Goal: Task Accomplishment & Management: Use online tool/utility

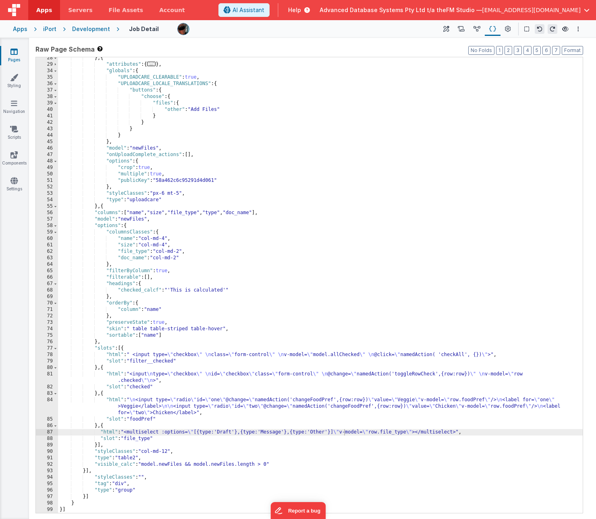
scroll to position [112, 0]
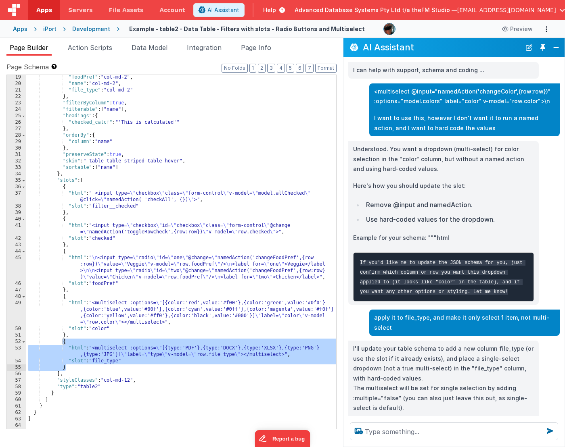
scroll to position [165, 0]
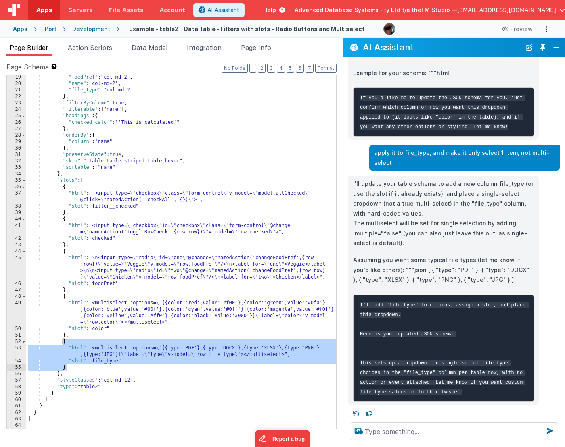
click at [296, 0] on div at bounding box center [282, 0] width 565 height 0
click at [556, 48] on button "Close" at bounding box center [555, 47] width 10 height 11
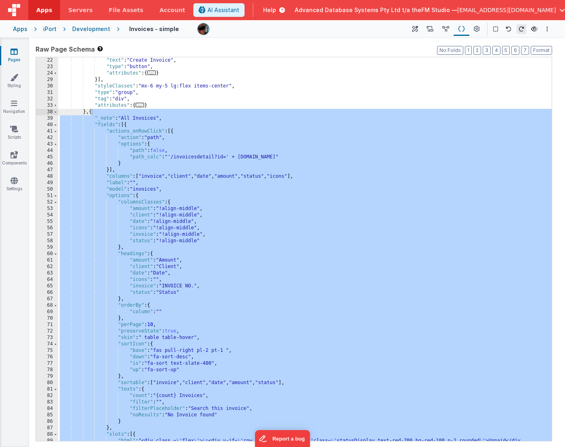
click at [247, 96] on div ""text" : "Create Invoice" , "type" : "button" , "attributes" : { ... } }] , "st…" at bounding box center [304, 262] width 493 height 410
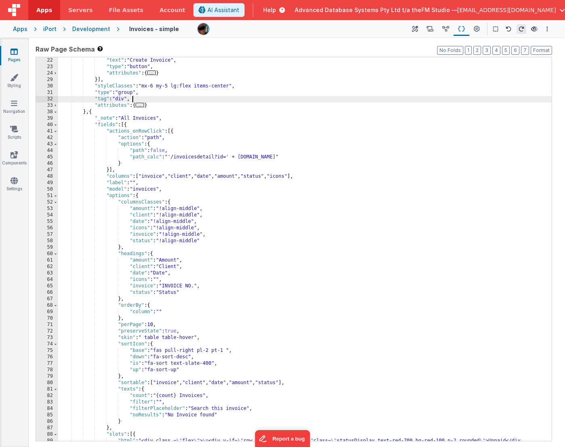
click at [276, 10] on span "Help" at bounding box center [269, 10] width 13 height 8
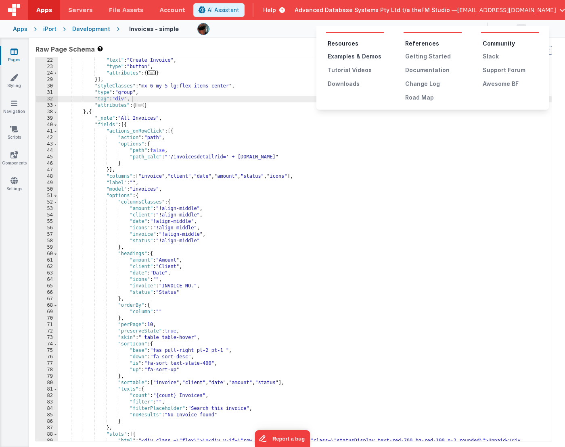
click at [340, 54] on div "Examples & Demos" at bounding box center [355, 56] width 56 height 8
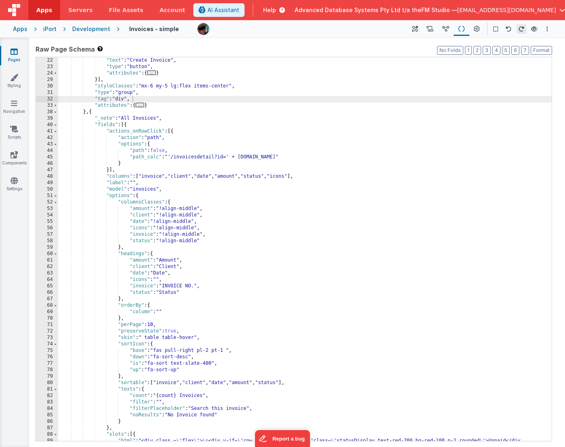
click at [276, 10] on span "Help" at bounding box center [269, 10] width 13 height 8
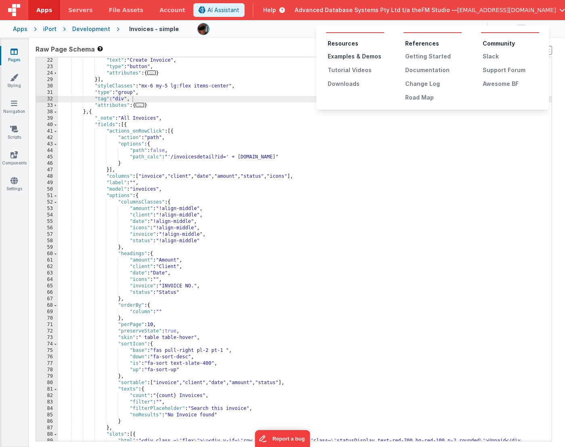
click at [337, 57] on div "Examples & Demos" at bounding box center [355, 56] width 56 height 8
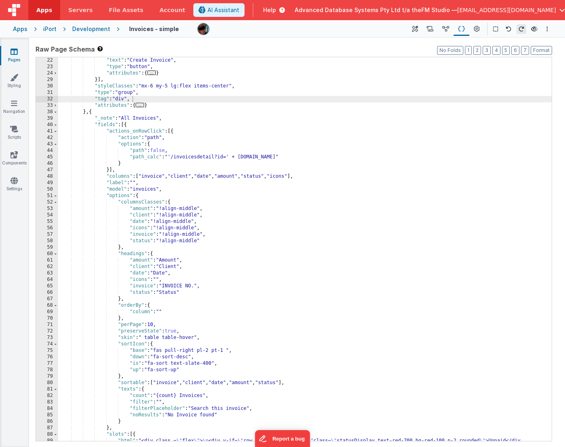
click at [13, 52] on icon at bounding box center [13, 52] width 7 height 8
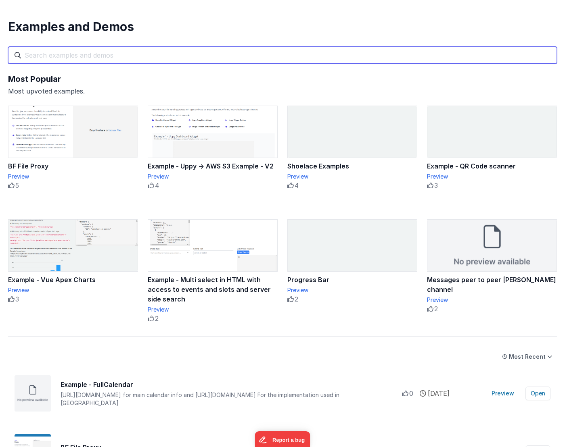
click at [154, 57] on input "text" at bounding box center [282, 55] width 548 height 17
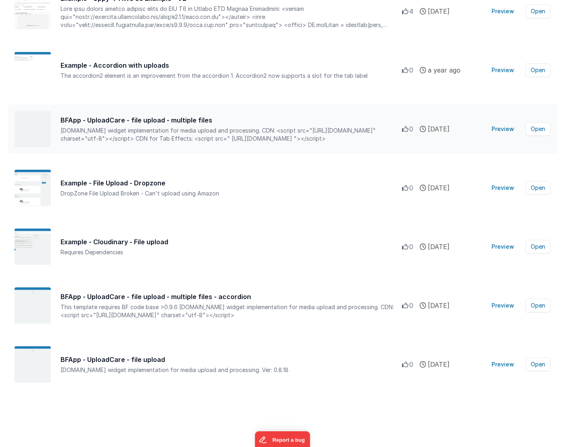
scroll to position [178, 0]
type input "upload"
click at [503, 246] on button "Preview" at bounding box center [502, 246] width 32 height 13
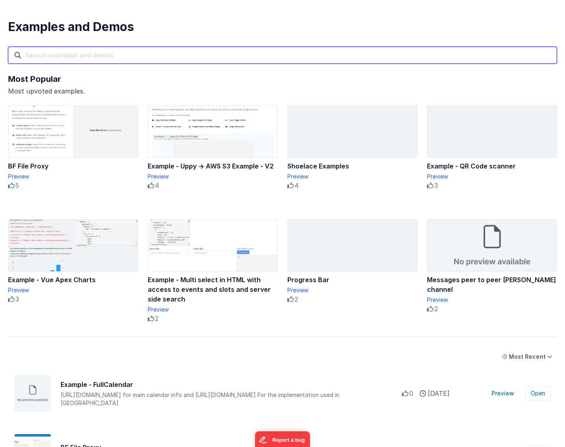
click at [152, 54] on input "text" at bounding box center [282, 55] width 548 height 17
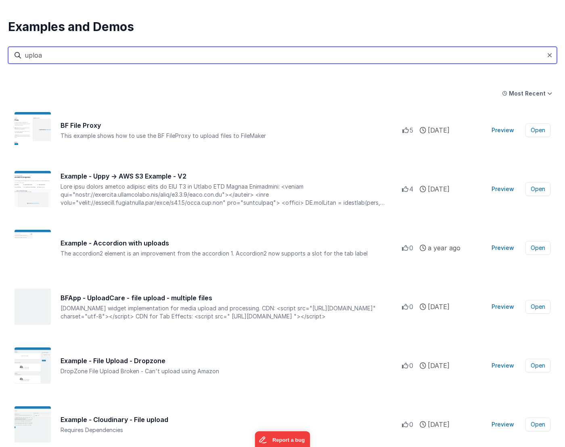
type input "upload"
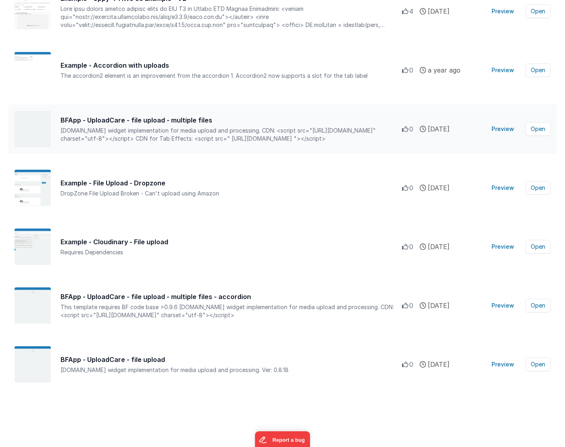
scroll to position [178, 0]
click at [536, 247] on button "Open" at bounding box center [537, 247] width 25 height 14
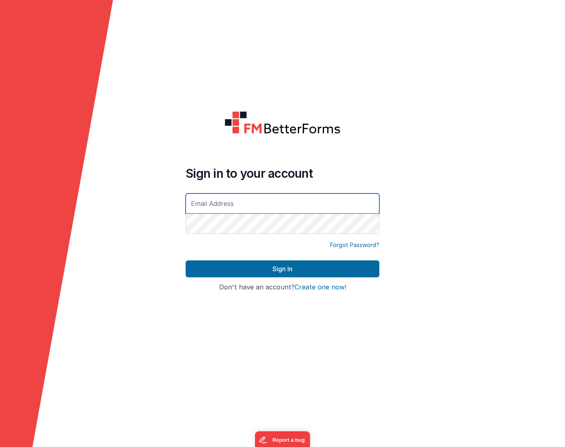
type input "[EMAIL_ADDRESS][DOMAIN_NAME]"
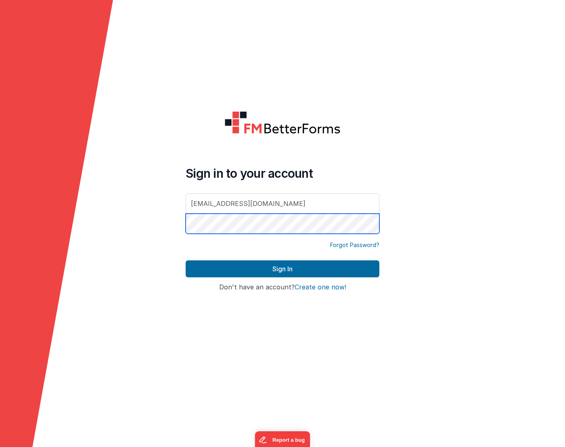
click at [282, 269] on button "Sign In" at bounding box center [282, 269] width 194 height 17
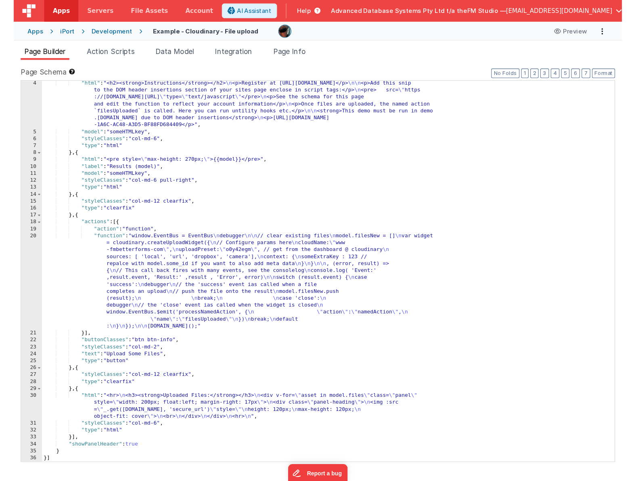
scroll to position [20, 0]
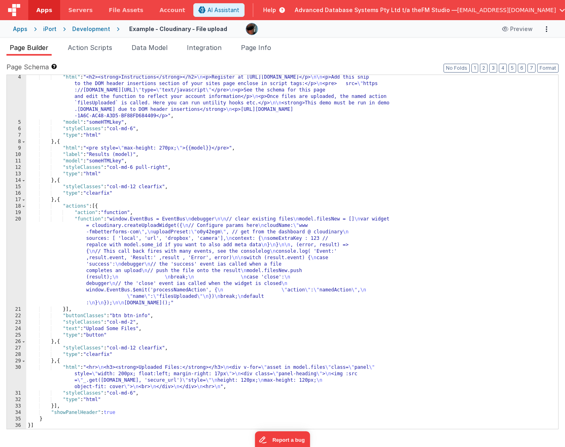
click at [138, 242] on div ""html" : "<h2><strong>Instructions</strong></h2> \n <p>Register at [URL][DOMAIN…" at bounding box center [291, 277] width 531 height 406
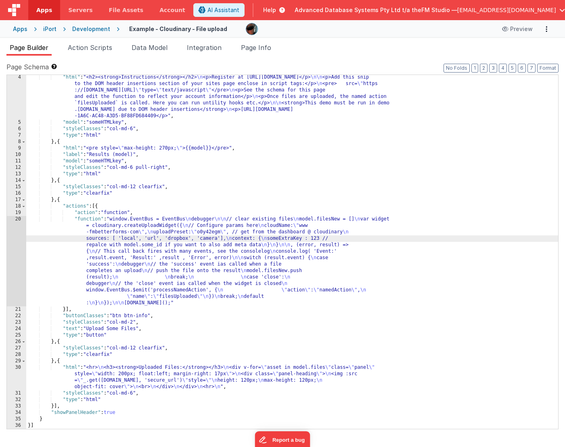
click at [17, 256] on div "20" at bounding box center [16, 261] width 19 height 90
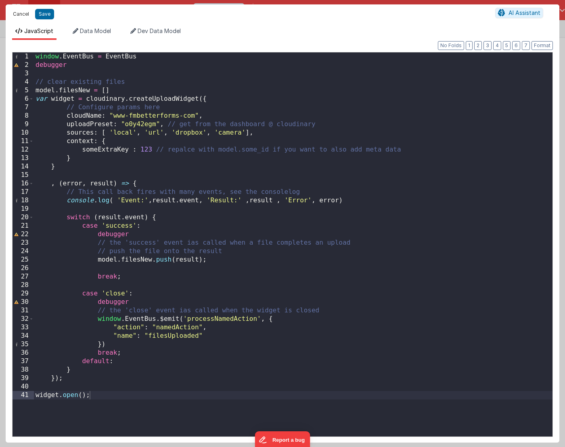
click at [21, 14] on button "Cancel" at bounding box center [21, 13] width 24 height 11
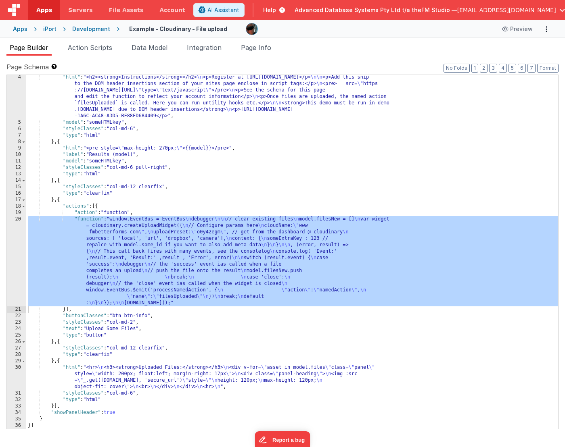
click at [61, 200] on div ""html" : "<h2><strong>Instructions</strong></h2> \n <p>Register at [URL][DOMAIN…" at bounding box center [291, 277] width 531 height 406
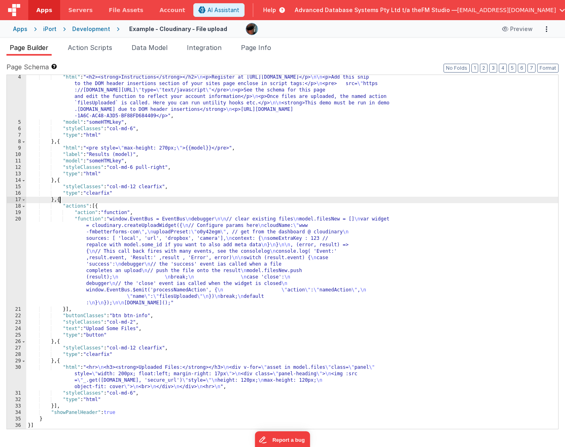
click at [61, 200] on div ""html" : "<h2><strong>Instructions</strong></h2> \n <p>Register at [URL][DOMAIN…" at bounding box center [291, 277] width 531 height 406
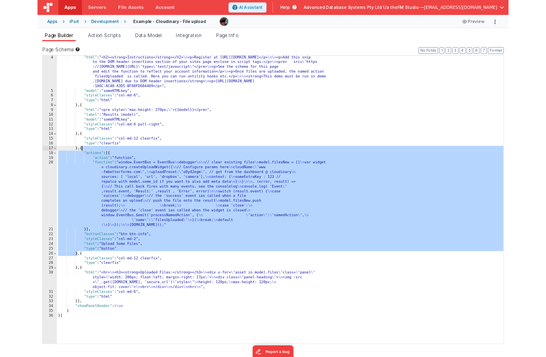
scroll to position [0, 0]
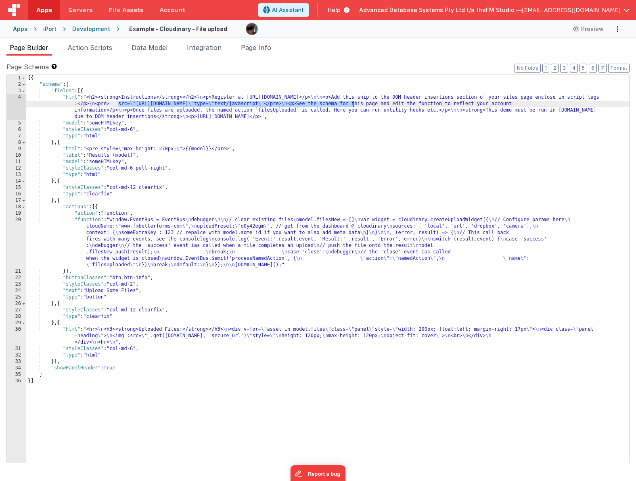
drag, startPoint x: 118, startPoint y: 104, endPoint x: 353, endPoint y: 104, distance: 235.1
click at [353, 104] on div "[{ "schema" : { "fields" : [{ "html" : "<h2><strong>Instructions</strong></h2> …" at bounding box center [327, 275] width 602 height 401
click at [564, 31] on button "Preview" at bounding box center [588, 29] width 40 height 13
click at [102, 52] on li "Action Scripts" at bounding box center [90, 49] width 51 height 13
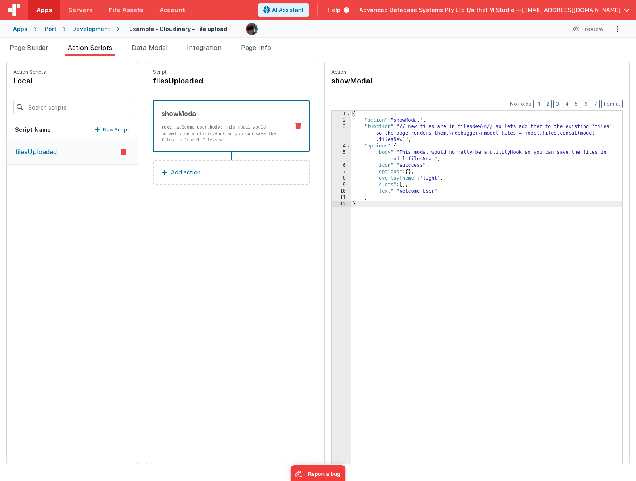
click at [53, 148] on p "filesUploaded" at bounding box center [33, 152] width 47 height 10
click at [413, 181] on div "{ "action" : "showModal" , "function" : "// new files are in filesNew \n // so …" at bounding box center [486, 306] width 271 height 391
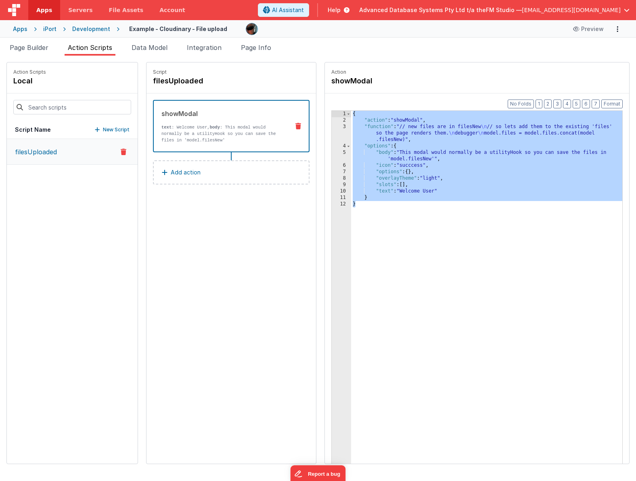
drag, startPoint x: 365, startPoint y: 204, endPoint x: 354, endPoint y: 116, distance: 88.9
click at [354, 116] on div "{ "action" : "showModal" , "function" : "// new files are in filesNew \n // so …" at bounding box center [486, 306] width 271 height 391
click at [29, 46] on span "Page Builder" at bounding box center [29, 48] width 39 height 8
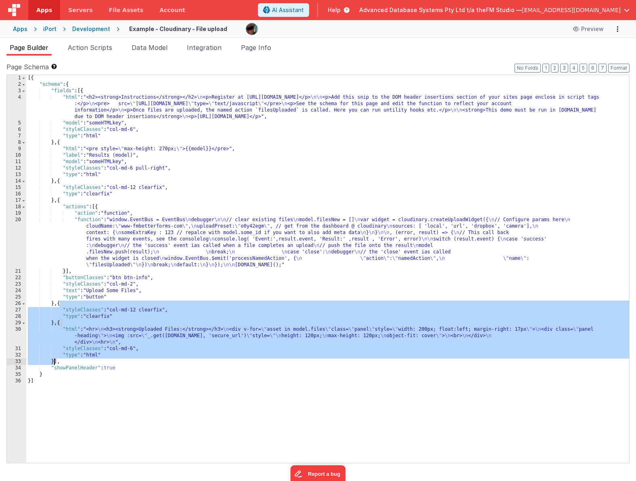
drag, startPoint x: 59, startPoint y: 304, endPoint x: 55, endPoint y: 362, distance: 58.2
click at [55, 362] on div "[{ "schema" : { "fields" : [{ "html" : "<h2><strong>Instructions</strong></h2> …" at bounding box center [327, 275] width 602 height 401
click at [84, 344] on div "[{ "schema" : { "fields" : [{ "html" : "<h2><strong>Instructions</strong></h2> …" at bounding box center [327, 275] width 602 height 401
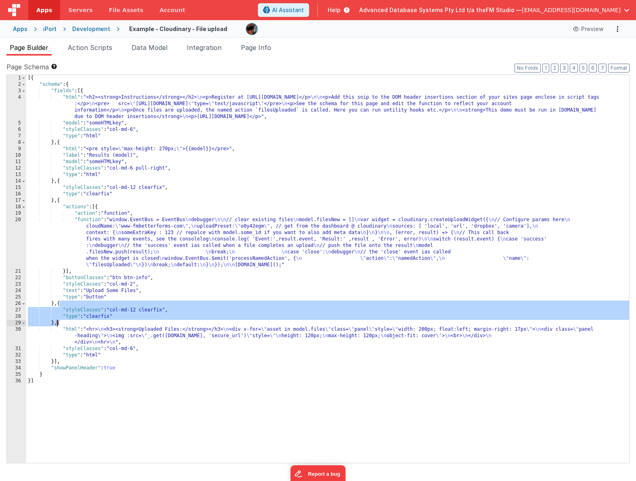
drag, startPoint x: 58, startPoint y: 304, endPoint x: 58, endPoint y: 322, distance: 18.2
click at [58, 322] on div "[{ "schema" : { "fields" : [{ "html" : "<h2><strong>Instructions</strong></h2> …" at bounding box center [327, 275] width 602 height 401
click at [225, 331] on div "[{ "schema" : { "fields" : [{ "html" : "<h2><strong>Instructions</strong></h2> …" at bounding box center [327, 275] width 602 height 401
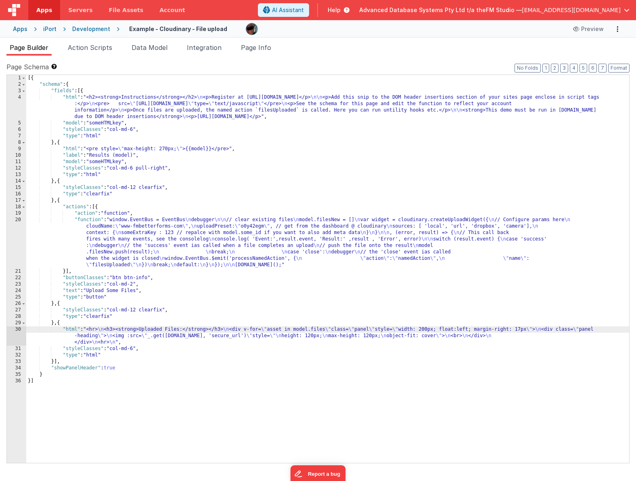
click at [17, 336] on div "30" at bounding box center [16, 336] width 19 height 19
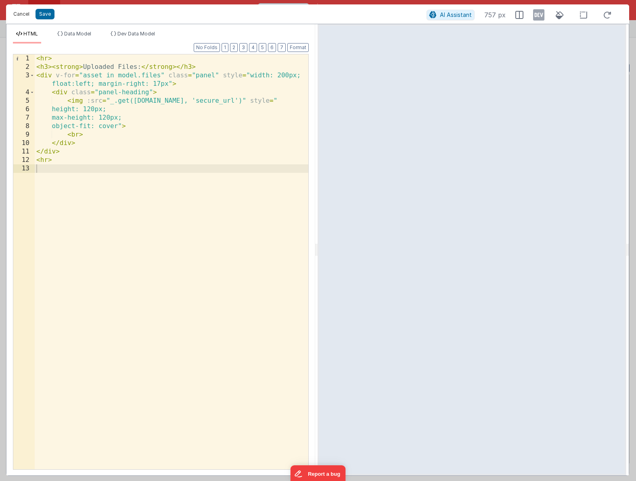
click at [20, 15] on button "Cancel" at bounding box center [21, 13] width 24 height 11
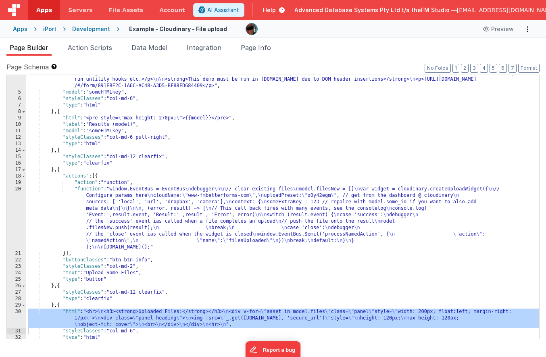
scroll to position [65, 0]
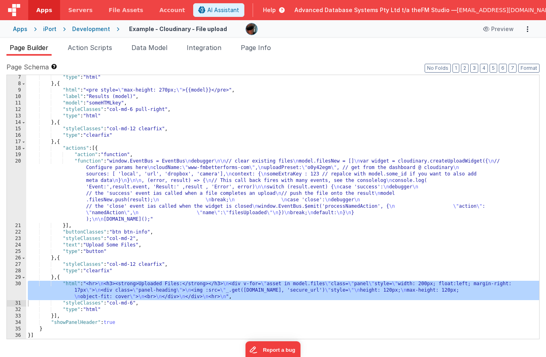
click at [60, 143] on div ""type" : "html" } , { "html" : "<pre style= \" max-height: 270px; \" >{{model}}…" at bounding box center [282, 212] width 513 height 277
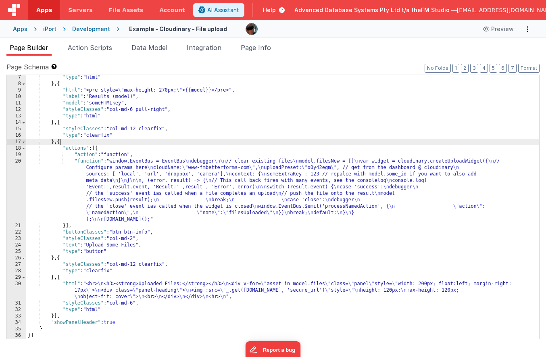
click at [60, 143] on div ""type" : "html" } , { "html" : "<pre style= \" max-height: 270px; \" >{{model}}…" at bounding box center [282, 212] width 513 height 277
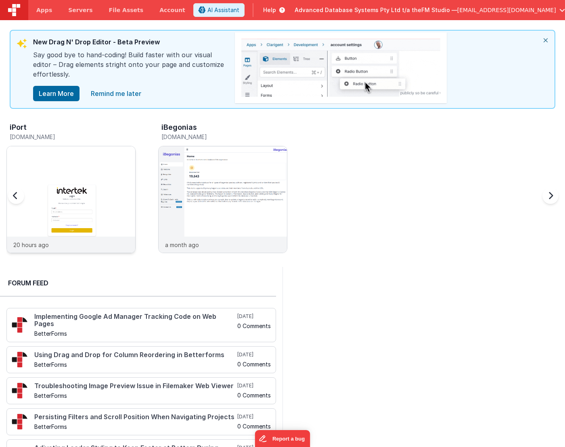
click at [57, 179] on div at bounding box center [71, 191] width 128 height 90
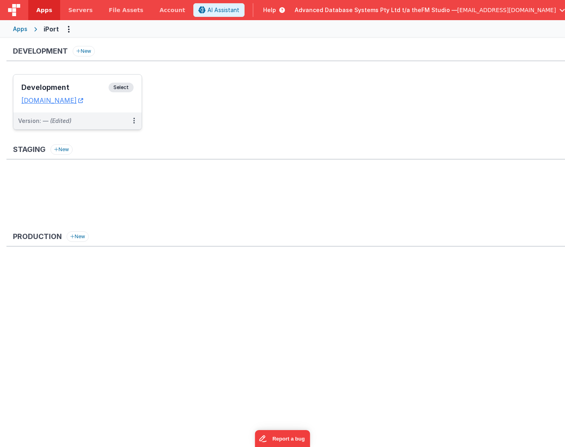
click at [62, 88] on h3 "Development" at bounding box center [64, 87] width 87 height 8
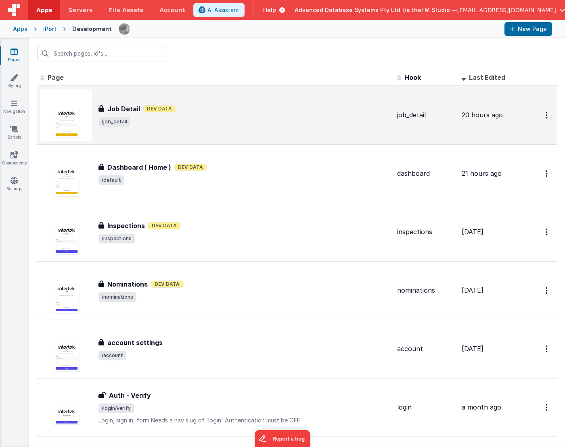
click at [139, 129] on div "Job Detail Job Detail Dev Data /job_detail" at bounding box center [215, 116] width 350 height 52
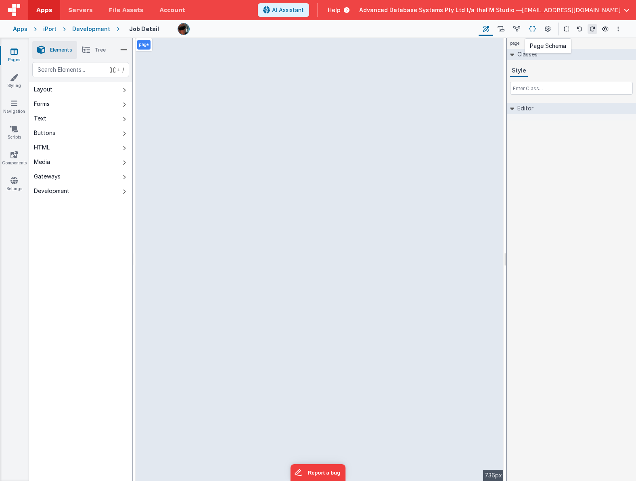
click at [532, 27] on icon at bounding box center [532, 29] width 7 height 8
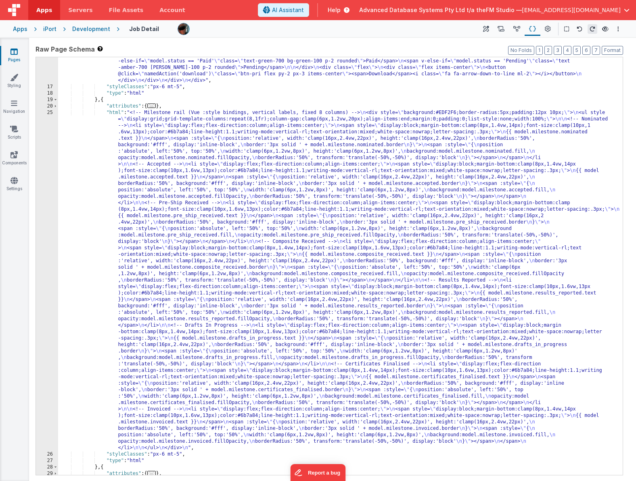
scroll to position [64, 0]
click at [55, 106] on span at bounding box center [55, 106] width 4 height 6
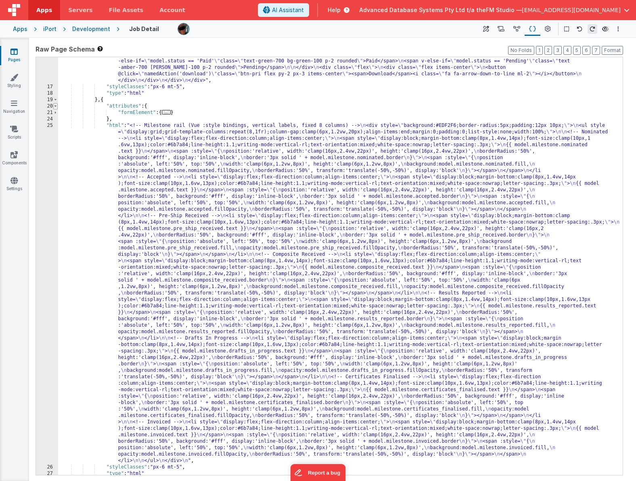
click at [55, 106] on span at bounding box center [55, 106] width 4 height 6
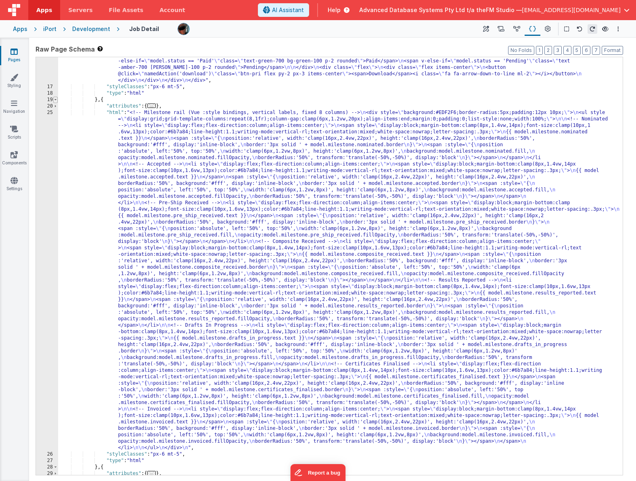
click at [55, 100] on span at bounding box center [55, 100] width 4 height 6
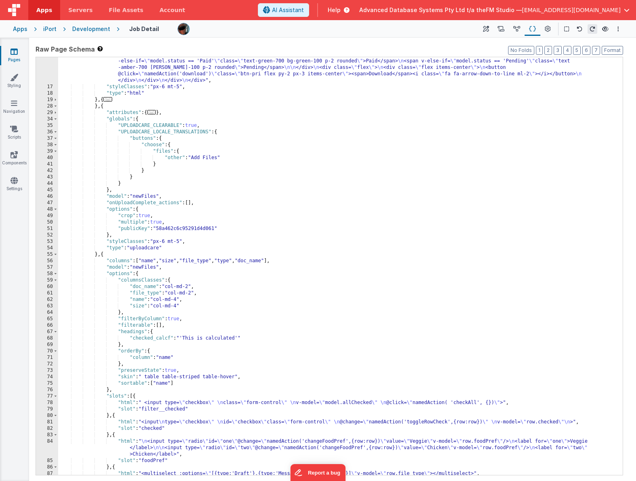
click at [103, 106] on div ""html" : "<div class= \" bg-white \" > \n <div class= \" flex justify-between \…" at bounding box center [340, 274] width 564 height 470
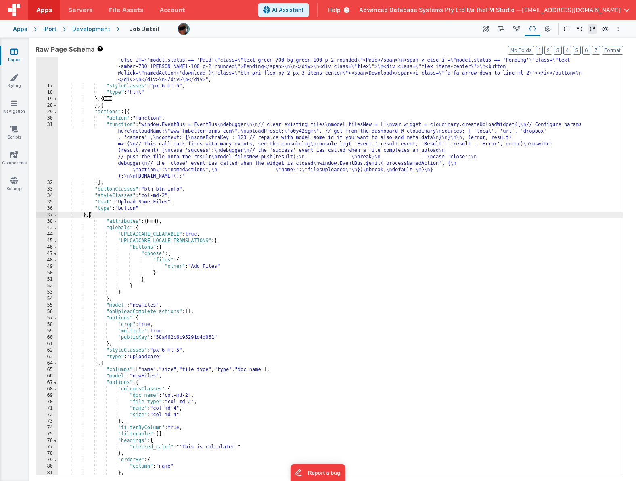
scroll to position [65, 0]
click at [14, 183] on icon at bounding box center [13, 181] width 7 height 8
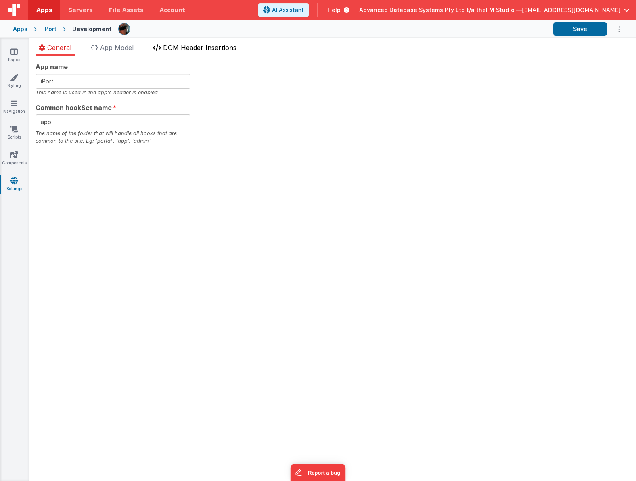
click at [186, 52] on li "DOM Header Insertions" at bounding box center [195, 49] width 90 height 13
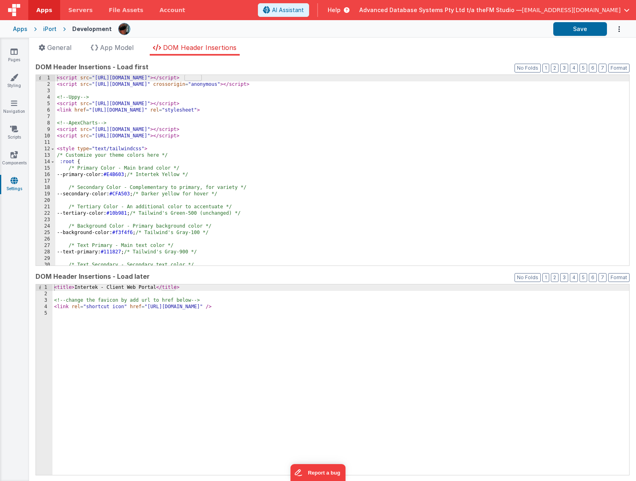
click at [90, 90] on div "< script src = "https://cdn.tailwindcss.com" > </ script > < script src = "http…" at bounding box center [341, 177] width 573 height 204
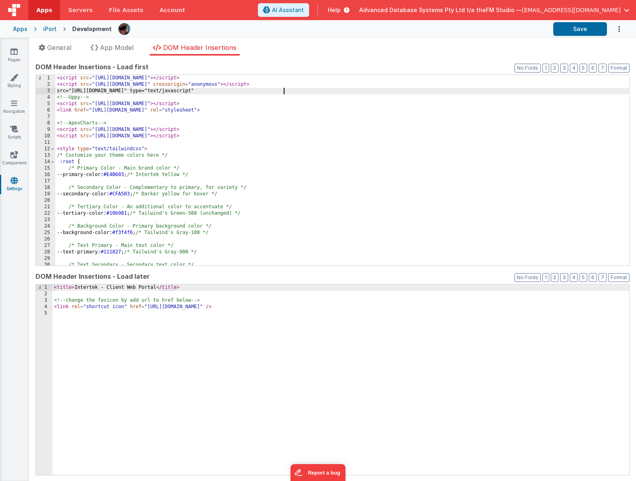
click at [57, 91] on div "< script src = "https://cdn.tailwindcss.com" > </ script > < script src = "http…" at bounding box center [341, 177] width 573 height 204
click at [319, 90] on div "< script src = "https://cdn.tailwindcss.com" > </ script > < script src = "http…" at bounding box center [341, 177] width 573 height 204
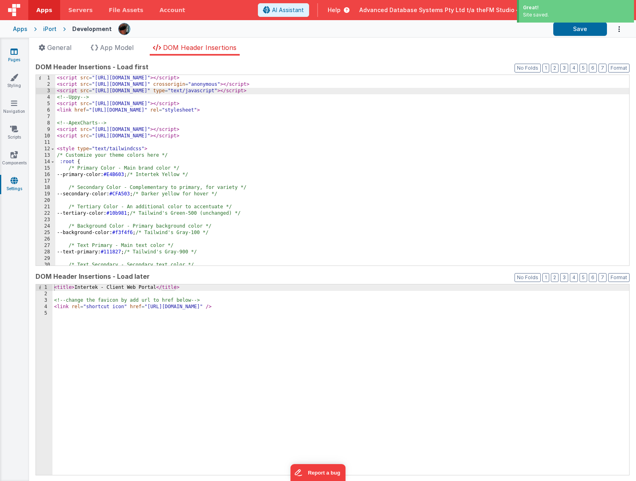
click at [12, 56] on link "Pages" at bounding box center [14, 56] width 29 height 16
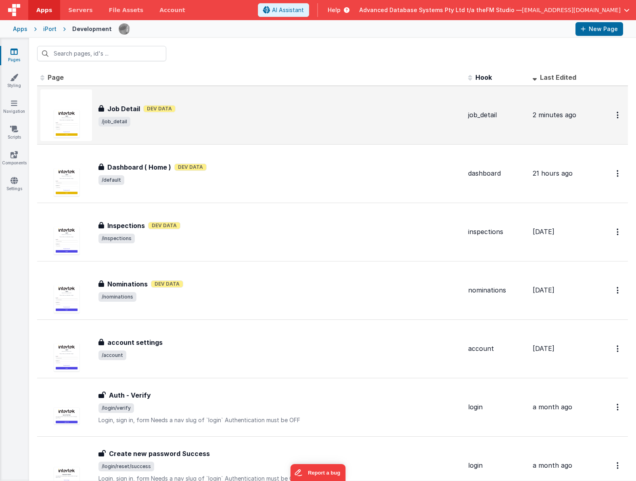
click at [153, 129] on div "Job Detail Job Detail Dev Data /job_detail" at bounding box center [250, 116] width 421 height 52
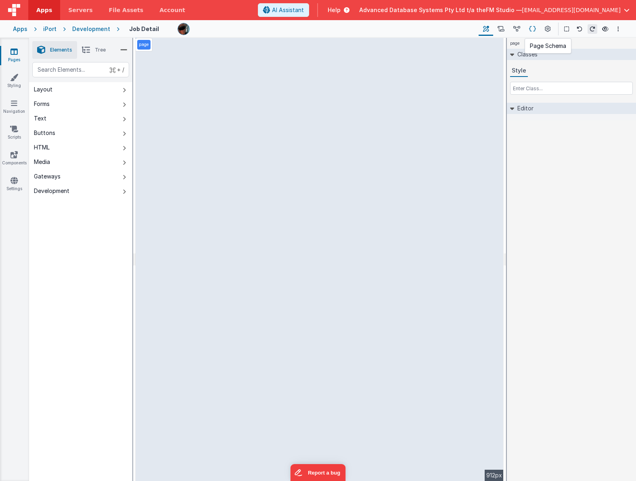
click at [529, 27] on icon at bounding box center [532, 29] width 7 height 8
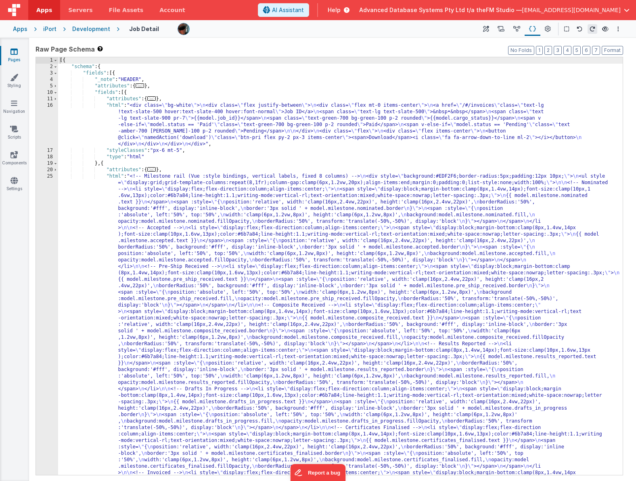
click at [206, 230] on div "[{ "schema" : { "fields" : [{ "_note" : "HEADER" , "attributes" : { ... } , "fi…" at bounding box center [340, 440] width 564 height 767
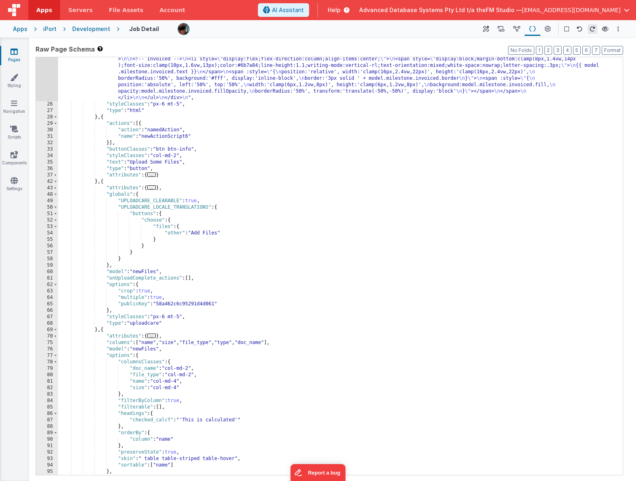
scroll to position [414, 0]
click at [104, 118] on div ""html" : "<!-- Milestone rail (Vue :style bindings, vertical labels, fixed 8 co…" at bounding box center [340, 142] width 564 height 767
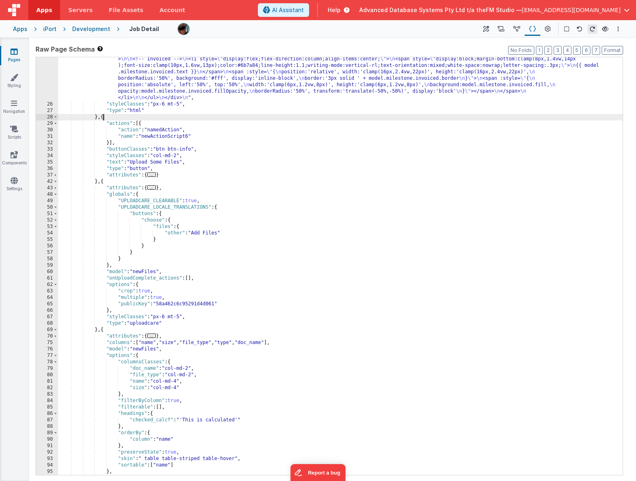
click at [104, 118] on div ""html" : "<!-- Milestone rail (Vue :style bindings, vertical labels, fixed 8 co…" at bounding box center [340, 142] width 564 height 767
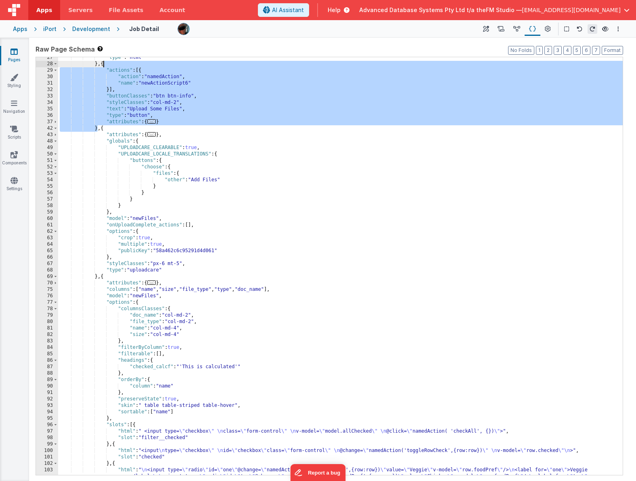
scroll to position [467, 0]
click at [104, 129] on div ""type" : "html" } , { "actions" : [{ "action" : "namedAction" , "name" : "newAc…" at bounding box center [340, 277] width 564 height 444
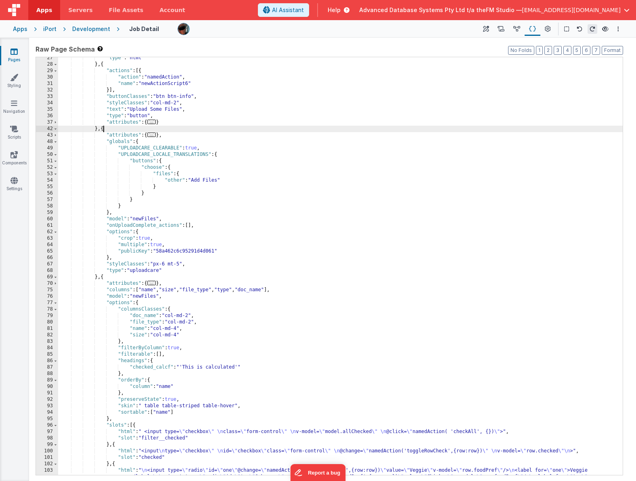
click at [104, 129] on div ""type" : "html" } , { "actions" : [{ "action" : "namedAction" , "name" : "newAc…" at bounding box center [340, 277] width 564 height 444
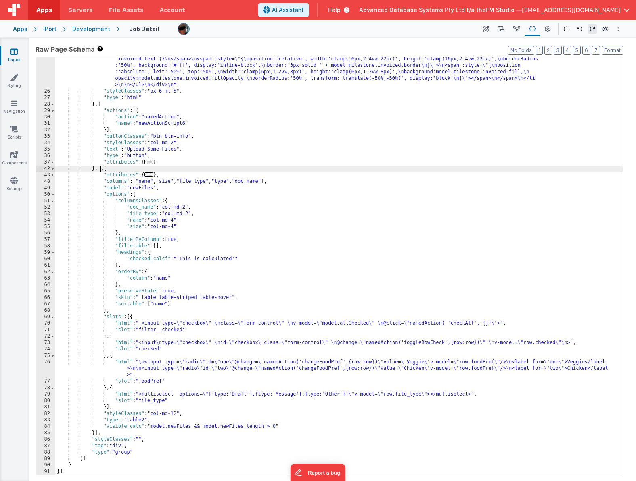
scroll to position [427, 0]
click at [502, 27] on icon at bounding box center [500, 29] width 7 height 8
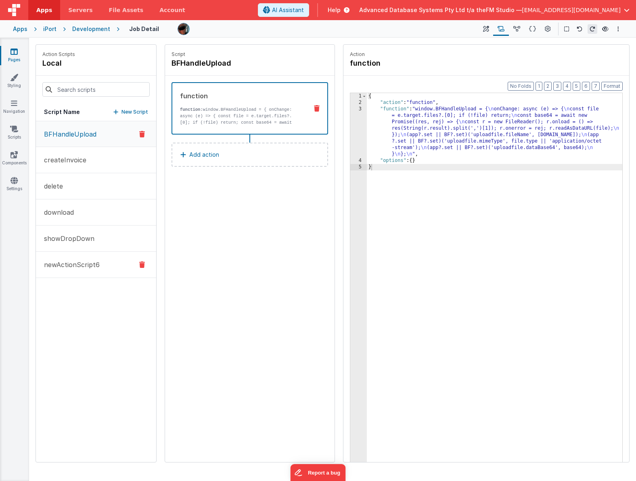
click at [82, 265] on p "newActionScript6" at bounding box center [69, 265] width 60 height 10
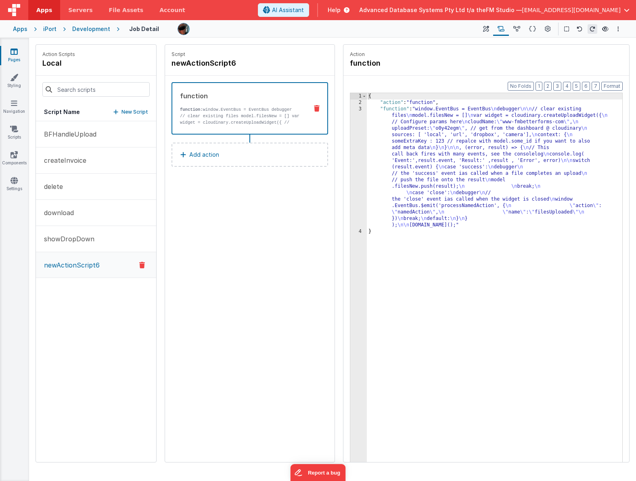
click at [121, 112] on button "New Script" at bounding box center [130, 112] width 35 height 8
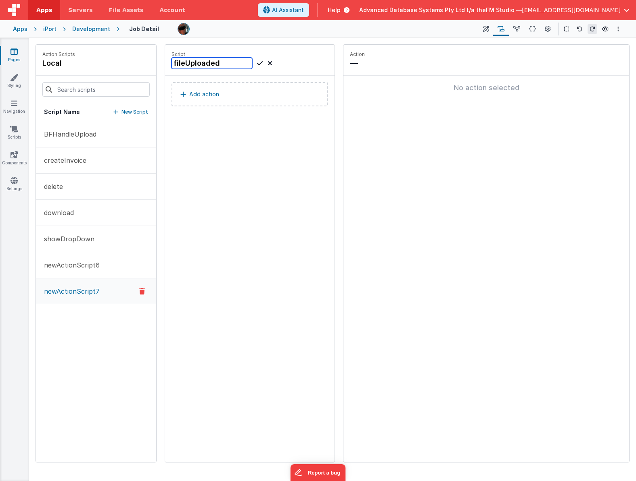
type input "fileUploaded"
click at [206, 95] on p "Add action" at bounding box center [204, 95] width 30 height 10
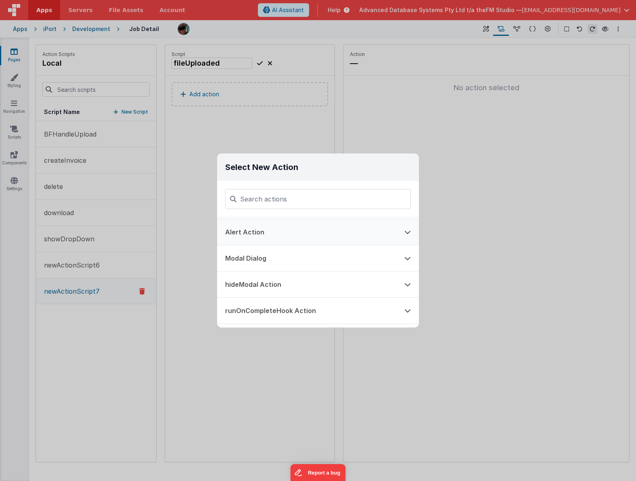
scroll to position [130, 0]
click at [248, 255] on button "Modal Dialog" at bounding box center [306, 258] width 179 height 26
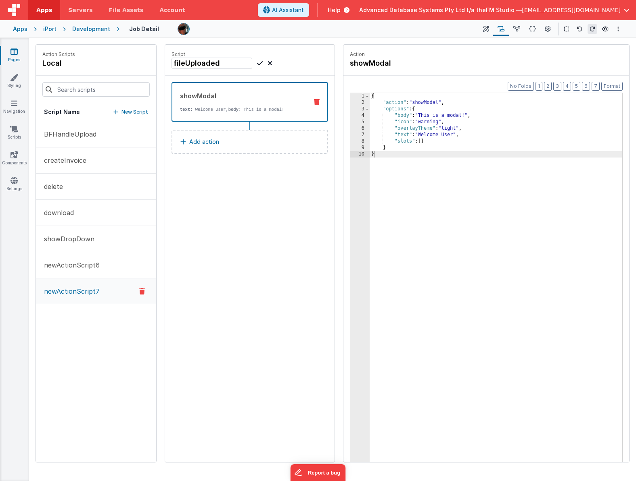
click at [424, 143] on div "{ "action" : "showModal" , "options" : { "body" : "This is a modal!" , "icon" :…" at bounding box center [495, 296] width 252 height 407
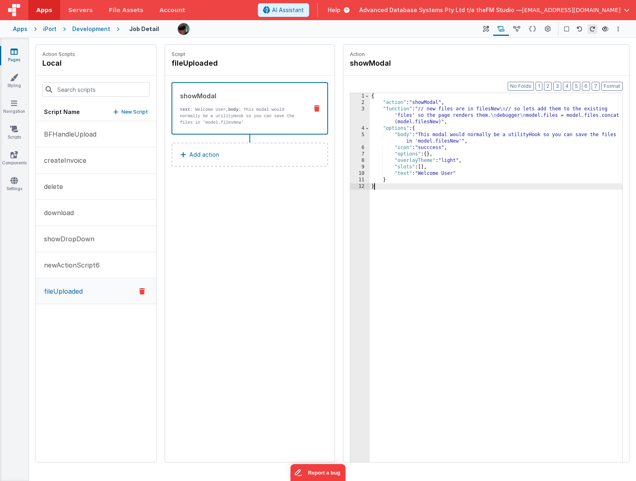
click at [56, 292] on p "fileUploaded" at bounding box center [61, 292] width 44 height 10
click at [224, 63] on icon at bounding box center [224, 64] width 6 height 8
click at [224, 63] on input "fileUploaded" at bounding box center [211, 63] width 81 height 11
type input "filesUploaded"
click at [258, 63] on icon at bounding box center [260, 63] width 6 height 10
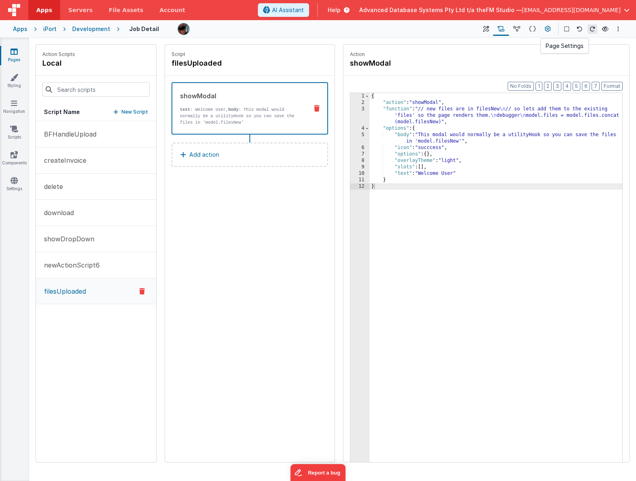
click at [546, 29] on icon at bounding box center [547, 29] width 6 height 8
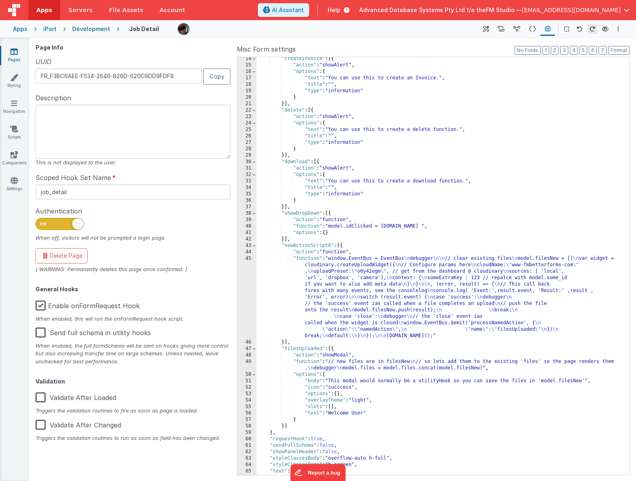
scroll to position [119, 0]
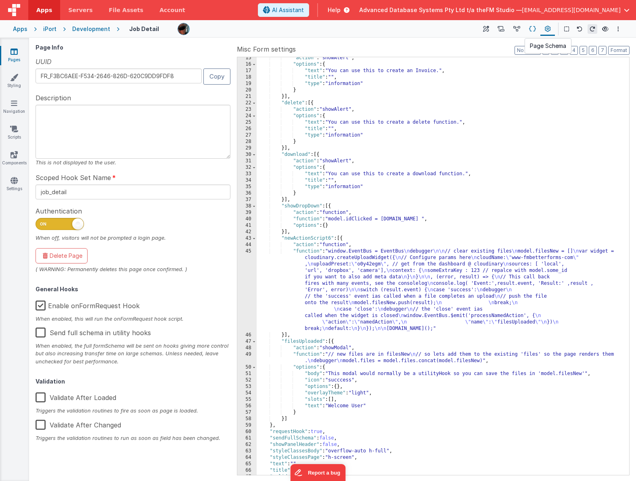
click at [531, 30] on icon at bounding box center [532, 29] width 7 height 8
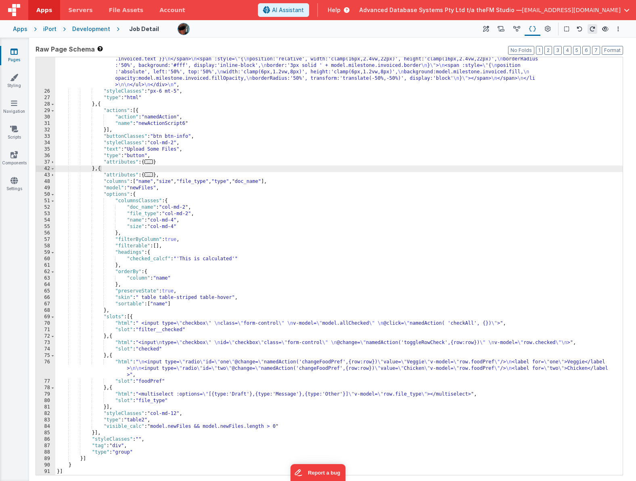
click at [155, 149] on div ""html" : "<!-- Milestone rail (Vue :style bindings, vertical labels, fixed 8 co…" at bounding box center [338, 129] width 567 height 767
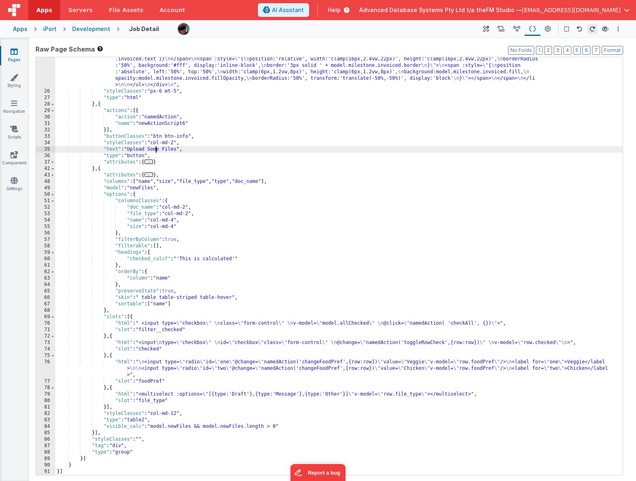
click at [155, 149] on div ""html" : "<!-- Milestone rail (Vue :style bindings, vertical labels, fixed 8 co…" at bounding box center [338, 129] width 567 height 767
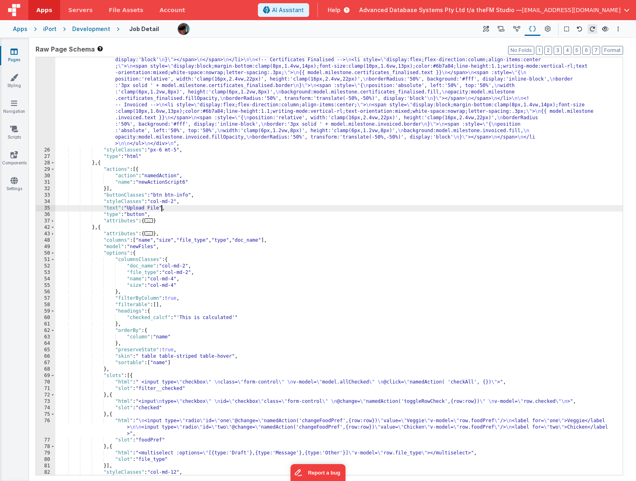
scroll to position [368, 0]
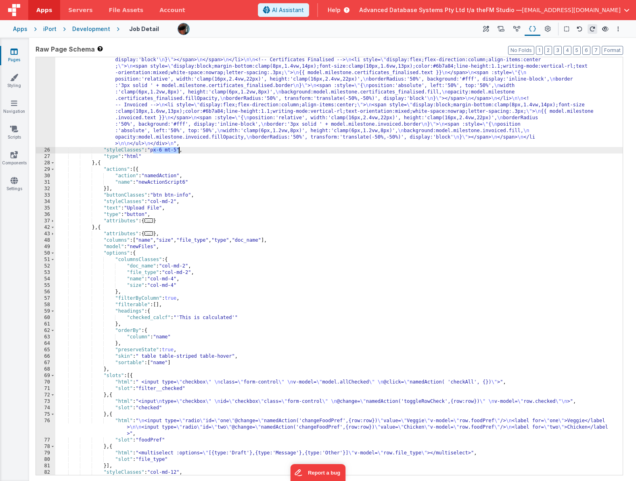
drag, startPoint x: 154, startPoint y: 151, endPoint x: 179, endPoint y: 150, distance: 25.0
click at [179, 150] on div ""html" : "<!-- Milestone rail (Vue :style bindings, vertical labels, fixed 8 co…" at bounding box center [338, 188] width 567 height 767
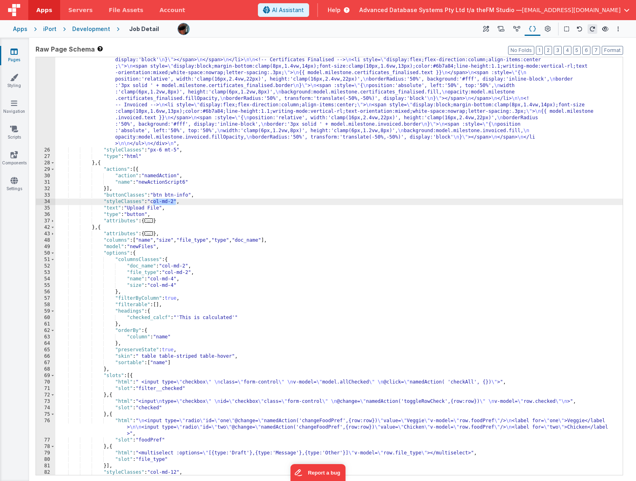
drag, startPoint x: 153, startPoint y: 202, endPoint x: 175, endPoint y: 202, distance: 21.8
click at [175, 202] on div ""html" : "<!-- Milestone rail (Vue :style bindings, vertical labels, fixed 8 co…" at bounding box center [338, 188] width 567 height 767
click at [101, 228] on div ""html" : "<!-- Milestone rail (Vue :style bindings, vertical labels, fixed 8 co…" at bounding box center [338, 188] width 567 height 767
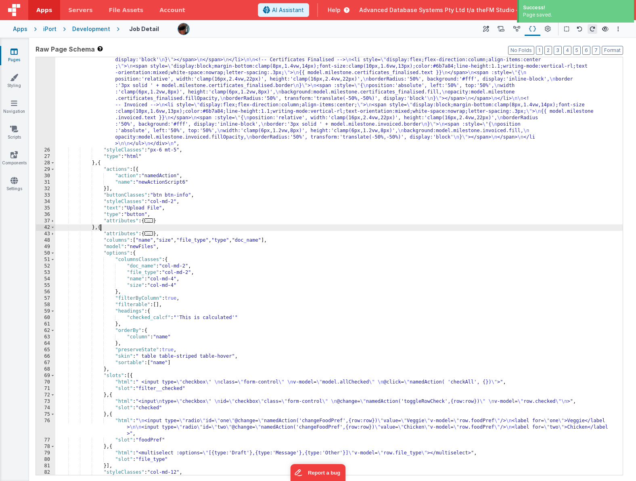
click at [101, 228] on div ""html" : "<!-- Milestone rail (Vue :style bindings, vertical labels, fixed 8 co…" at bounding box center [338, 188] width 567 height 767
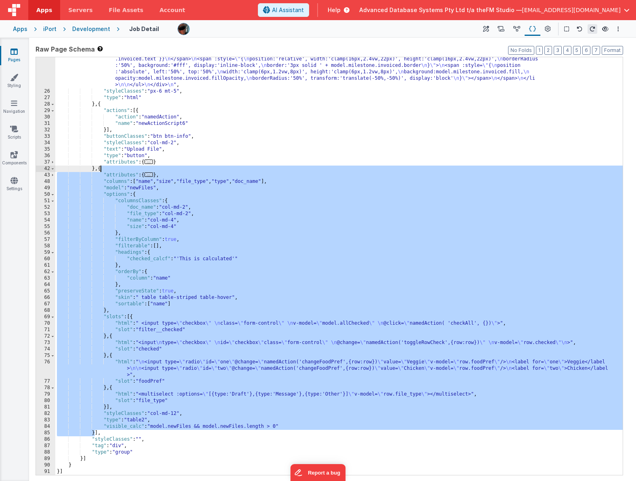
scroll to position [163, 0]
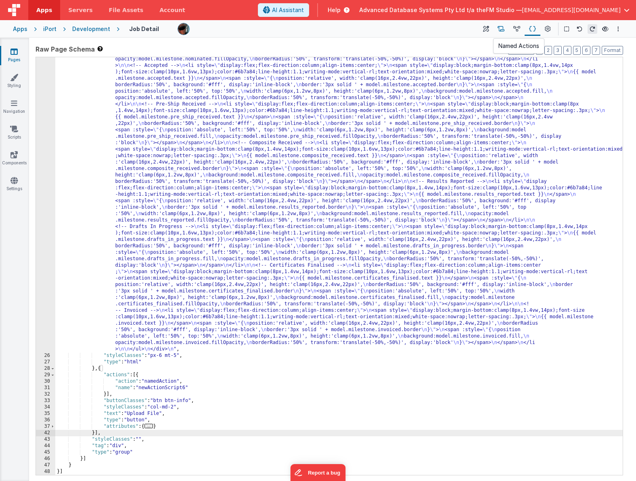
click at [500, 27] on icon at bounding box center [500, 29] width 7 height 8
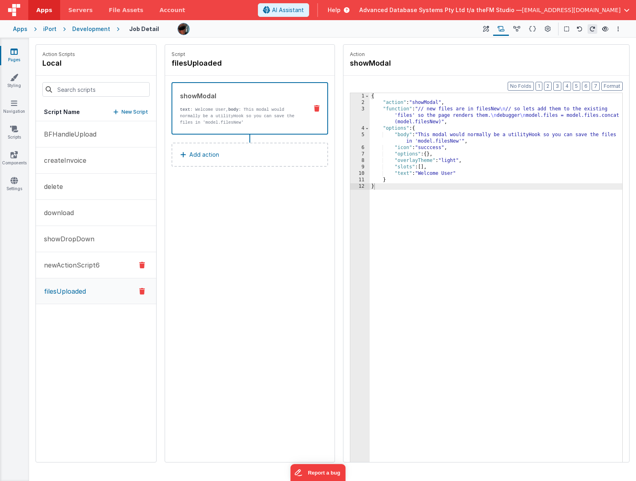
click at [92, 266] on p "newActionScript6" at bounding box center [69, 266] width 60 height 10
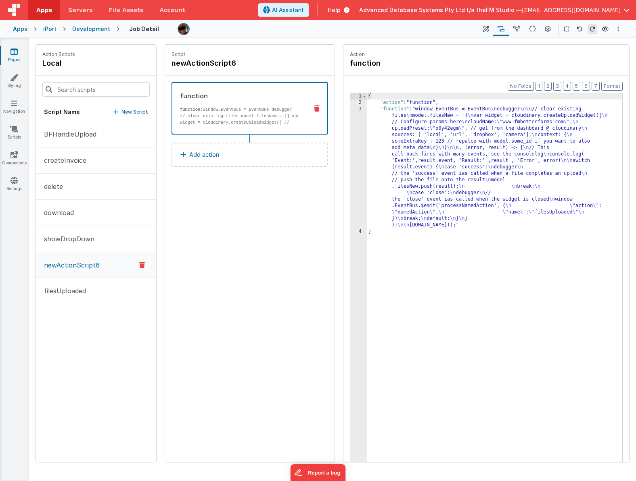
click at [475, 135] on div "{ "action" : "function" , "function" : "window.EventBus = EventBus \n debugger …" at bounding box center [494, 296] width 255 height 407
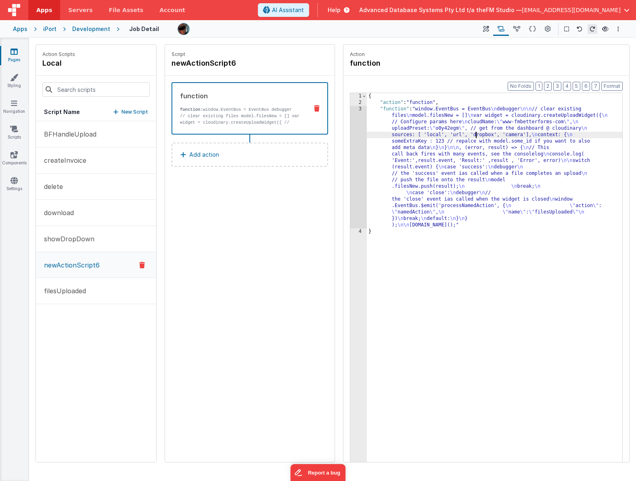
click at [360, 156] on div "3" at bounding box center [358, 167] width 17 height 123
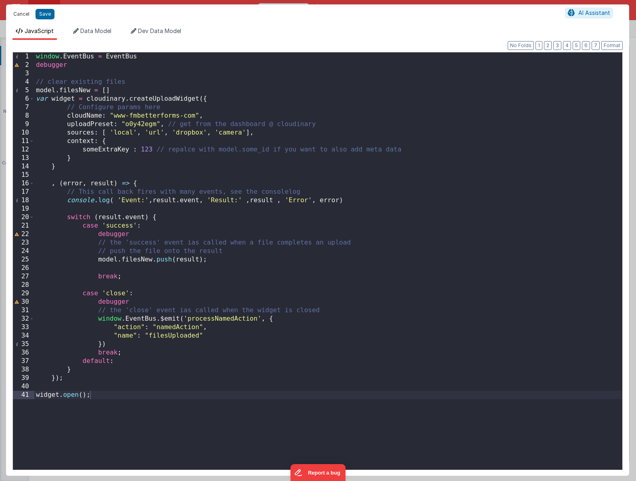
click at [22, 14] on button "Cancel" at bounding box center [21, 13] width 24 height 11
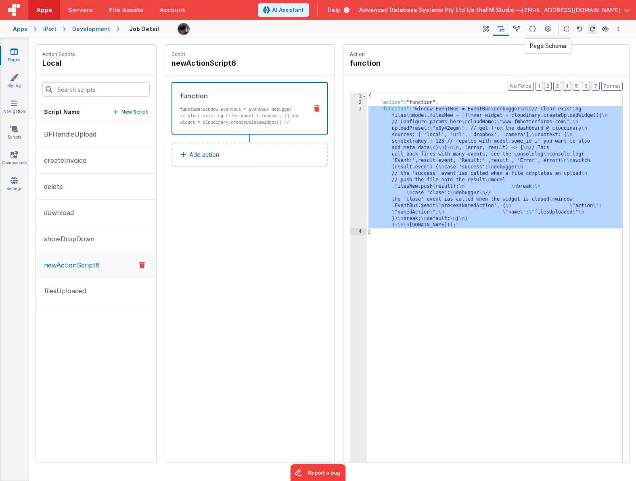
click at [532, 29] on icon at bounding box center [532, 29] width 7 height 8
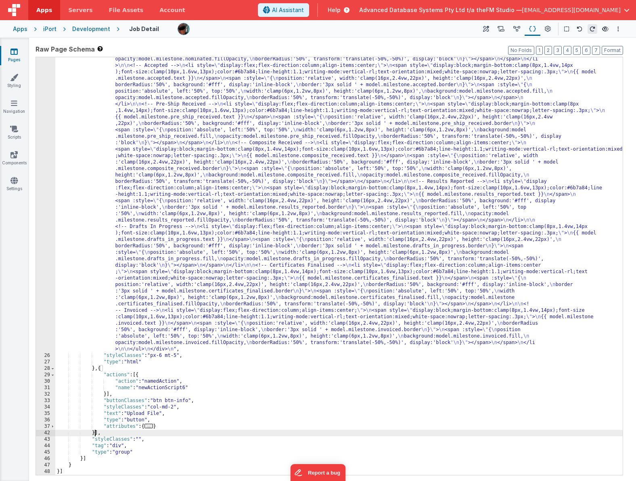
click at [95, 435] on div ""html" : "<!-- Milestone rail (Vue :style bindings, vertical labels, fixed 8 co…" at bounding box center [338, 394] width 567 height 767
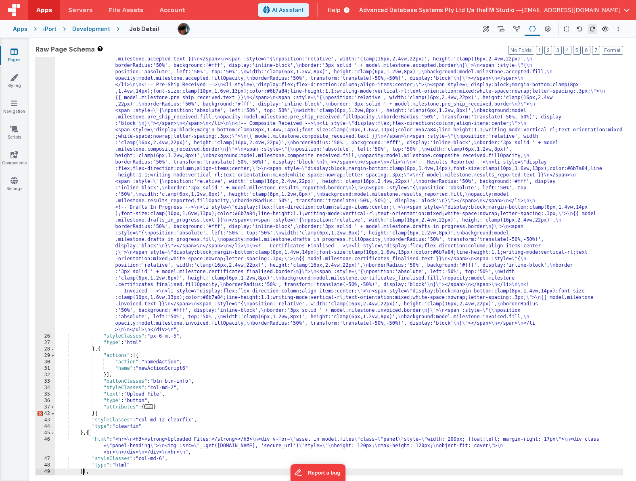
click at [95, 414] on div ""html" : "<!-- Milestone rail (Vue :style bindings, vertical labels, fixed 8 co…" at bounding box center [338, 375] width 567 height 767
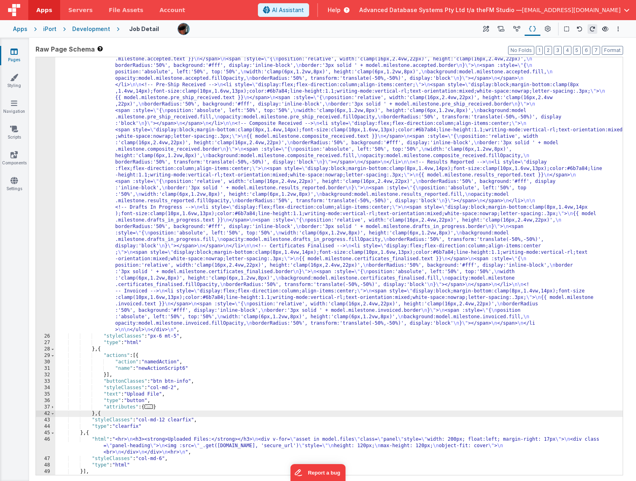
click at [253, 447] on div ""html" : "<!-- Milestone rail (Vue :style bindings, vertical labels, fixed 8 co…" at bounding box center [338, 375] width 567 height 767
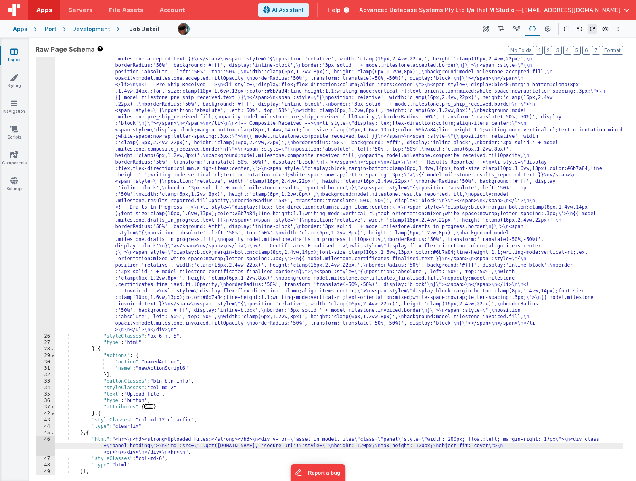
click at [38, 447] on div "46" at bounding box center [45, 446] width 19 height 19
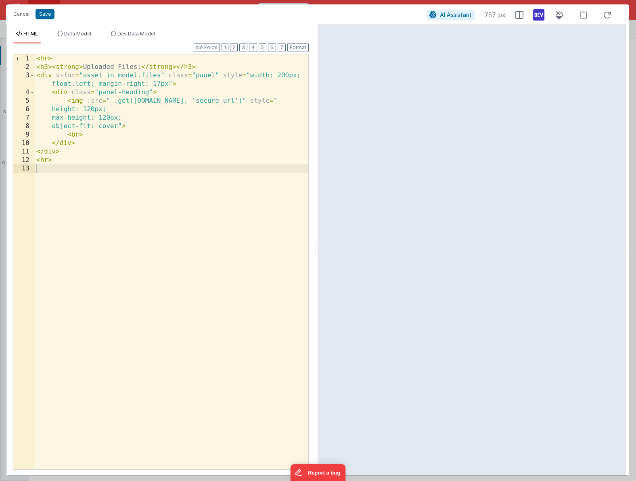
click at [140, 75] on div "< hr > < h3 > < strong > Uploaded Files: </ strong > </ h3 > < div v-for = "ass…" at bounding box center [171, 270] width 273 height 432
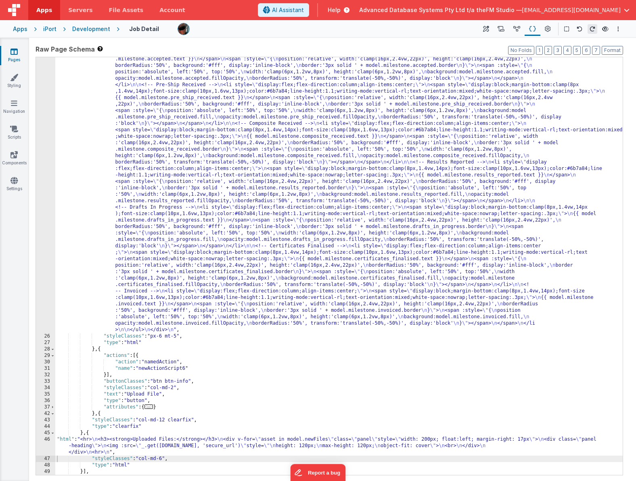
click at [307, 440] on div ""html" : "<!-- Milestone rail (Vue :style bindings, vertical labels, fixed 8 co…" at bounding box center [338, 375] width 567 height 767
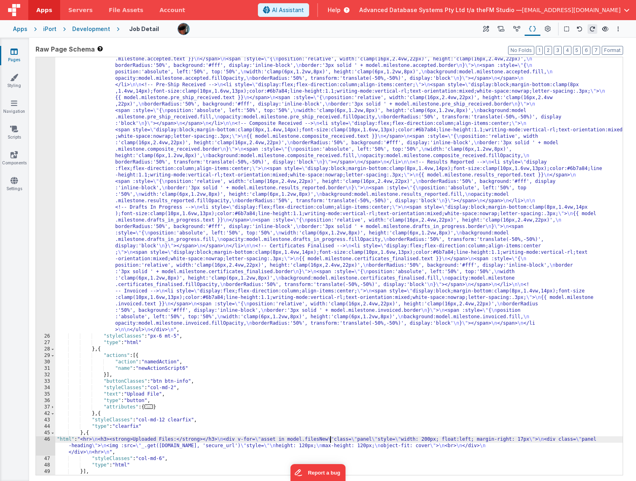
click at [271, 443] on div ""html" : "<!-- Milestone rail (Vue :style bindings, vertical labels, fixed 8 co…" at bounding box center [338, 375] width 567 height 767
click at [43, 446] on div "46" at bounding box center [45, 446] width 19 height 19
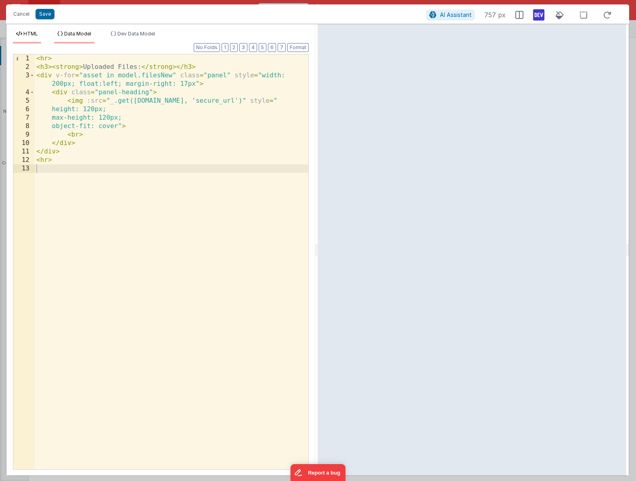
click at [79, 33] on span "Data Model" at bounding box center [77, 34] width 27 height 6
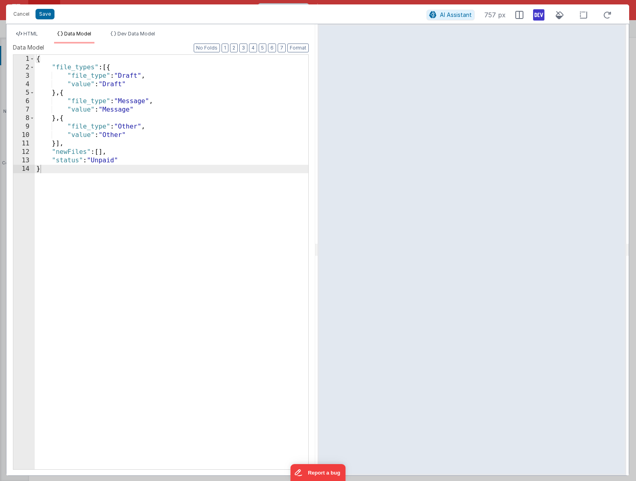
click at [93, 137] on div "{ "file_types" : [{ "file_type" : "Draft" , "value" : "Draft" } , { "file_type"…" at bounding box center [171, 271] width 273 height 432
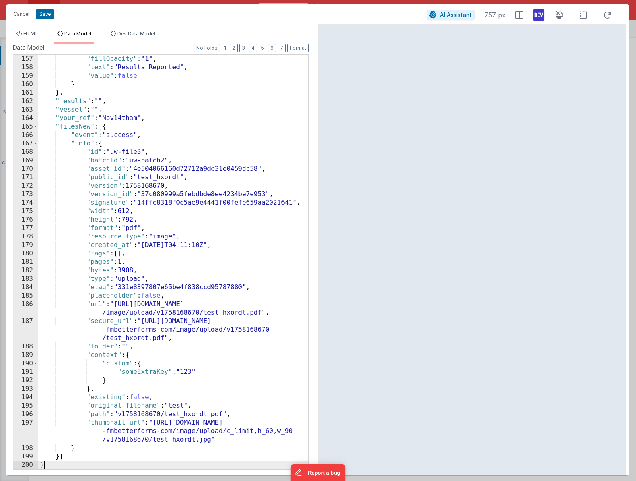
scroll to position [1406, 0]
click at [29, 33] on span "HTML" at bounding box center [30, 34] width 15 height 6
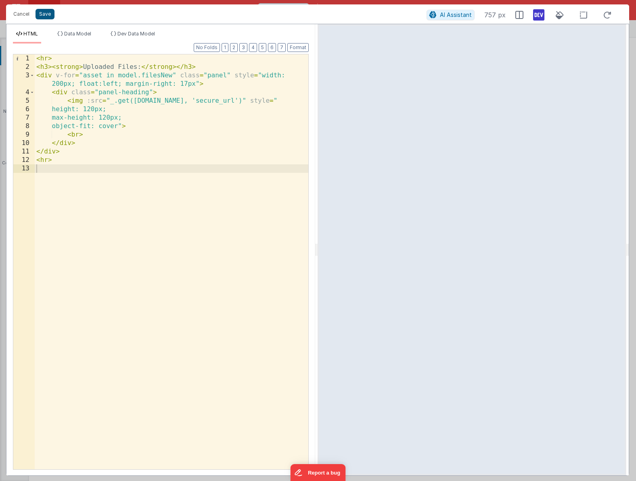
click at [46, 13] on button "Save" at bounding box center [44, 14] width 19 height 10
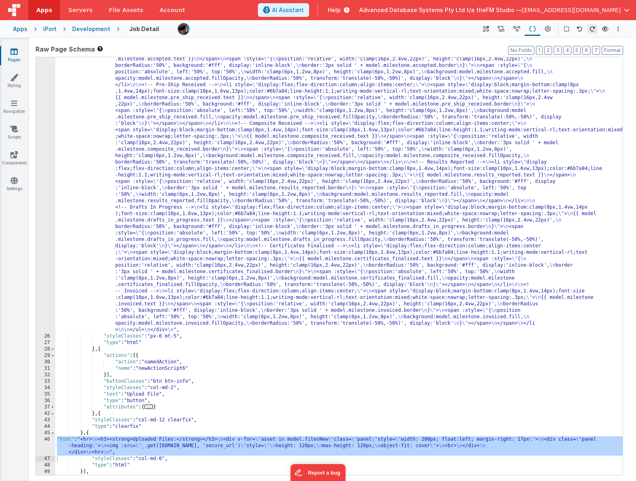
click at [129, 364] on div ""html" : "<!-- Milestone rail (Vue :style bindings, vertical labels, fixed 8 co…" at bounding box center [338, 375] width 567 height 767
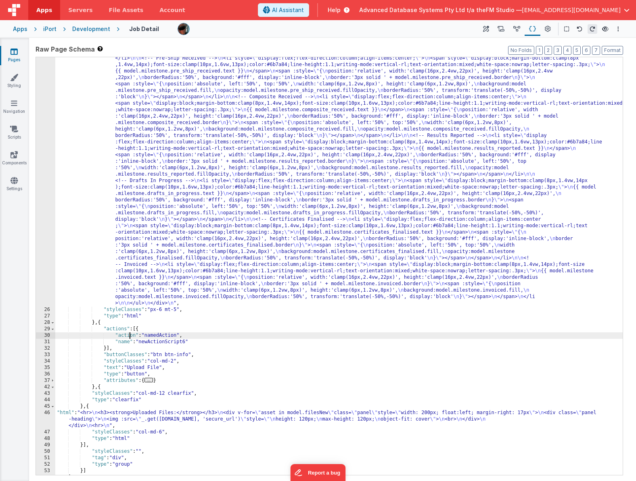
scroll to position [221, 0]
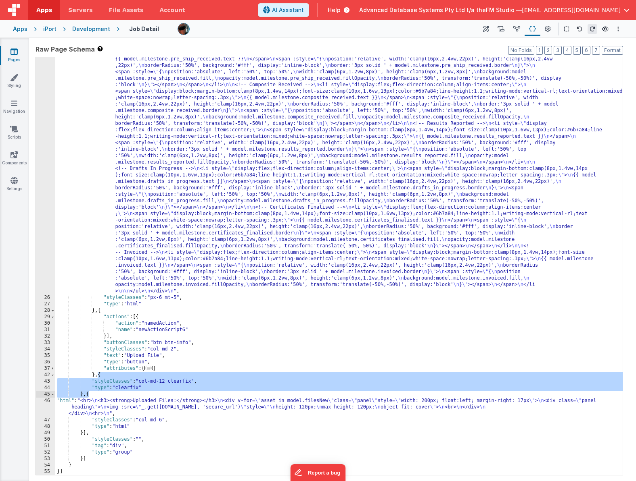
drag, startPoint x: 98, startPoint y: 377, endPoint x: 88, endPoint y: 393, distance: 19.6
click at [88, 393] on div ""html" : "<!-- Milestone rail (Vue :style bindings, vertical labels, fixed 8 co…" at bounding box center [338, 336] width 567 height 767
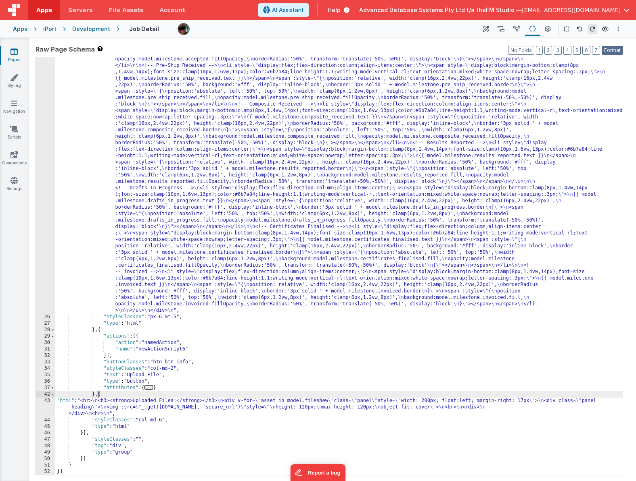
click at [564, 50] on button "Format" at bounding box center [611, 50] width 21 height 9
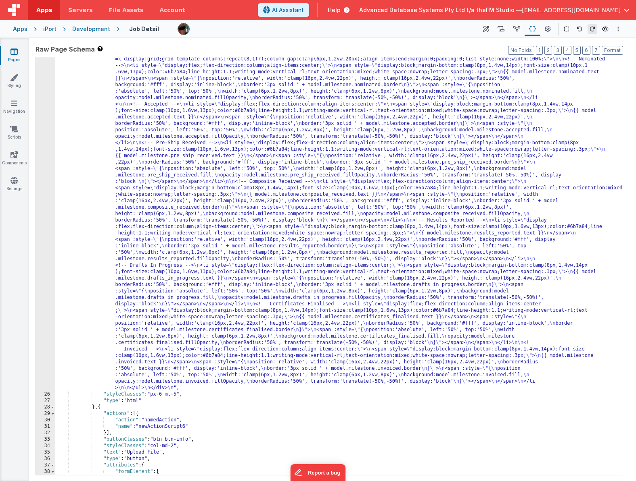
scroll to position [202, 0]
click at [186, 419] on div ""html" : "<!-- Milestone rail (Vue :style bindings, vertical labels, fixed 8 co…" at bounding box center [338, 432] width 567 height 767
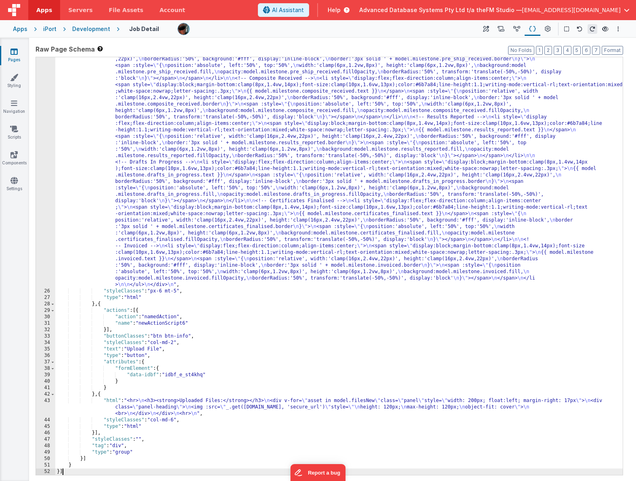
scroll to position [304, 0]
click at [147, 426] on div ""html" : "<!-- Milestone rail (Vue :style bindings, vertical labels, fixed 8 co…" at bounding box center [338, 329] width 567 height 767
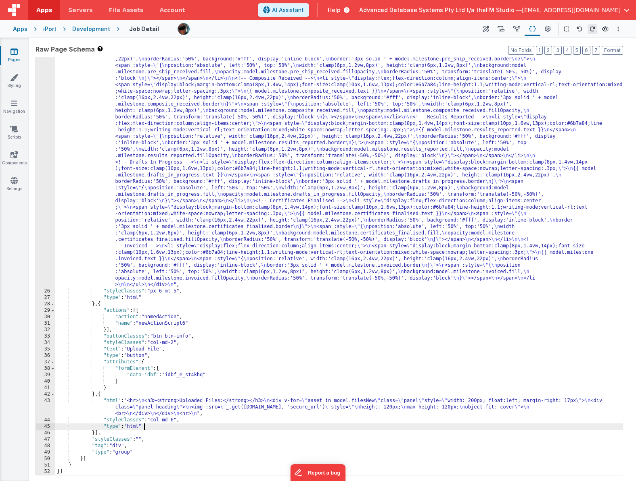
click at [206, 407] on div ""html" : "<!-- Milestone rail (Vue :style bindings, vertical labels, fixed 8 co…" at bounding box center [338, 329] width 567 height 767
click at [100, 305] on div ""html" : "<!-- Milestone rail (Vue :style bindings, vertical labels, fixed 8 co…" at bounding box center [338, 329] width 567 height 767
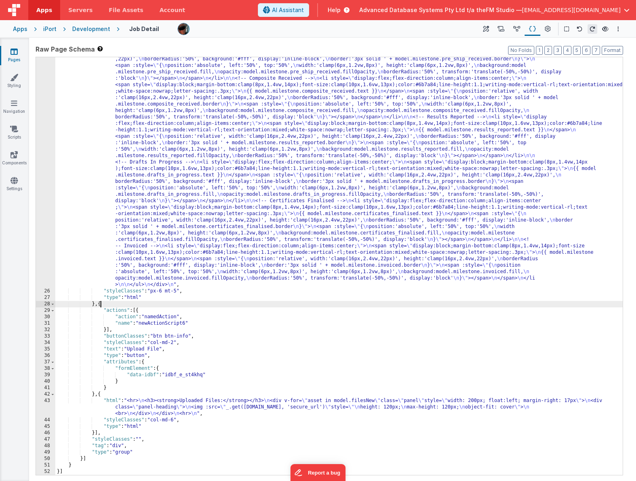
click at [98, 396] on div ""html" : "<!-- Milestone rail (Vue :style bindings, vertical labels, fixed 8 co…" at bounding box center [338, 329] width 567 height 767
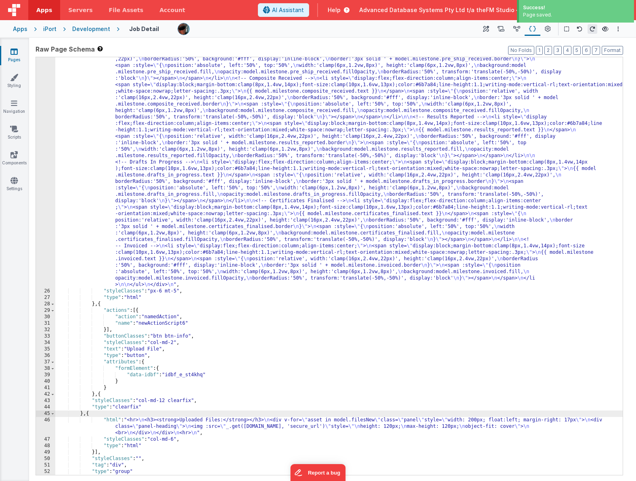
click at [173, 440] on div ""html" : "<!-- Milestone rail (Vue :style bindings, vertical labels, fixed 8 co…" at bounding box center [338, 329] width 567 height 767
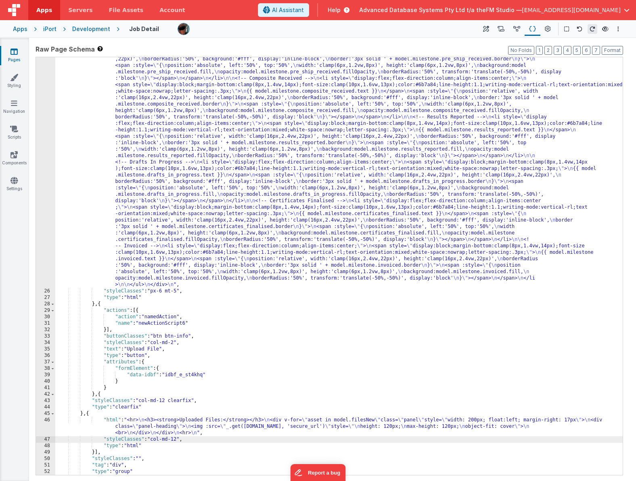
click at [175, 343] on div ""html" : "<!-- Milestone rail (Vue :style bindings, vertical labels, fixed 8 co…" at bounding box center [338, 329] width 567 height 767
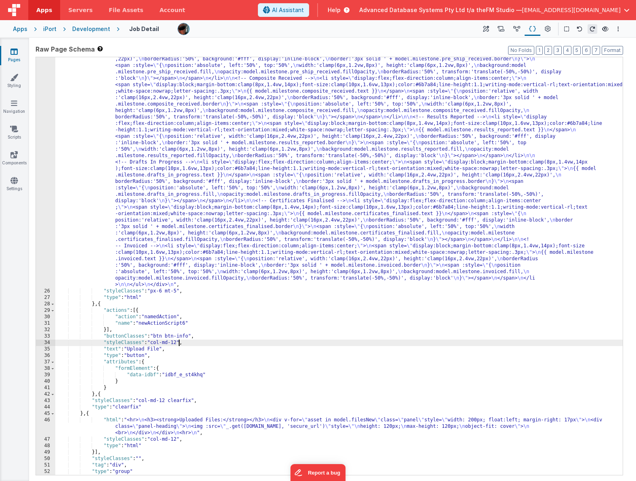
click at [191, 430] on div ""html" : "<!-- Milestone rail (Vue :style bindings, vertical labels, fixed 8 co…" at bounding box center [338, 329] width 567 height 767
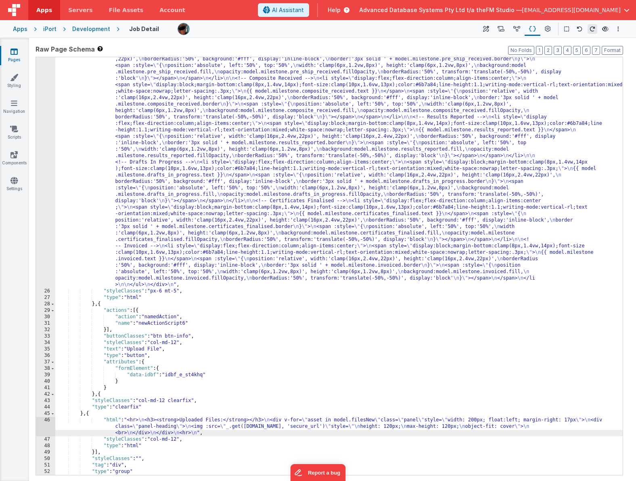
click at [42, 425] on div "46" at bounding box center [45, 426] width 19 height 19
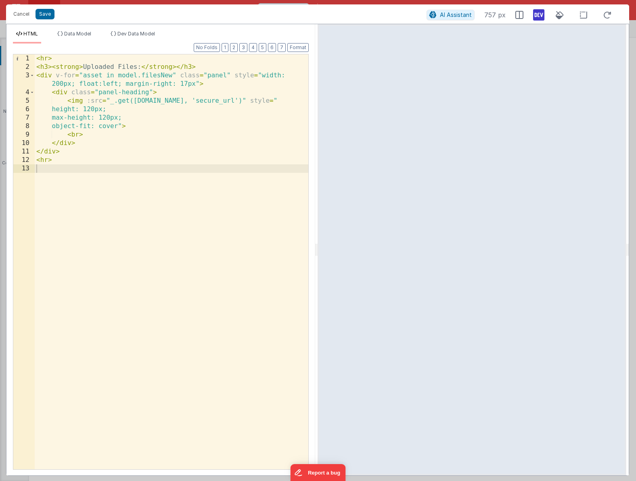
click at [56, 161] on div "< hr > < h3 > < strong > Uploaded Files: </ strong > </ h3 > < div v-for = "ass…" at bounding box center [171, 270] width 273 height 432
click at [54, 58] on div "< hr > < h3 > < strong > Uploaded Files: </ strong > </ h3 > < div v-for = "ass…" at bounding box center [171, 270] width 273 height 432
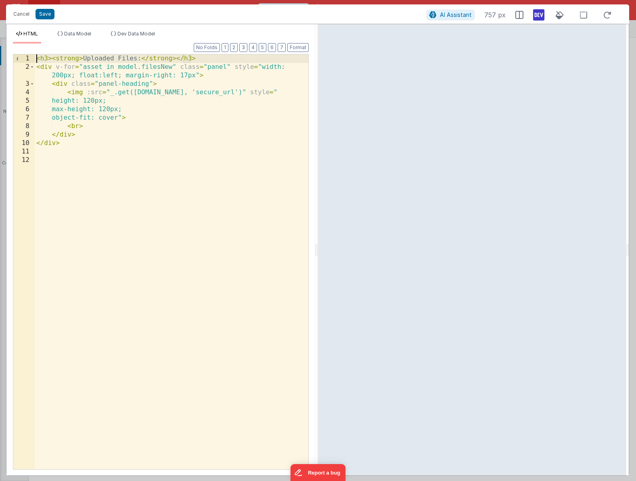
click at [125, 165] on div "< h3 > < strong > Uploaded Files: </ strong > </ h3 > < div v-for = "asset in m…" at bounding box center [171, 270] width 273 height 432
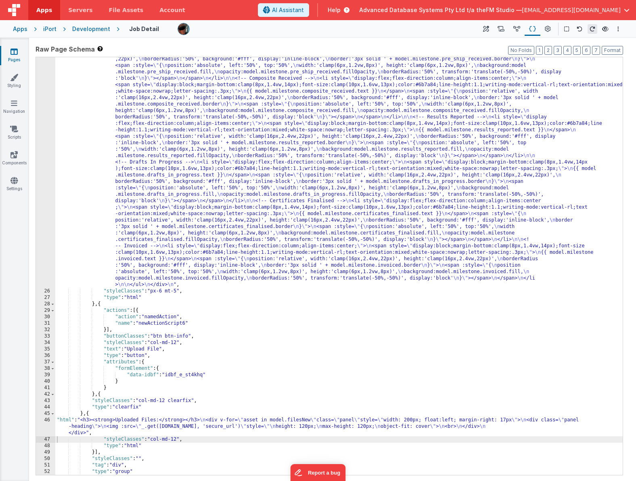
click at [235, 426] on div ""html" : "<!-- Milestone rail (Vue :style bindings, vertical labels, fixed 8 co…" at bounding box center [338, 329] width 567 height 767
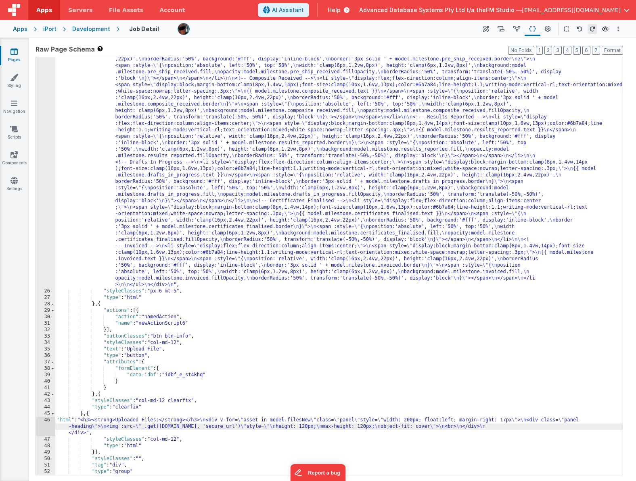
scroll to position [324, 0]
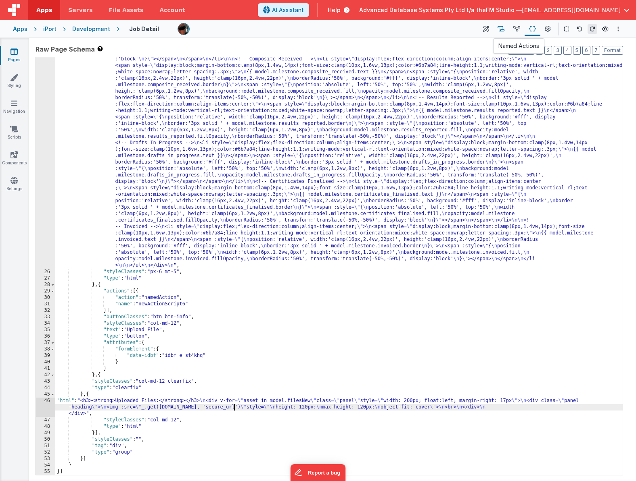
click at [501, 29] on icon at bounding box center [500, 29] width 7 height 8
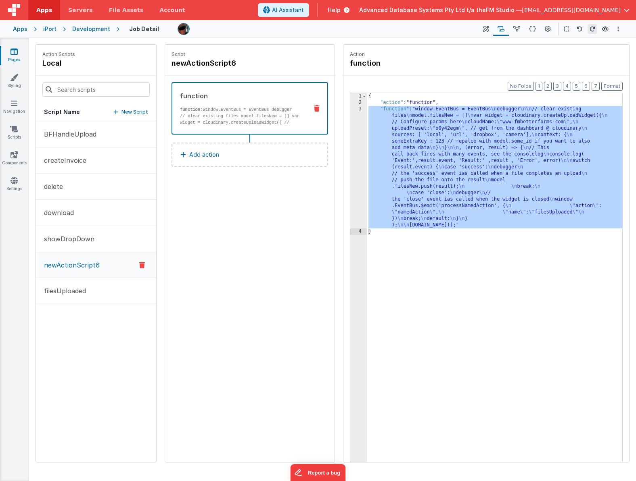
click at [443, 152] on div "{ "action" : "function" , "function" : "window.EventBus = EventBus \n debugger …" at bounding box center [494, 296] width 255 height 407
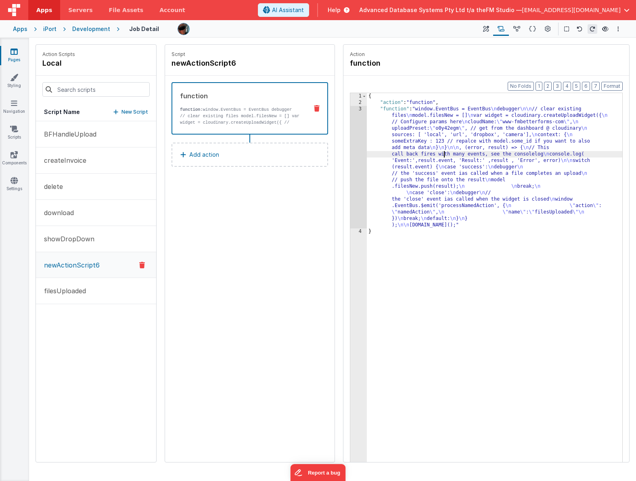
click at [358, 154] on div "3" at bounding box center [358, 167] width 17 height 123
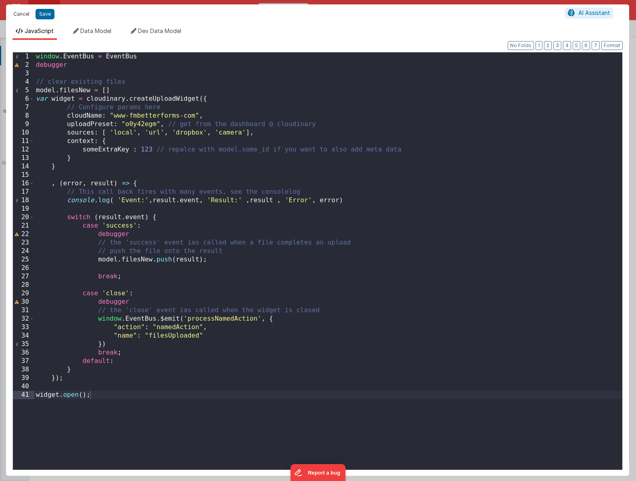
click at [20, 13] on button "Cancel" at bounding box center [21, 13] width 24 height 11
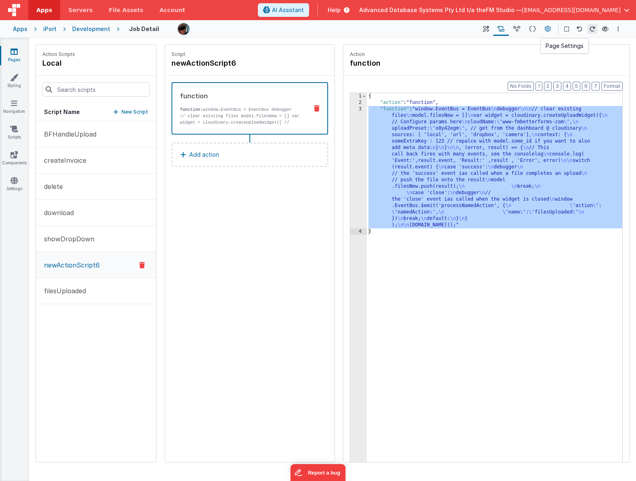
click at [544, 29] on button at bounding box center [547, 29] width 15 height 14
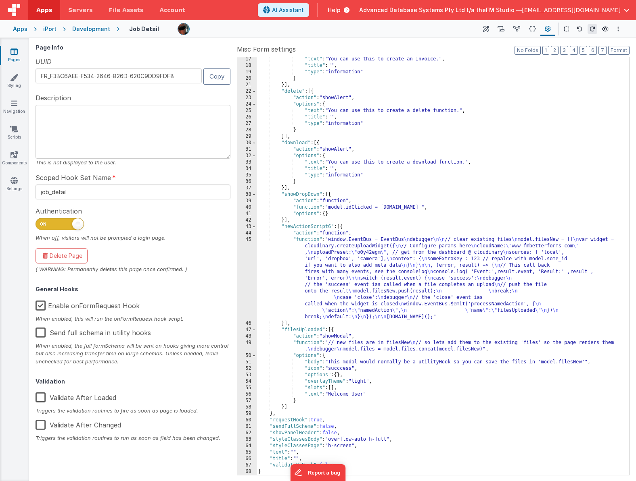
scroll to position [130, 0]
click at [533, 27] on icon at bounding box center [532, 29] width 7 height 8
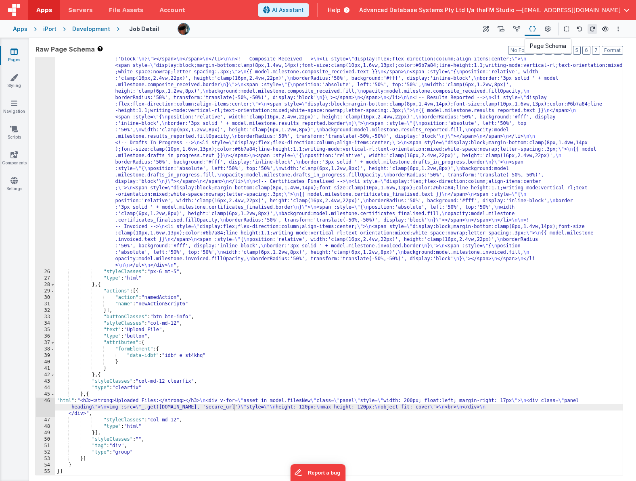
scroll to position [221, 0]
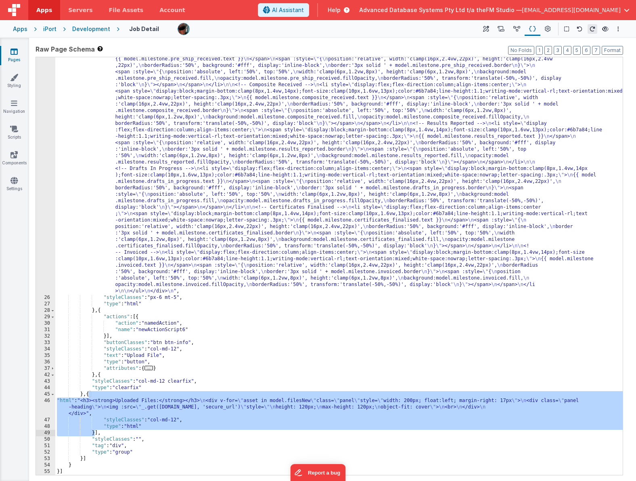
drag, startPoint x: 89, startPoint y: 395, endPoint x: 95, endPoint y: 432, distance: 37.6
click at [95, 432] on div ""html" : "<!-- Milestone rail (Vue :style bindings, vertical labels, fixed 8 co…" at bounding box center [338, 336] width 567 height 767
click at [129, 410] on div ""html" : "<!-- Milestone rail (Vue :style bindings, vertical labels, fixed 8 co…" at bounding box center [338, 336] width 567 height 767
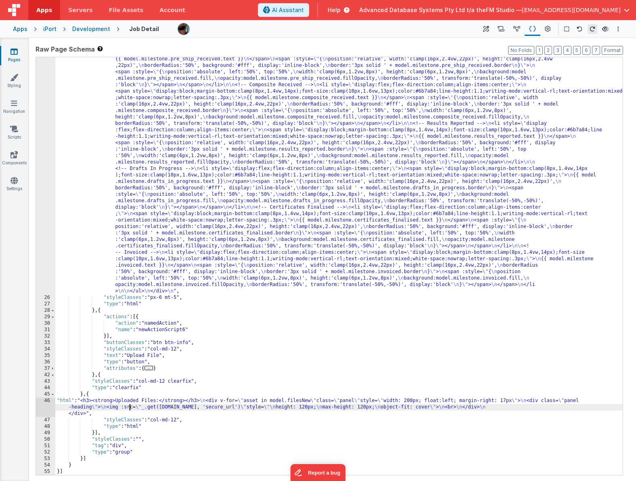
click at [40, 410] on div "46" at bounding box center [45, 407] width 19 height 19
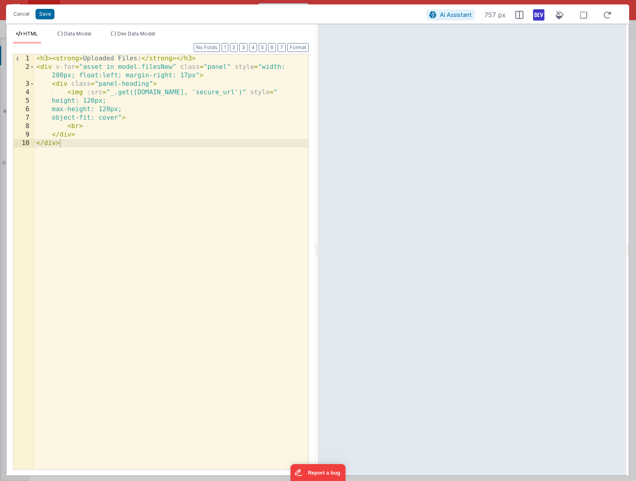
click at [94, 173] on div "< h3 > < strong > Uploaded Files: </ strong > </ h3 > < div v-for = "asset in m…" at bounding box center [171, 270] width 273 height 432
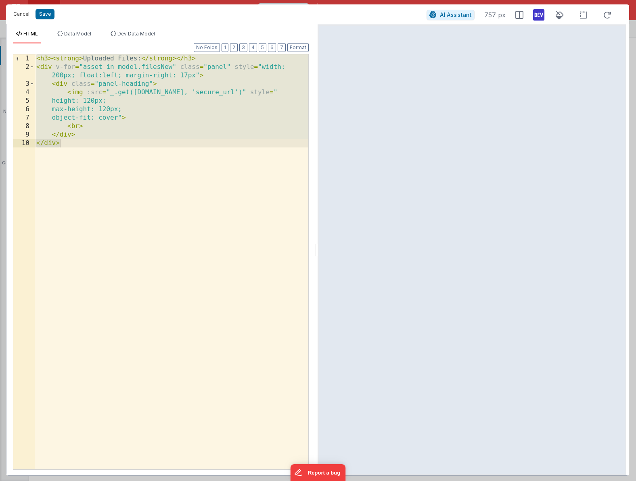
click at [23, 14] on button "Cancel" at bounding box center [21, 13] width 24 height 11
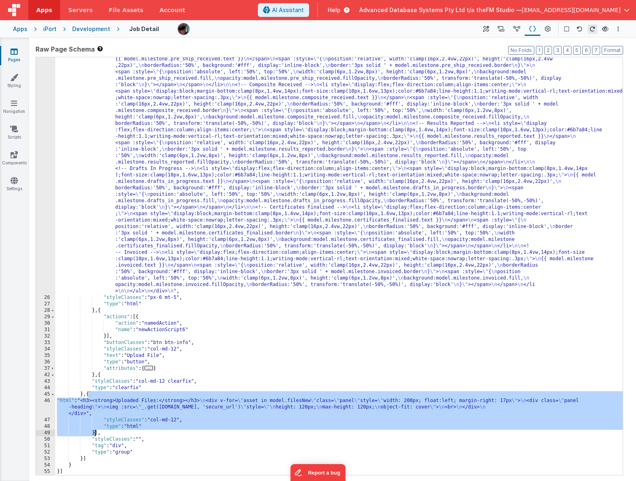
drag, startPoint x: 90, startPoint y: 394, endPoint x: 94, endPoint y: 431, distance: 37.0
click at [94, 431] on div ""html" : "<!-- Milestone rail (Vue :style bindings, vertical labels, fixed 8 co…" at bounding box center [338, 336] width 567 height 767
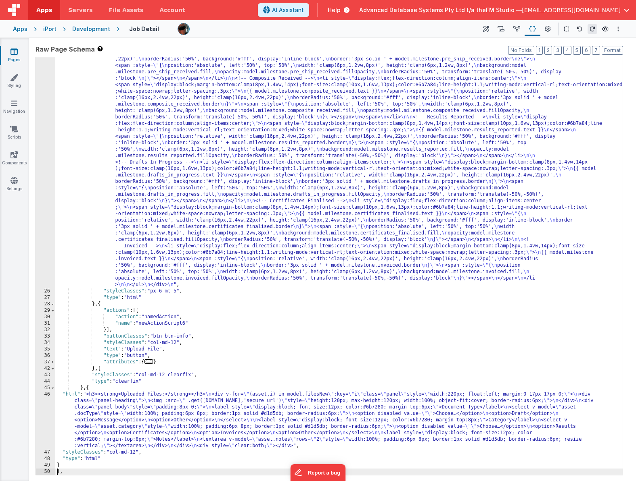
click at [111, 402] on div ""html" : "<!-- Milestone rail (Vue :style bindings, vertical labels, fixed 8 co…" at bounding box center [338, 329] width 567 height 767
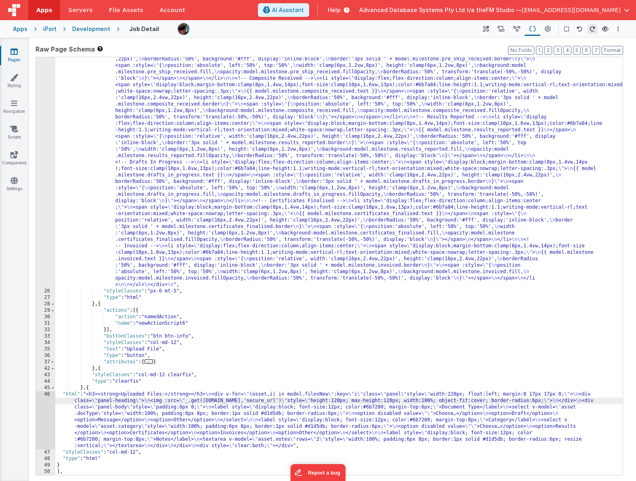
click at [46, 413] on div "46" at bounding box center [45, 421] width 19 height 58
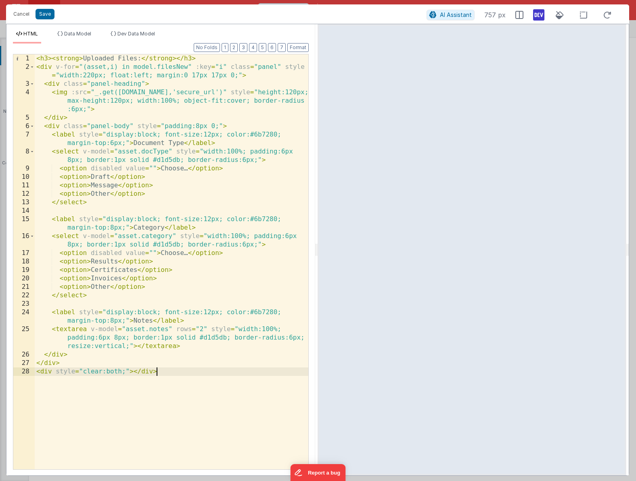
click at [150, 232] on div "< h3 > < strong > Uploaded Files: </ strong > </ h3 > < div v-for = "(asset,i) …" at bounding box center [171, 270] width 273 height 432
click at [146, 229] on div "< h3 > < strong > Uploaded Files: </ strong > </ h3 > < div v-for = "(asset,i) …" at bounding box center [171, 270] width 273 height 432
click at [103, 264] on div "< h3 > < strong > Uploaded Files: </ strong > </ h3 > < div v-for = "(asset,i) …" at bounding box center [171, 270] width 273 height 432
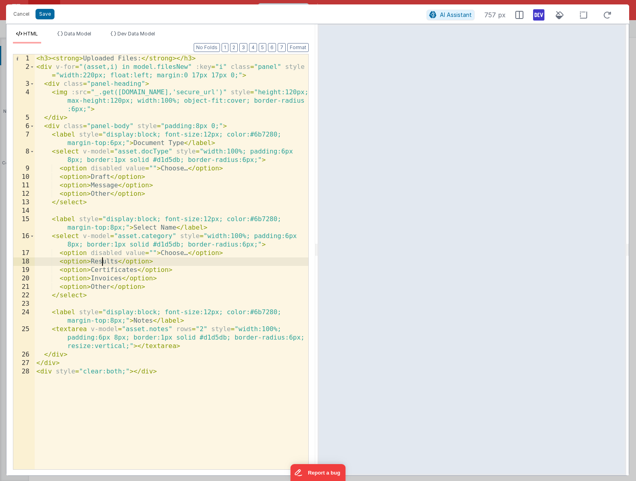
click at [103, 264] on div "< h3 > < strong > Uploaded Files: </ strong > </ h3 > < div v-for = "(asset,i) …" at bounding box center [171, 270] width 273 height 432
click at [101, 271] on div "< h3 > < strong > Uploaded Files: </ strong > </ h3 > < div v-for = "(asset,i) …" at bounding box center [171, 270] width 273 height 432
click at [98, 278] on div "< h3 > < strong > Uploaded Files: </ strong > </ h3 > < div v-for = "(asset,i) …" at bounding box center [171, 270] width 273 height 432
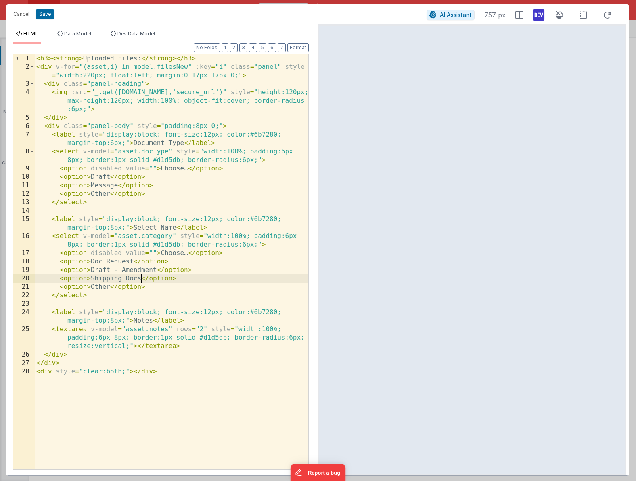
click at [96, 287] on div "< h3 > < strong > Uploaded Files: </ strong > </ h3 > < div v-for = "(asset,i) …" at bounding box center [171, 270] width 273 height 432
click at [83, 287] on div "< h3 > < strong > Uploaded Files: </ strong > </ h3 > < div v-for = "(asset,i) …" at bounding box center [171, 270] width 273 height 432
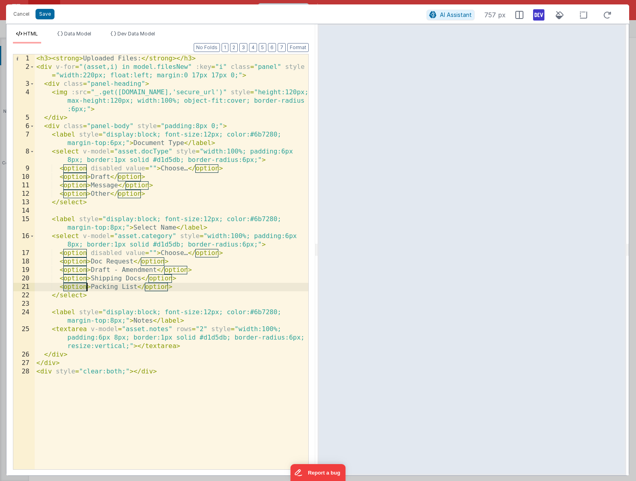
click at [83, 287] on div "< h3 > < strong > Uploaded Files: </ strong > </ h3 > < div v-for = "(asset,i) …" at bounding box center [171, 270] width 273 height 432
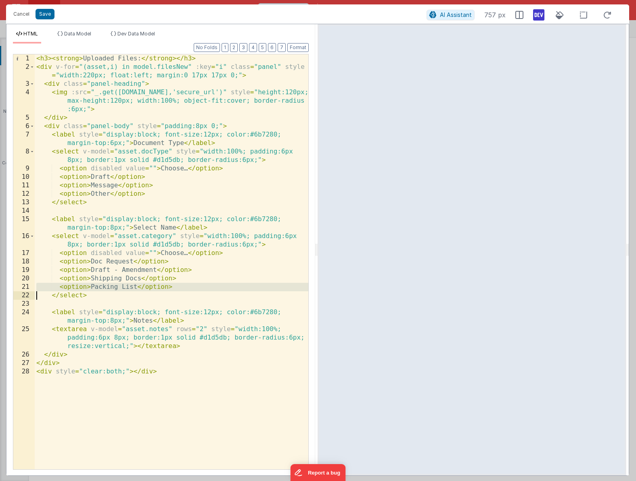
click at [55, 286] on div "< h3 > < strong > Uploaded Files: </ strong > </ h3 > < div v-for = "(asset,i) …" at bounding box center [171, 270] width 273 height 432
drag, startPoint x: 36, startPoint y: 286, endPoint x: 182, endPoint y: 286, distance: 146.4
click at [182, 286] on div "< h3 > < strong > Uploaded Files: </ strong > </ h3 > < div v-for = "(asset,i) …" at bounding box center [171, 270] width 273 height 432
click at [177, 288] on div "< h3 > < strong > Uploaded Files: </ strong > </ h3 > < div v-for = "(asset,i) …" at bounding box center [171, 270] width 273 height 432
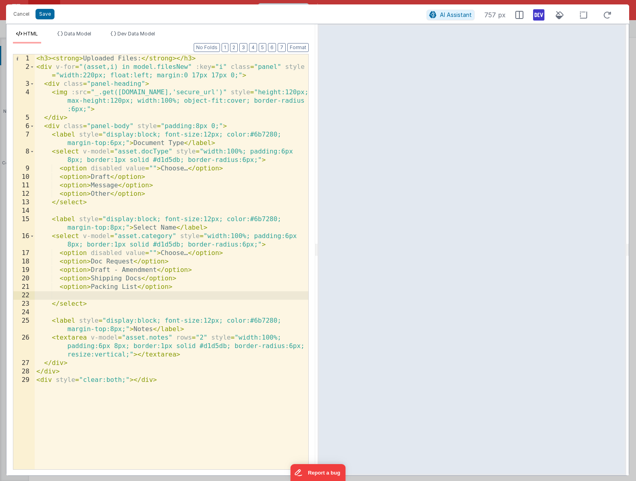
paste textarea
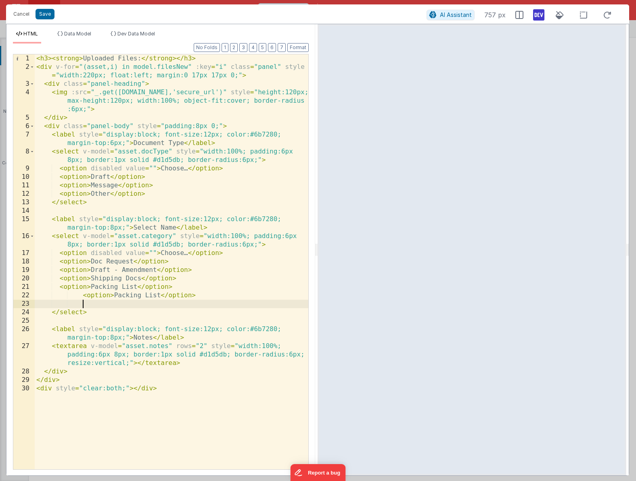
paste textarea
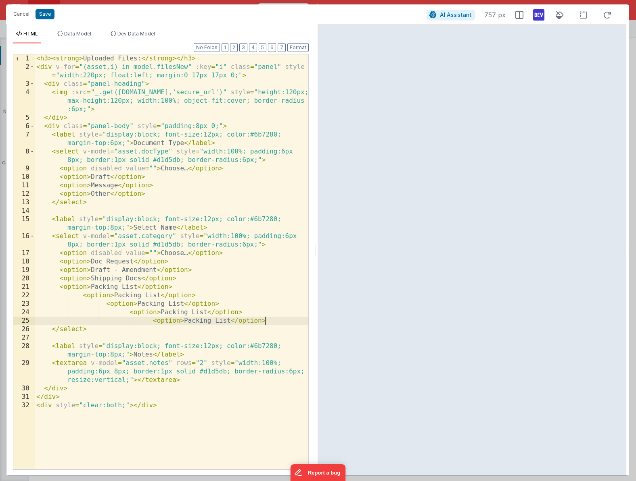
click at [69, 300] on div "< h3 > < strong > Uploaded Files: </ strong > </ h3 > < div v-for = "(asset,i) …" at bounding box center [171, 270] width 273 height 432
click at [97, 296] on div "< h3 > < strong > Uploaded Files: </ strong > </ h3 > < div v-for = "(asset,i) …" at bounding box center [171, 270] width 273 height 432
click at [138, 301] on div "< h3 > < strong > Uploaded Files: </ strong > </ h3 > < div v-for = "(asset,i) …" at bounding box center [171, 270] width 273 height 432
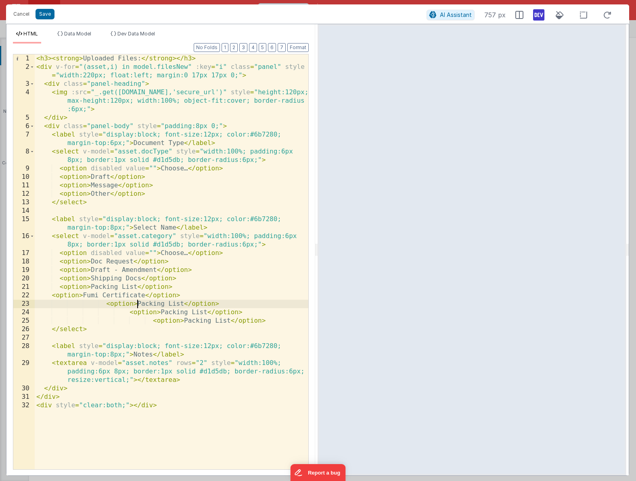
click at [138, 301] on div "< h3 > < strong > Uploaded Files: </ strong > </ h3 > < div v-for = "(asset,i) …" at bounding box center [171, 270] width 273 height 432
click at [171, 313] on div "< h3 > < strong > Uploaded Files: </ strong > </ h3 > < div v-for = "(asset,i) …" at bounding box center [171, 270] width 273 height 432
click at [192, 323] on div "< h3 > < strong > Uploaded Files: </ strong > </ h3 > < div v-for = "(asset,i) …" at bounding box center [171, 270] width 273 height 432
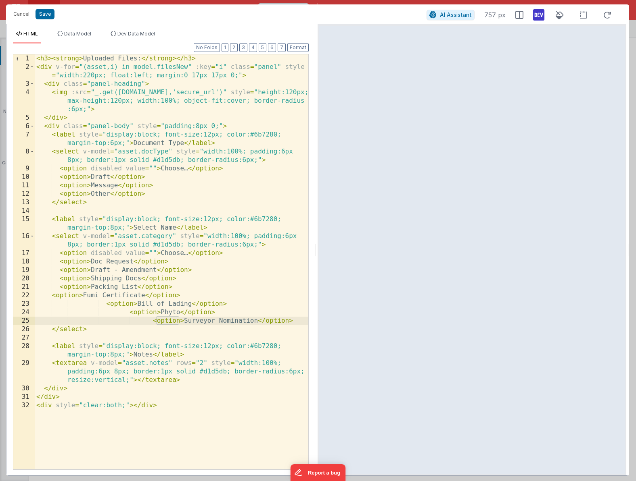
click at [290, 324] on div "< h3 > < strong > Uploaded Files: </ strong > </ h3 > < div v-for = "(asset,i) …" at bounding box center [171, 270] width 273 height 432
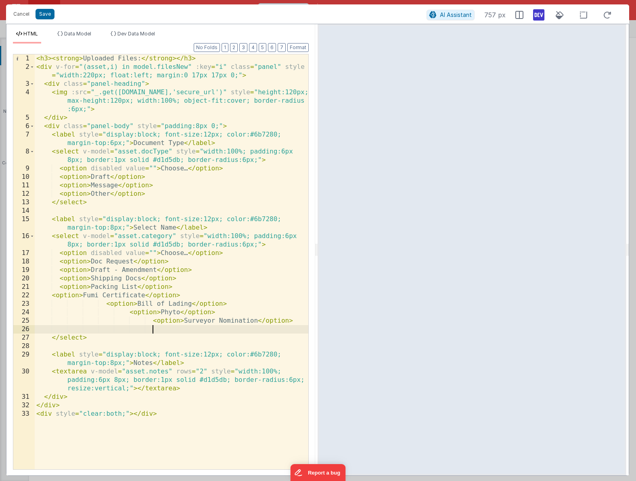
paste textarea
click at [219, 329] on div "< h3 > < strong > Uploaded Files: </ strong > </ h3 > < div v-for = "(asset,i) …" at bounding box center [171, 270] width 273 height 432
click at [274, 330] on div "< h3 > < strong > Uploaded Files: </ strong > </ h3 > < div v-for = "(asset,i) …" at bounding box center [171, 270] width 273 height 432
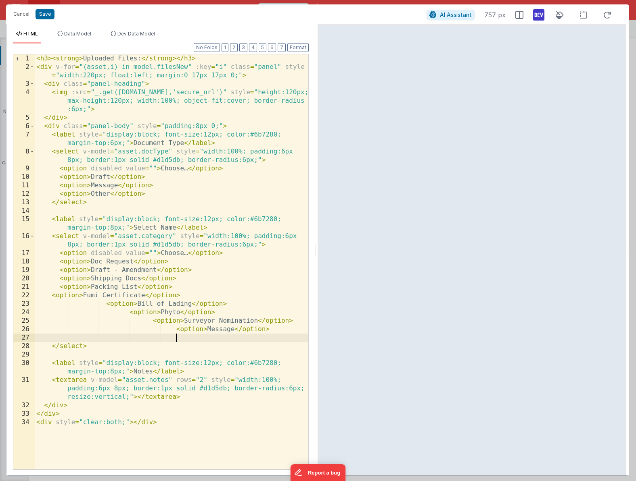
paste textarea
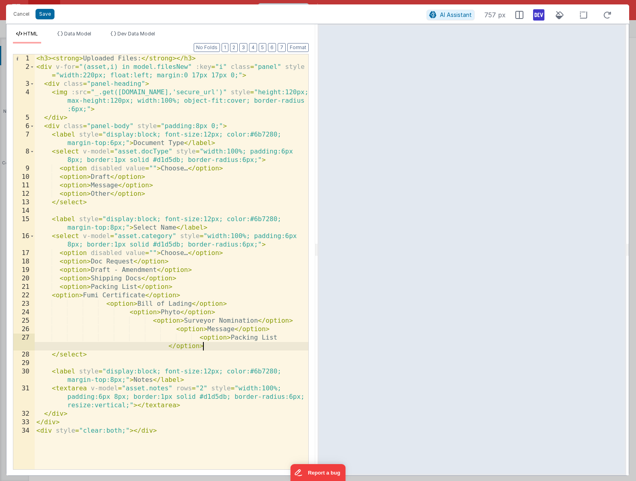
click at [244, 339] on div "< h3 > < strong > Uploaded Files: </ strong > </ h3 > < div v-for = "(asset,i) …" at bounding box center [171, 270] width 273 height 432
click at [298, 48] on button "Format" at bounding box center [297, 47] width 21 height 9
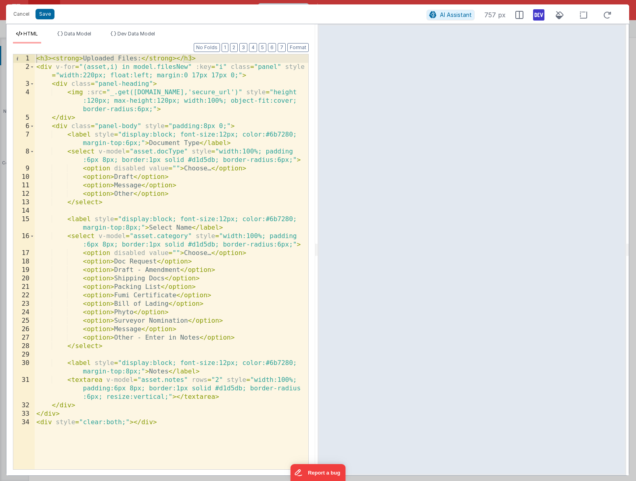
click at [164, 143] on div "< h3 > < strong > Uploaded Files: </ strong > </ h3 > < div v-for = "(asset,i) …" at bounding box center [171, 270] width 273 height 432
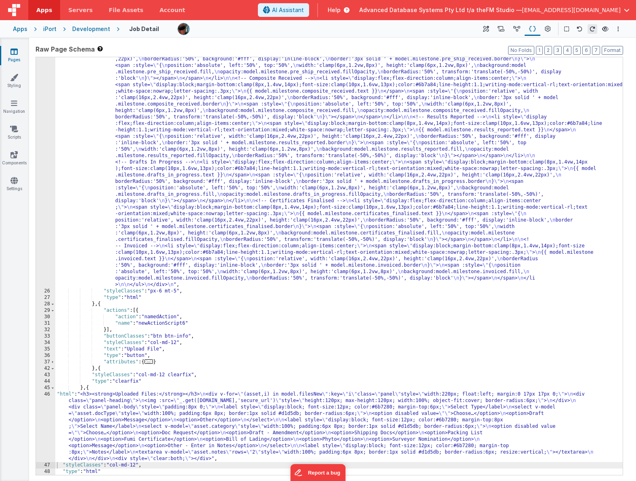
click at [278, 417] on div ""html" : "<!-- Milestone rail (Vue :style bindings, vertical labels, fixed 8 co…" at bounding box center [338, 329] width 567 height 767
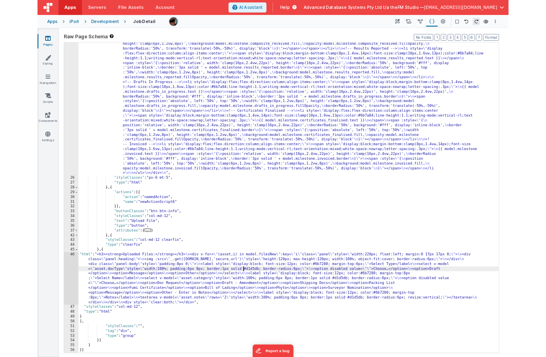
scroll to position [279, 0]
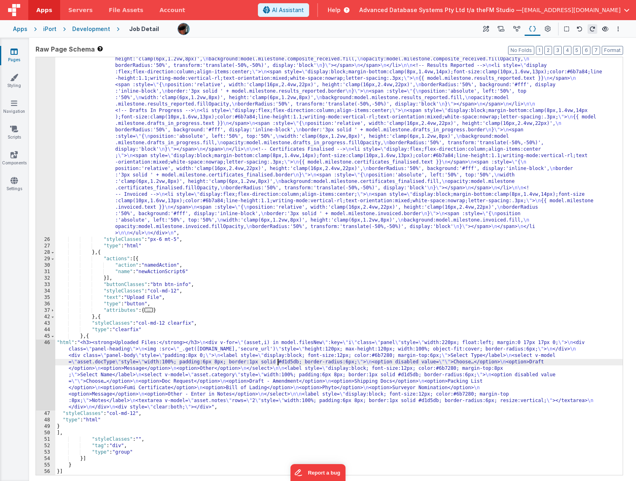
click at [213, 368] on div ""html" : "<!-- Milestone rail (Vue :style bindings, vertical labels, fixed 8 co…" at bounding box center [338, 278] width 567 height 767
click at [42, 371] on div "46" at bounding box center [45, 375] width 19 height 71
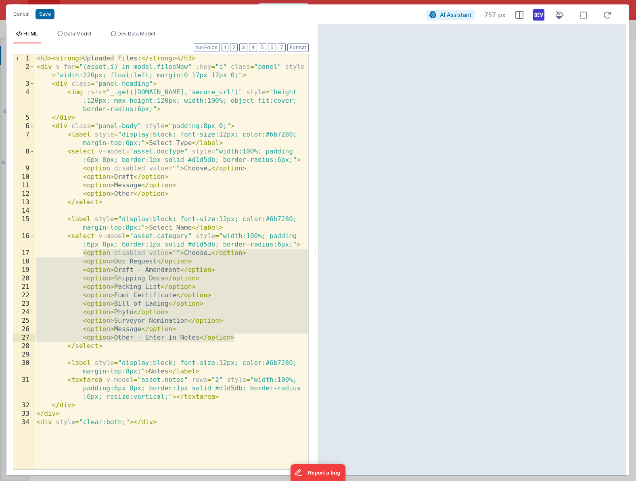
drag, startPoint x: 82, startPoint y: 255, endPoint x: 235, endPoint y: 336, distance: 172.6
click at [235, 336] on div "< h3 > < strong > Uploaded Files: </ strong > </ h3 > < div v-for = "(asset,i) …" at bounding box center [171, 270] width 273 height 432
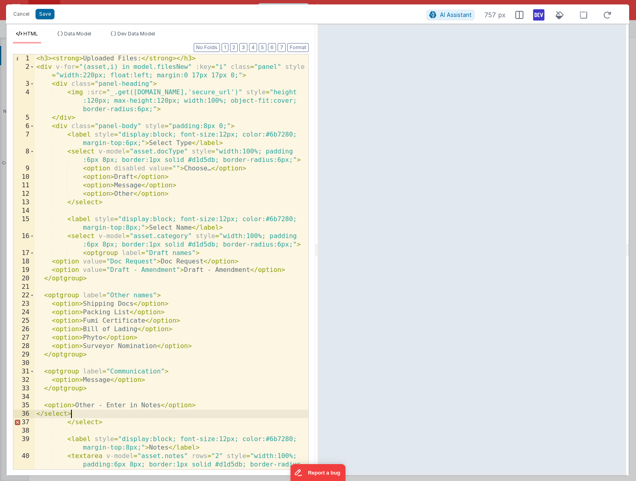
click at [83, 413] on div "< h3 > < strong > Uploaded Files: </ strong > </ h3 > < div v-for = "(asset,i) …" at bounding box center [171, 270] width 273 height 432
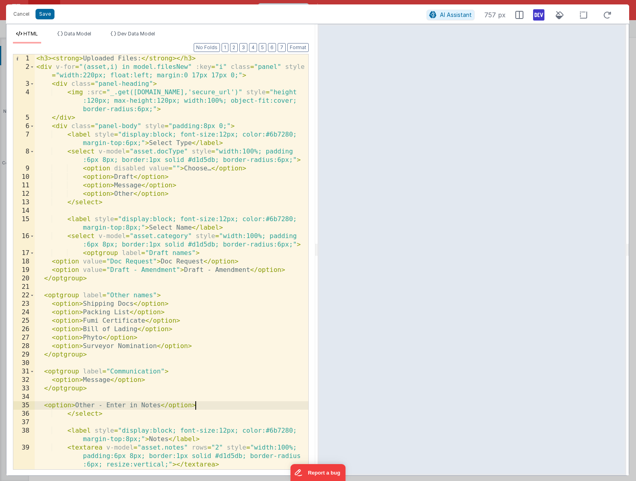
click at [143, 188] on div "< h3 > < strong > Uploaded Files: </ strong > </ h3 > < div v-for = "(asset,i) …" at bounding box center [171, 270] width 273 height 432
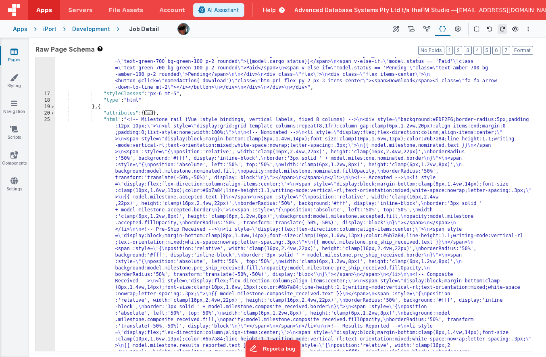
scroll to position [0, 0]
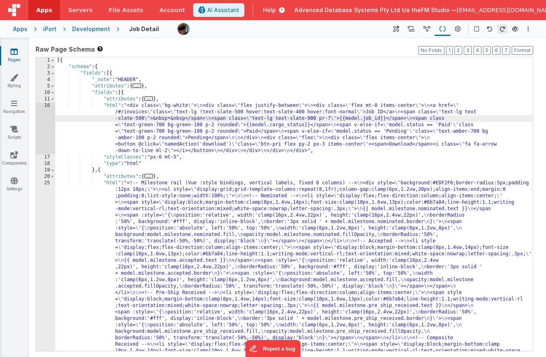
click at [45, 124] on div "16" at bounding box center [45, 128] width 19 height 52
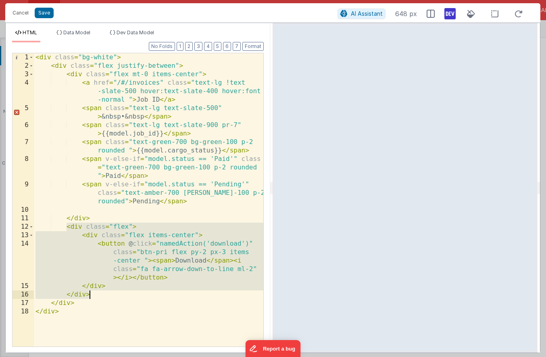
drag, startPoint x: 66, startPoint y: 227, endPoint x: 98, endPoint y: 295, distance: 74.3
click at [98, 295] on div "< div class = "bg-white" > < div class = "flex justify-between" > < div class =…" at bounding box center [148, 208] width 229 height 310
click at [23, 14] on button "Cancel" at bounding box center [20, 12] width 24 height 11
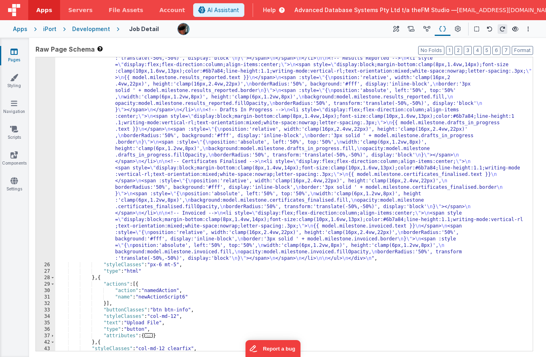
scroll to position [406, 0]
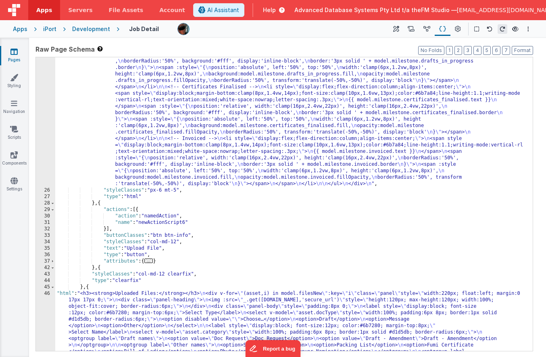
click at [174, 298] on div ""html" : "<!-- Milestone rail (Vue :style bindings, vertical labels, fixed 8 co…" at bounding box center [293, 169] width 477 height 790
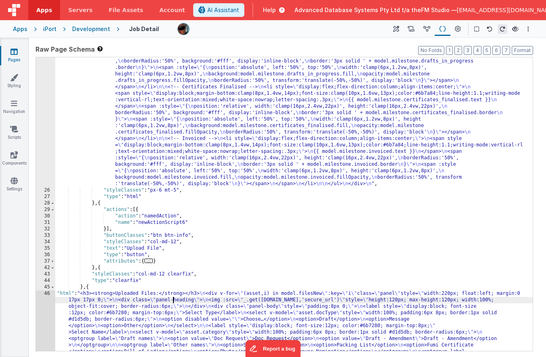
click at [42, 311] on div "46" at bounding box center [45, 332] width 19 height 84
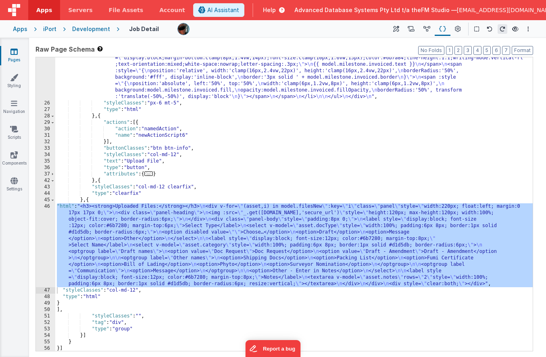
scroll to position [494, 0]
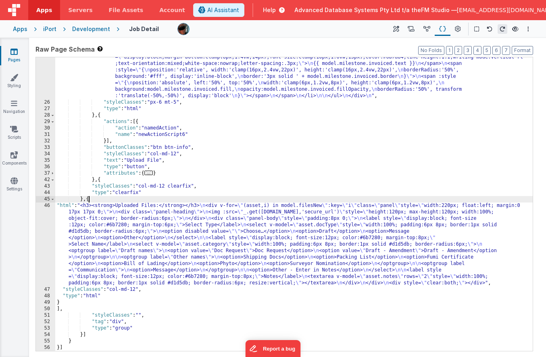
click at [88, 199] on div ""html" : "<!-- Milestone rail (Vue :style bindings, vertical labels, fixed 8 co…" at bounding box center [293, 42] width 477 height 713
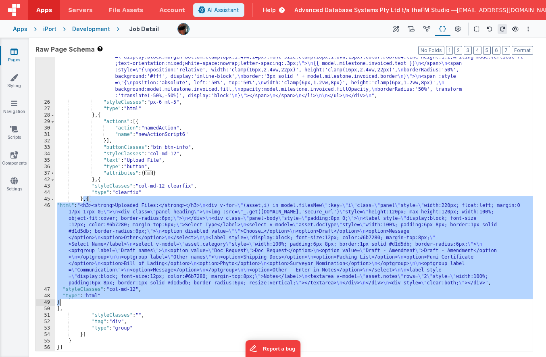
drag, startPoint x: 84, startPoint y: 201, endPoint x: 64, endPoint y: 300, distance: 100.8
click at [64, 300] on div ""html" : "<!-- Milestone rail (Vue :style bindings, vertical labels, fixed 8 co…" at bounding box center [293, 42] width 477 height 713
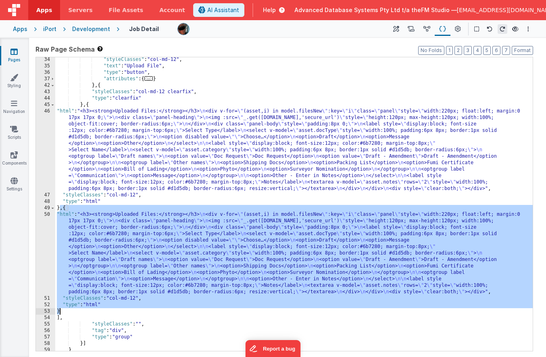
scroll to position [588, 0]
click at [102, 127] on div ""styleClasses" : "col-md-12" , "text" : "Upload File" , "type" : "button" , "at…" at bounding box center [293, 209] width 477 height 306
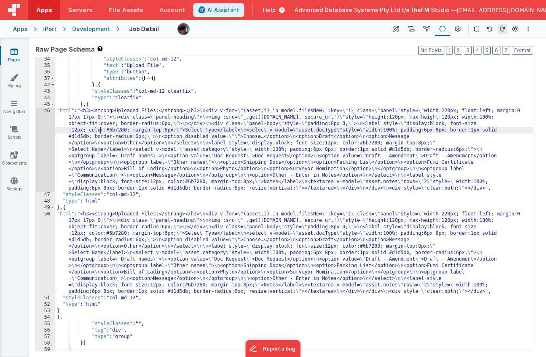
click at [81, 110] on div ""styleClasses" : "col-md-12" , "text" : "Upload File" , "type" : "button" , "at…" at bounding box center [293, 209] width 477 height 306
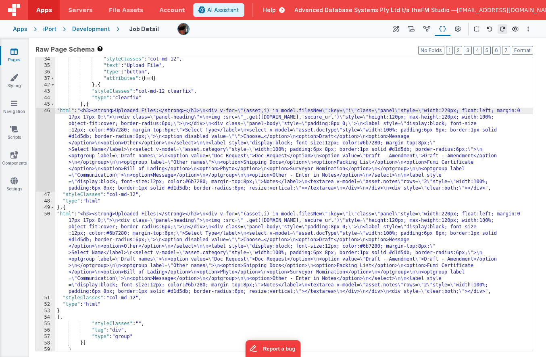
click at [47, 139] on div "46" at bounding box center [45, 150] width 19 height 84
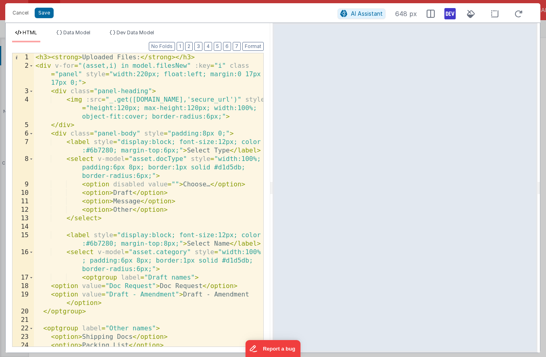
click at [74, 84] on div "< h3 > < strong > Uploaded Files: </ strong > </ h3 > < div v-for = "(asset,i) …" at bounding box center [148, 208] width 229 height 310
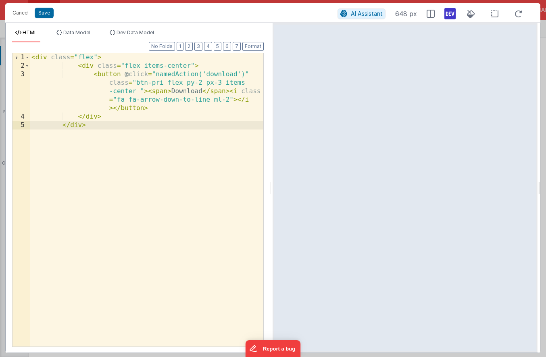
click at [187, 90] on div "< div class = "flex" > < div class = "flex items-center" > < button @ click = "…" at bounding box center [146, 208] width 233 height 310
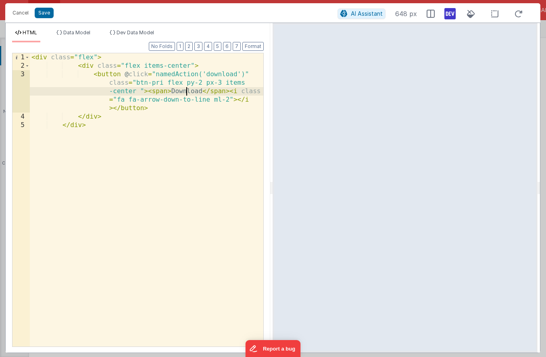
click at [187, 90] on div "< div class = "flex" > < div class = "flex items-center" > < button @ click = "…" at bounding box center [146, 208] width 233 height 310
click at [183, 99] on div "< div class = "flex" > < div class = "flex items-center" > < button @ click = "…" at bounding box center [146, 208] width 233 height 310
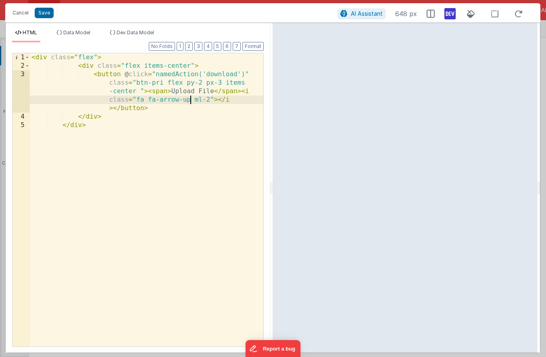
click at [160, 100] on div "< div class = "flex" > < div class = "flex items-center" > < button @ click = "…" at bounding box center [146, 208] width 233 height 310
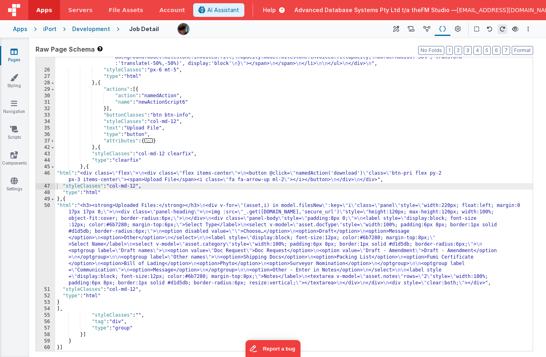
scroll to position [526, 0]
click at [183, 220] on div ""html" : "<!-- Milestone rail (Vue :style bindings, vertical labels, fixed 8 co…" at bounding box center [293, 10] width 477 height 713
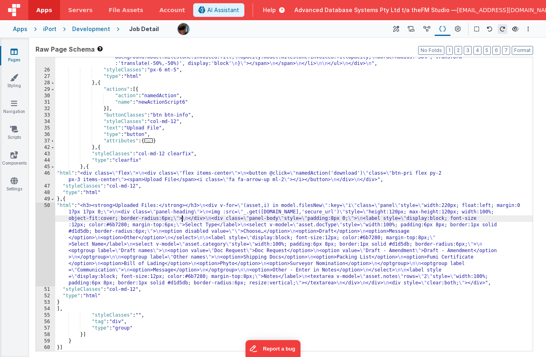
click at [44, 231] on div "50" at bounding box center [45, 244] width 19 height 84
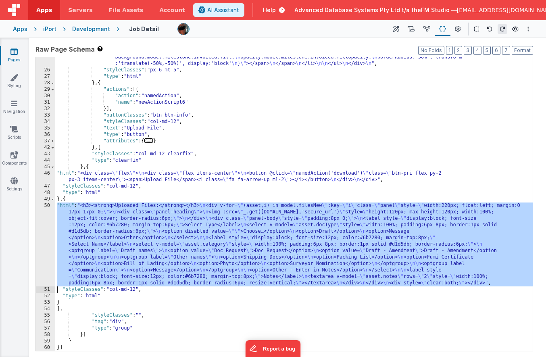
click at [156, 102] on div ""html" : "<!-- Milestone rail (Vue :style bindings, vertical labels, fixed 8 co…" at bounding box center [293, 10] width 477 height 713
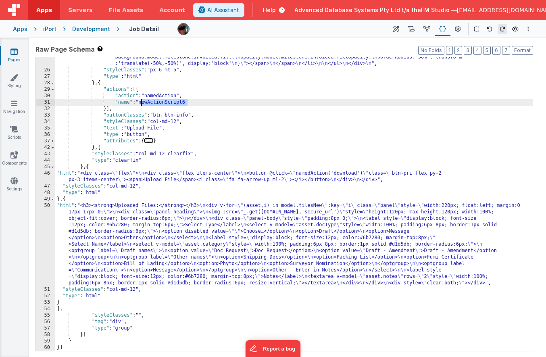
click at [131, 184] on div ""html" : "<!-- Milestone rail (Vue :style bindings, vertical labels, fixed 8 co…" at bounding box center [293, 10] width 477 height 713
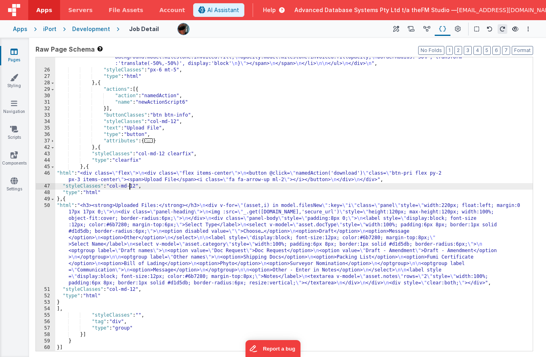
click at [429, 173] on div ""html" : "<!-- Milestone rail (Vue :style bindings, vertical labels, fixed 8 co…" at bounding box center [293, 10] width 477 height 713
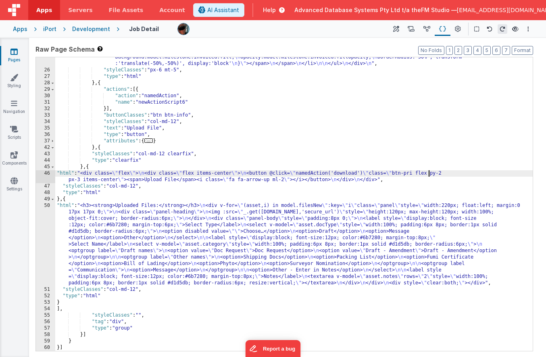
click at [429, 173] on div ""html" : "<!-- Milestone rail (Vue :style bindings, vertical labels, fixed 8 co…" at bounding box center [293, 10] width 477 height 713
click at [101, 83] on div ""html" : "<!-- Milestone rail (Vue :style bindings, vertical labels, fixed 8 co…" at bounding box center [293, 10] width 477 height 713
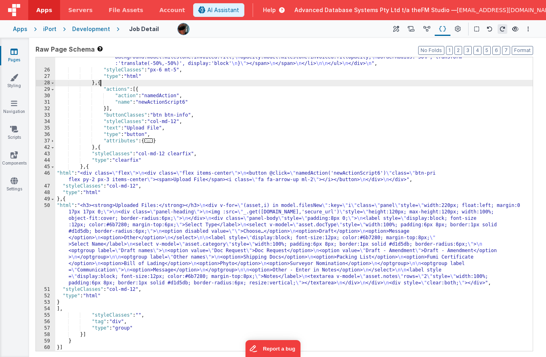
click at [101, 83] on div ""html" : "<!-- Milestone rail (Vue :style bindings, vertical labels, fixed 8 co…" at bounding box center [293, 10] width 477 height 713
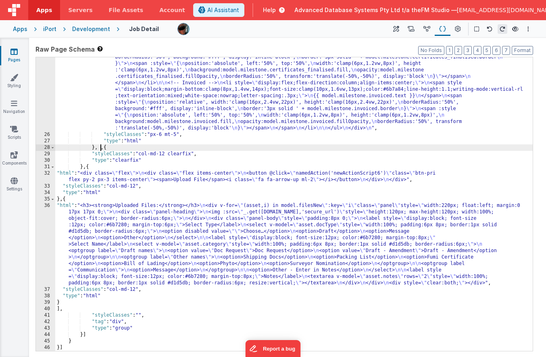
scroll to position [461, 0]
click at [130, 225] on div ""html" : "<!-- Milestone rail (Vue :style bindings, vertical labels, fixed 8 co…" at bounding box center [293, 75] width 477 height 713
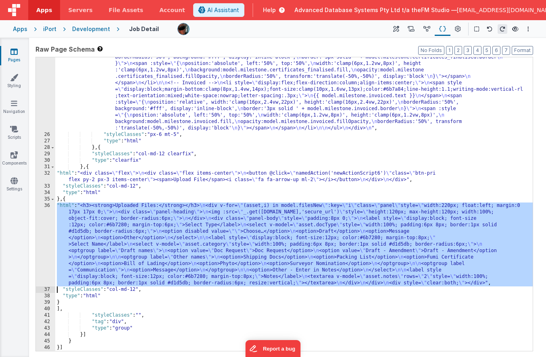
click at [44, 230] on div "36" at bounding box center [45, 244] width 19 height 84
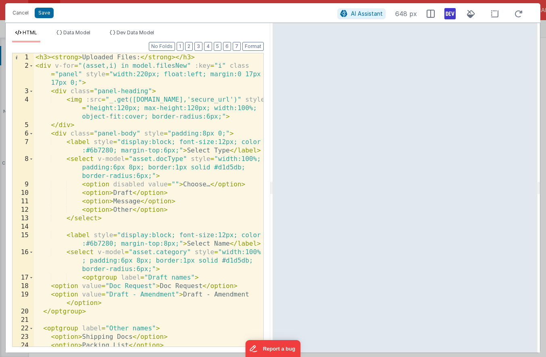
scroll to position [0, 0]
click at [140, 191] on div "< h3 > < strong > Uploaded Files: </ strong > </ h3 > < div v-for = "(asset,i) …" at bounding box center [148, 208] width 229 height 310
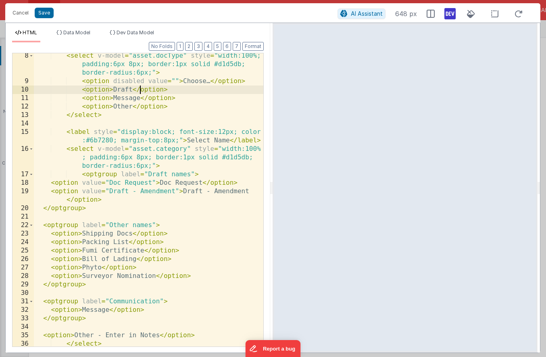
scroll to position [190, 0]
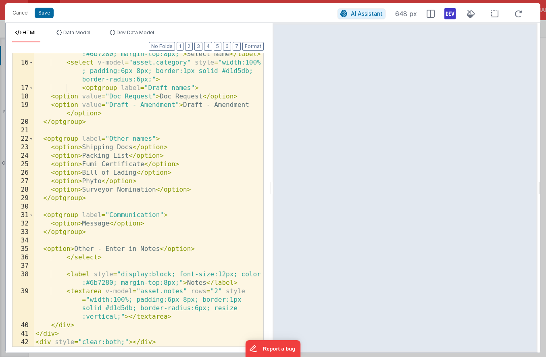
click at [166, 341] on div "< label style = "display:block; font-size:12px; color :#6b7280; margin-top:8px;…" at bounding box center [148, 201] width 229 height 319
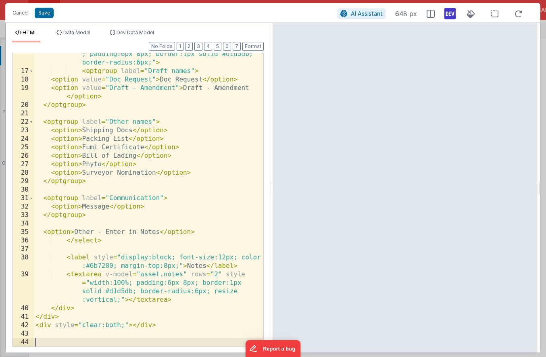
scroll to position [274, 0]
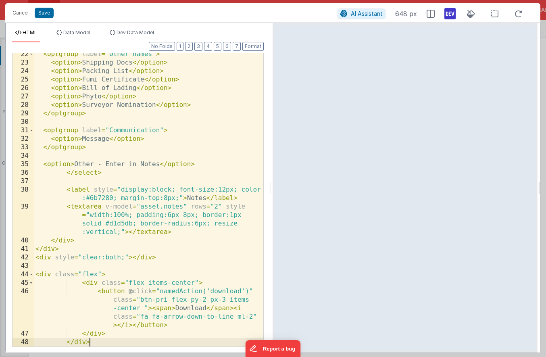
click at [165, 318] on div "< optgroup label = "Other names" > < option > Shipping Docs </ option > < optio…" at bounding box center [148, 205] width 229 height 310
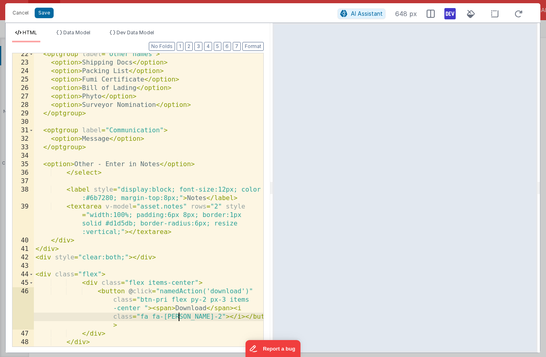
scroll to position [266, 0]
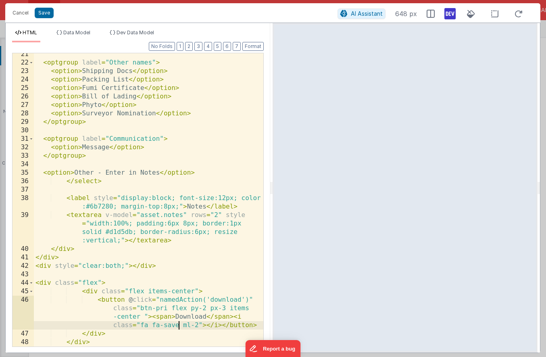
click at [184, 315] on div "< optgroup label = "Other names" > < option > Shipping Docs </ option > < optio…" at bounding box center [148, 205] width 229 height 310
click at [154, 268] on div "< optgroup label = "Other names" > < option > Shipping Docs </ option > < optio…" at bounding box center [148, 205] width 229 height 310
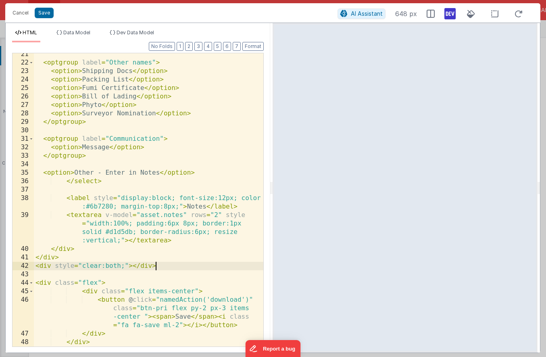
click at [154, 268] on div "< optgroup label = "Other names" > < option > Shipping Docs </ option > < optio…" at bounding box center [148, 205] width 229 height 310
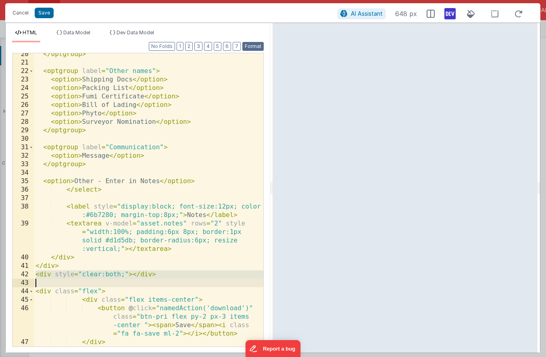
click at [256, 48] on button "Format" at bounding box center [252, 46] width 21 height 9
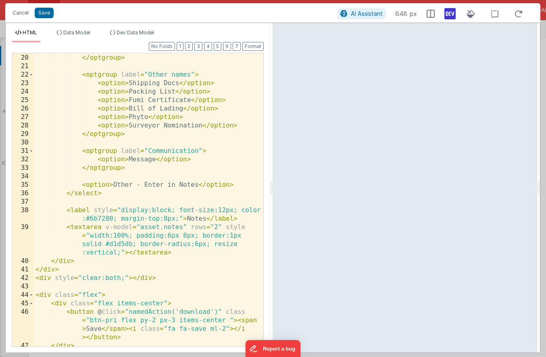
scroll to position [274, 0]
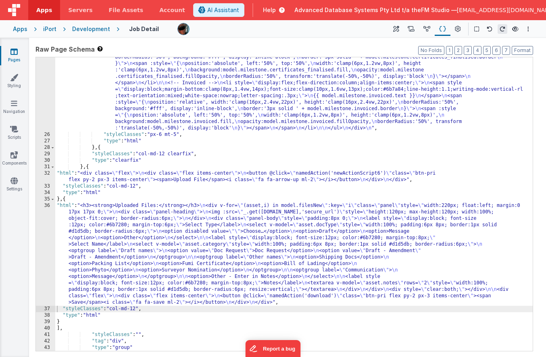
click at [413, 27] on icon at bounding box center [411, 29] width 7 height 8
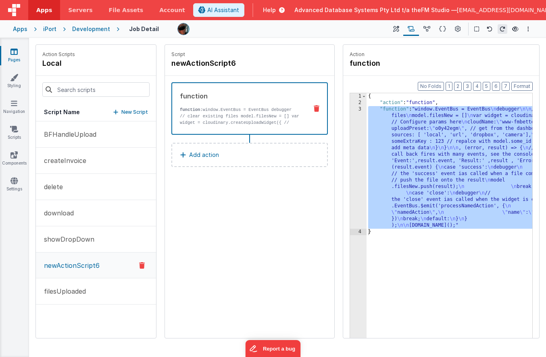
click at [426, 121] on div "{ "action" : "function" , "function" : "window.EventBus = EventBus \n debugger …" at bounding box center [494, 296] width 255 height 407
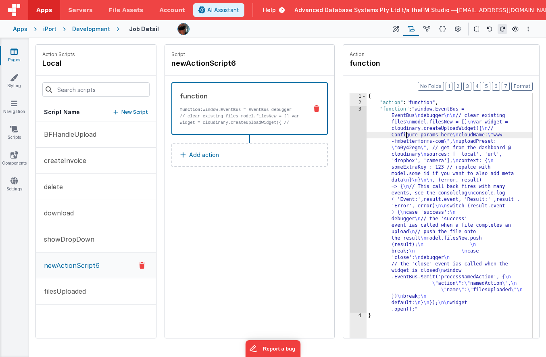
click at [363, 138] on div "3" at bounding box center [358, 209] width 17 height 206
click at [356, 134] on div "3" at bounding box center [358, 209] width 17 height 206
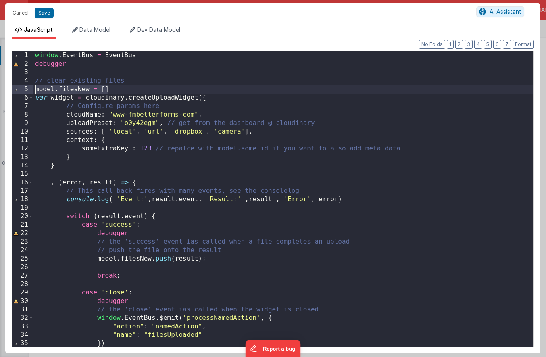
drag, startPoint x: 114, startPoint y: 90, endPoint x: 34, endPoint y: 88, distance: 80.3
click at [34, 88] on div "window . EventBus = EventBus debugger // clear existing files model . filesNew …" at bounding box center [283, 207] width 500 height 313
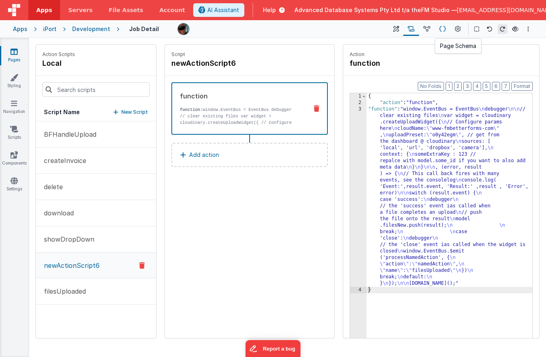
click at [442, 28] on icon at bounding box center [442, 29] width 7 height 8
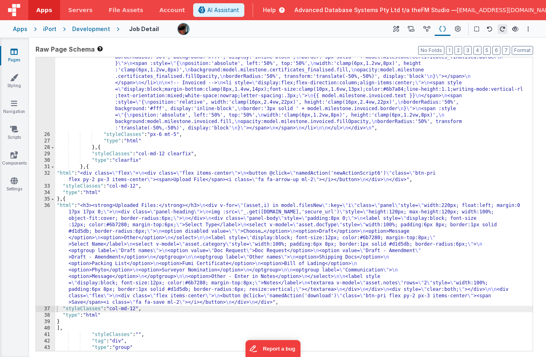
click at [238, 205] on div ""html" : "<!-- Milestone rail (Vue :style bindings, vertical labels, fixed 8 co…" at bounding box center [293, 75] width 477 height 713
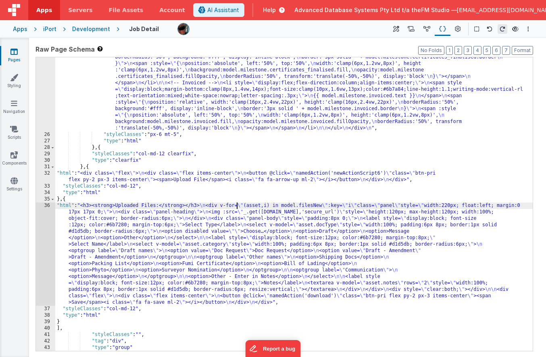
click at [43, 234] on div "36" at bounding box center [45, 253] width 19 height 103
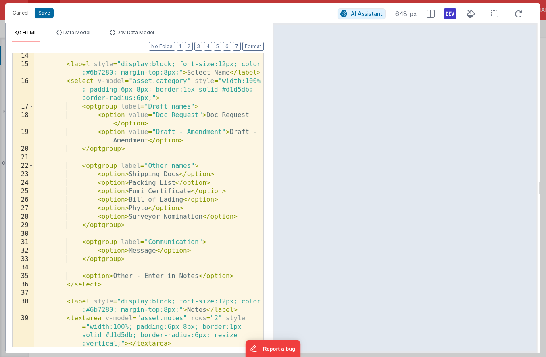
scroll to position [171, 0]
click at [81, 32] on span "Data Model" at bounding box center [76, 32] width 27 height 6
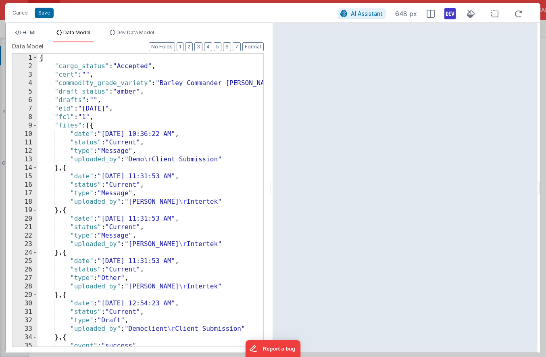
click at [96, 83] on div "{ "cargo_status" : "Accepted" , "cert" : "" , "commodity_grade_variety" : "Barl…" at bounding box center [151, 209] width 226 height 310
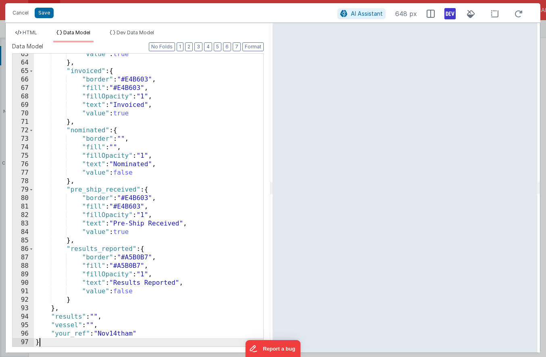
scroll to position [529, 0]
click at [28, 31] on span "HTML" at bounding box center [30, 32] width 15 height 6
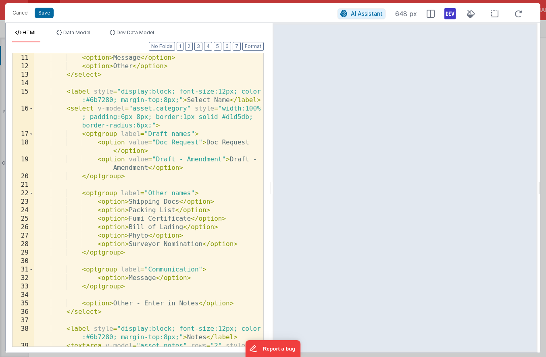
scroll to position [144, 0]
click at [156, 292] on div "< option > Draft </ option > < option > Message </ option > < option > Other </…" at bounding box center [148, 213] width 229 height 336
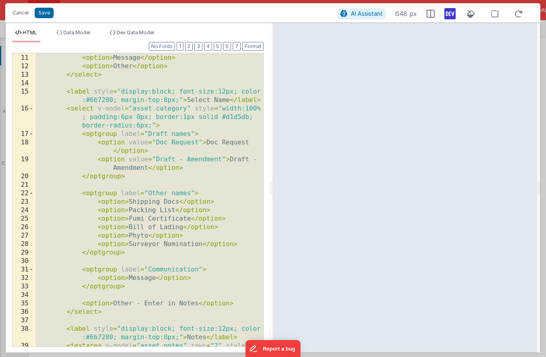
click at [132, 203] on div "< option > Draft </ option > < option > Message </ option > < option > Other </…" at bounding box center [148, 213] width 229 height 336
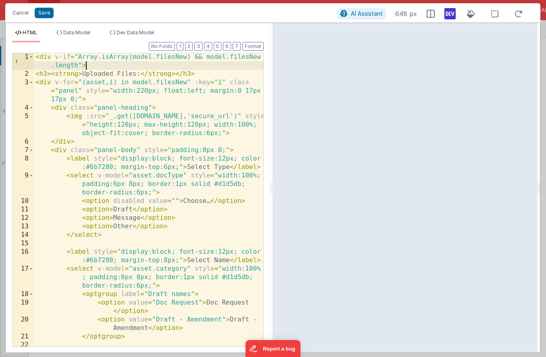
scroll to position [240, 0]
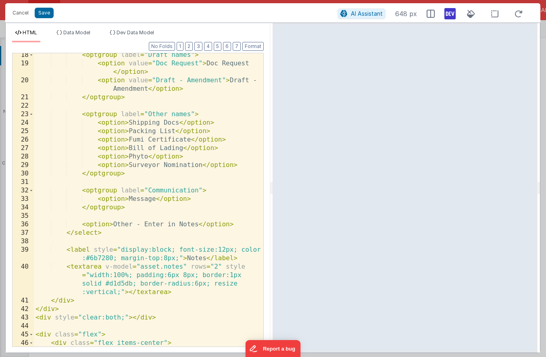
click at [183, 338] on div "< optgroup label = "Draft names" > < option value = "Doc Request" > Doc Request…" at bounding box center [148, 219] width 229 height 336
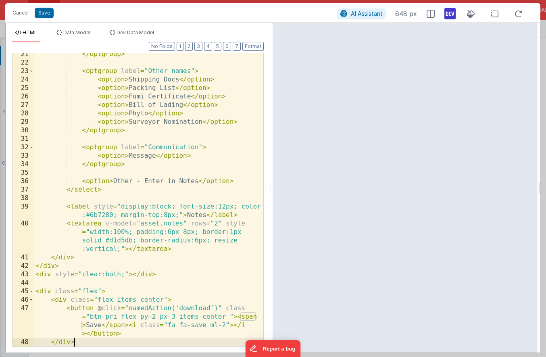
scroll to position [291, 0]
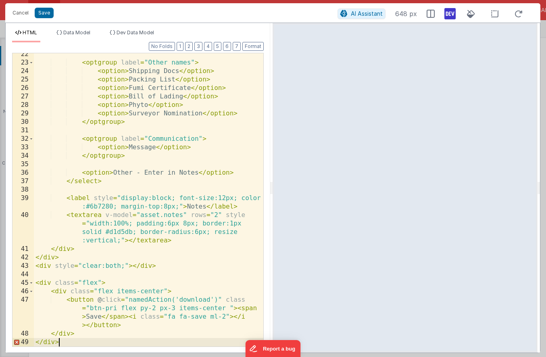
paste textarea
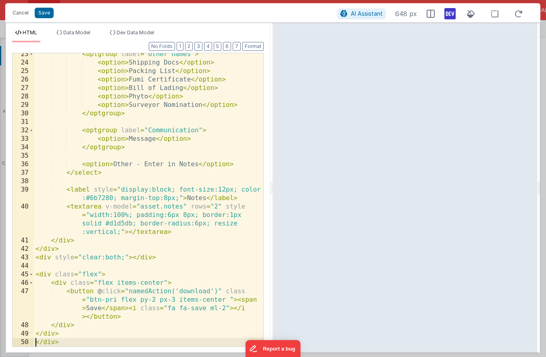
scroll to position [300, 0]
click at [252, 47] on button "Format" at bounding box center [252, 46] width 21 height 9
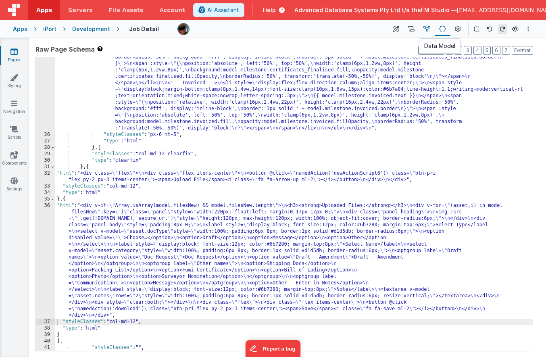
click at [428, 29] on icon at bounding box center [426, 29] width 7 height 8
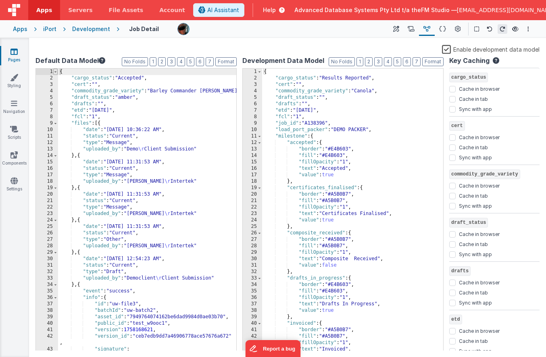
click at [56, 72] on span at bounding box center [55, 72] width 4 height 6
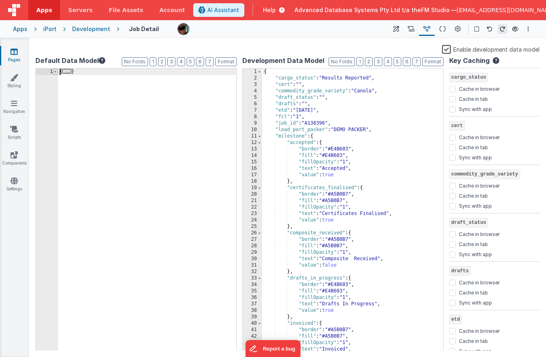
click at [56, 72] on span at bounding box center [55, 72] width 4 height 6
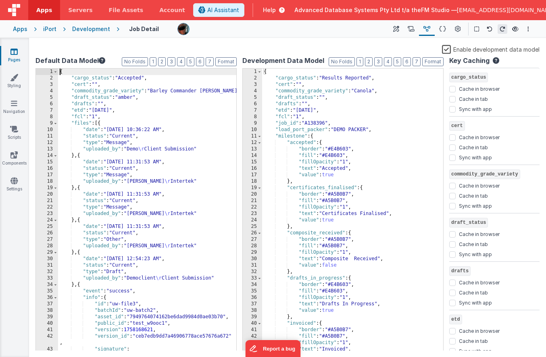
click at [102, 109] on div "{ "cargo_status" : "Accepted" , "cert" : "" , "commodity_grade_variety" : "Barl…" at bounding box center [147, 219] width 178 height 301
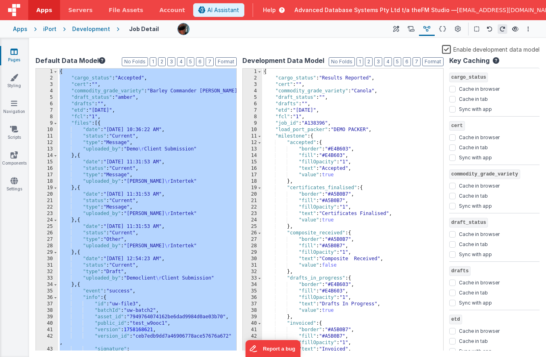
scroll to position [1163, 0]
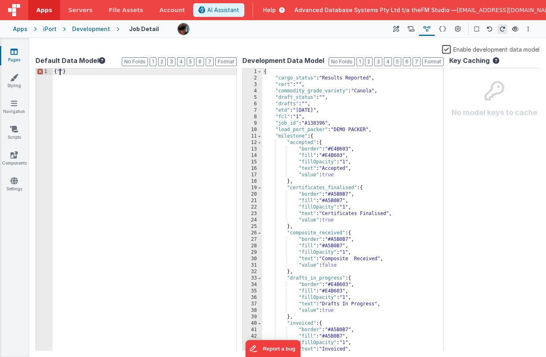
paste textarea
click at [316, 93] on div "{ "cargo_status" : "Results Reported" , "cert" : "" , "commodity_grade_variety"…" at bounding box center [352, 216] width 181 height 295
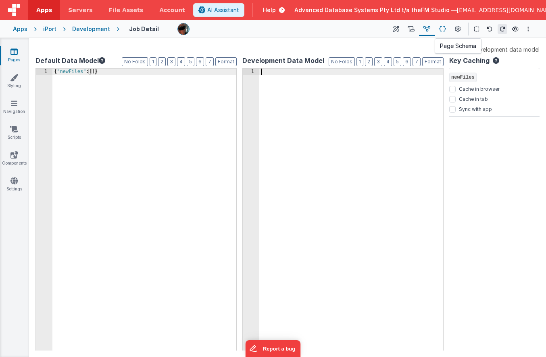
click at [442, 29] on icon at bounding box center [442, 29] width 7 height 8
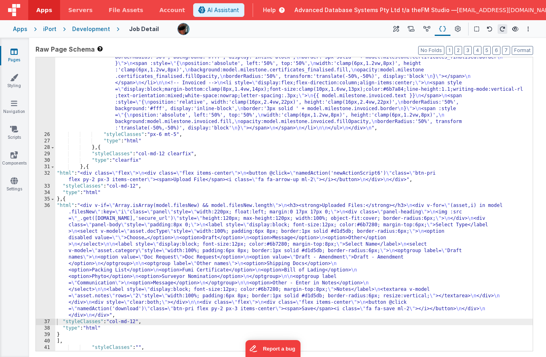
click at [196, 232] on div ""html" : "<!-- Milestone rail (Vue :style bindings, vertical labels, fixed 8 co…" at bounding box center [293, 75] width 477 height 713
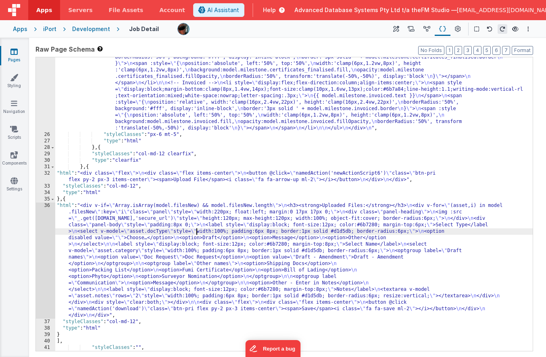
click at [47, 246] on div "36" at bounding box center [45, 260] width 19 height 116
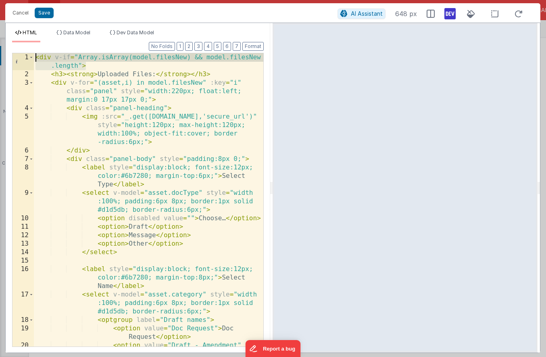
drag, startPoint x: 96, startPoint y: 65, endPoint x: 36, endPoint y: 56, distance: 60.9
click at [36, 56] on div "< div v-if = "Array.isArray(model.filesNew) && model.filesNew .length" > < h3 >…" at bounding box center [148, 216] width 229 height 327
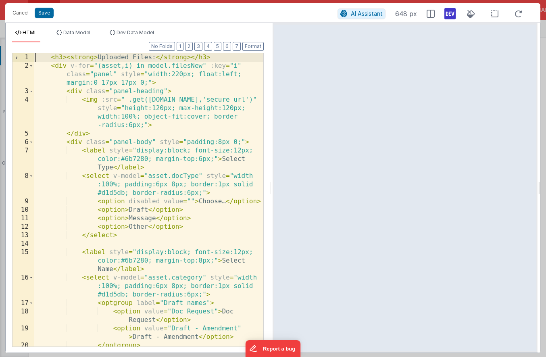
scroll to position [0, 0]
click at [79, 236] on div "< h3 > < strong > Uploaded Files: </ strong > </ h3 > < div v-for = "(asset,i) …" at bounding box center [148, 208] width 229 height 310
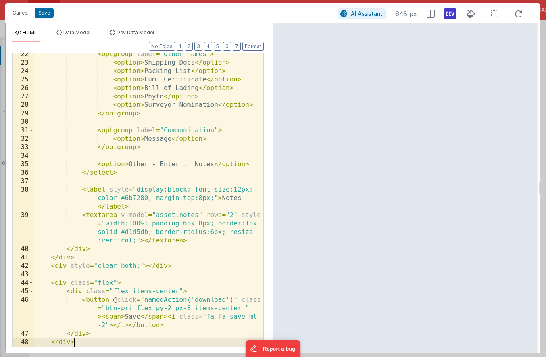
scroll to position [308, 0]
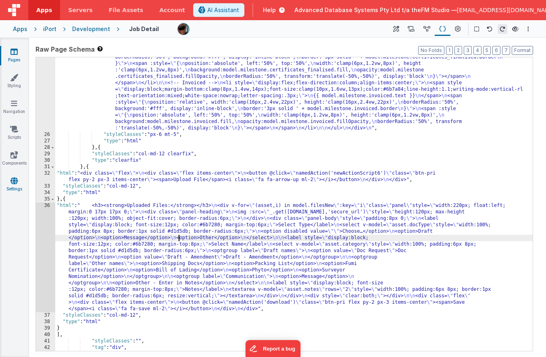
click at [178, 238] on div ""html" : "<!-- Milestone rail (Vue :style bindings, vertical labels, fixed 8 co…" at bounding box center [293, 75] width 477 height 713
click at [45, 240] on div "36" at bounding box center [45, 257] width 19 height 110
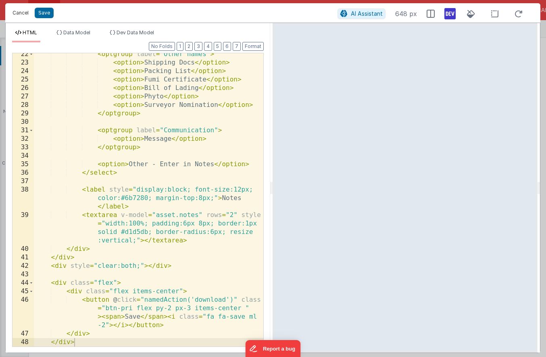
click at [19, 11] on button "Cancel" at bounding box center [20, 12] width 24 height 11
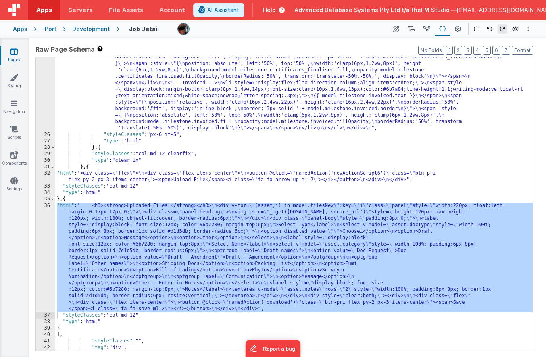
click at [128, 174] on div ""html" : "<!-- Milestone rail (Vue :style bindings, vertical labels, fixed 8 co…" at bounding box center [293, 75] width 477 height 713
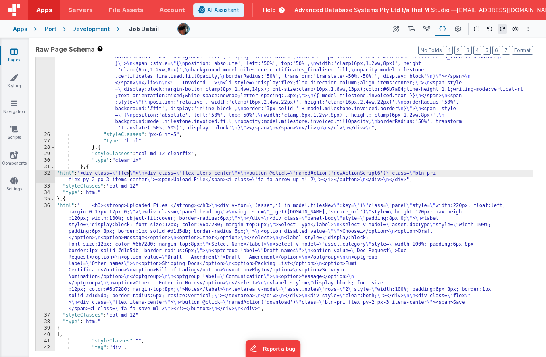
click at [128, 179] on div ""html" : "<!-- Milestone rail (Vue :style bindings, vertical labels, fixed 8 co…" at bounding box center [293, 75] width 477 height 713
click at [63, 201] on div ""html" : "<!-- Milestone rail (Vue :style bindings, vertical labels, fixed 8 co…" at bounding box center [293, 75] width 477 height 713
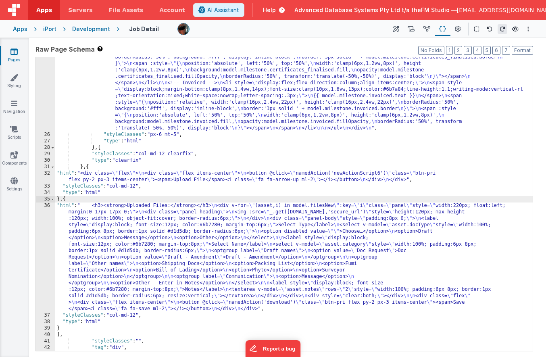
paste textarea
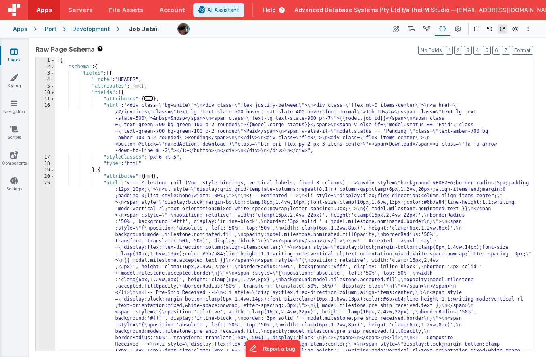
scroll to position [0, 0]
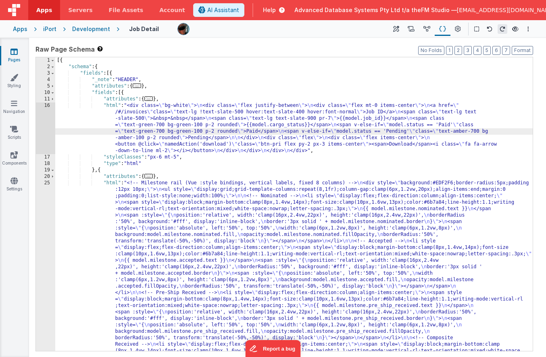
click at [50, 128] on div "16" at bounding box center [45, 128] width 19 height 52
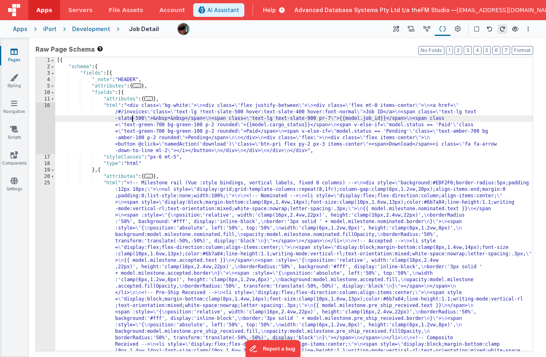
click at [50, 118] on div "16" at bounding box center [45, 128] width 19 height 52
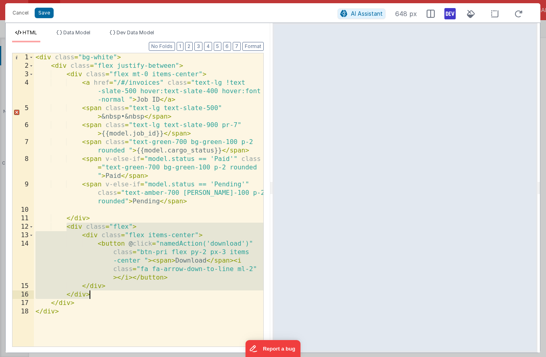
drag, startPoint x: 67, startPoint y: 228, endPoint x: 100, endPoint y: 294, distance: 73.8
click at [100, 294] on div "< div class = "bg-white" > < div class = "flex justify-between" > < div class =…" at bounding box center [148, 208] width 229 height 310
click at [21, 14] on button "Cancel" at bounding box center [20, 12] width 24 height 11
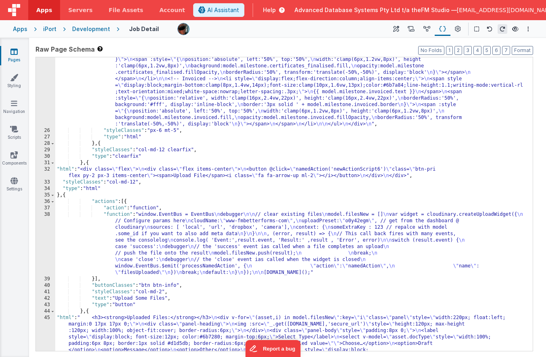
scroll to position [466, 0]
click at [523, 48] on button "Format" at bounding box center [522, 50] width 21 height 9
click at [152, 203] on div ""html" : "<!-- Milestone rail (Vue :style bindings, vertical labels, fixed 8 co…" at bounding box center [293, 122] width 477 height 816
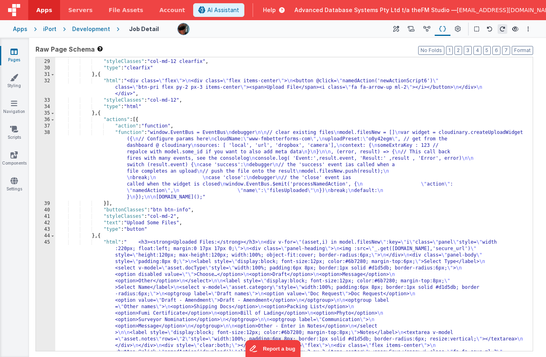
scroll to position [631, 0]
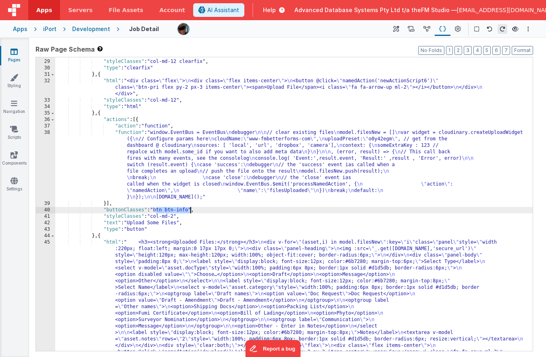
drag, startPoint x: 155, startPoint y: 210, endPoint x: 190, endPoint y: 210, distance: 34.3
click at [190, 210] on div "} , { "styleClasses" : "col-md-12 clearfix" , "type" : "clearfix" } , { "html" …" at bounding box center [293, 263] width 477 height 423
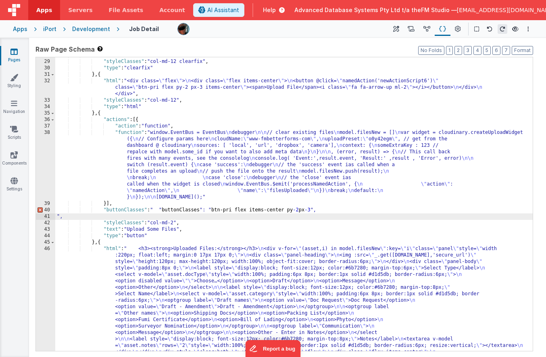
click at [190, 210] on div "} , { "styleClasses" : "col-md-12 clearfix" , "type" : "clearfix" } , { "html" …" at bounding box center [293, 263] width 477 height 423
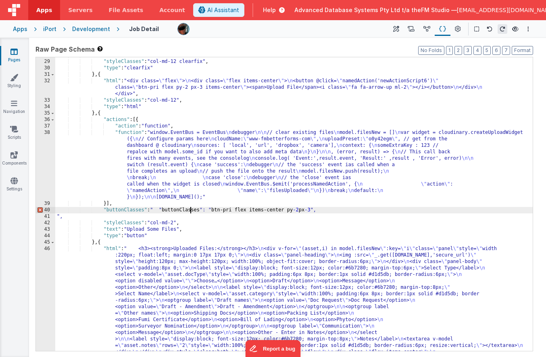
click at [190, 210] on div "} , { "styleClasses" : "col-md-12 clearfix" , "type" : "clearfix" } , { "html" …" at bounding box center [293, 263] width 477 height 423
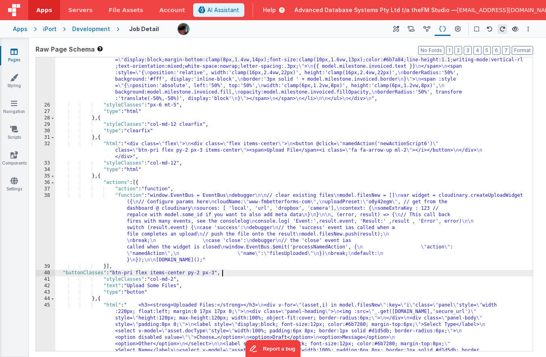
scroll to position [566, 0]
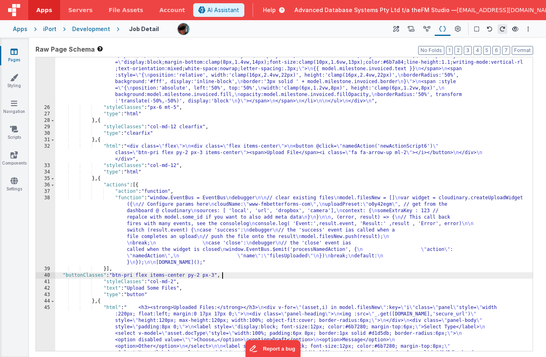
click at [156, 156] on div ""html" : "<!-- Milestone rail (Vue :style bindings, vertical labels, fixed 8 co…" at bounding box center [293, 106] width 477 height 829
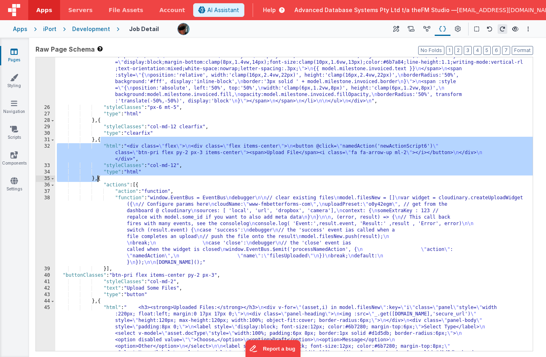
drag, startPoint x: 100, startPoint y: 140, endPoint x: 96, endPoint y: 177, distance: 36.9
click at [96, 177] on div ""html" : "<!-- Milestone rail (Vue :style bindings, vertical labels, fixed 8 co…" at bounding box center [293, 106] width 477 height 829
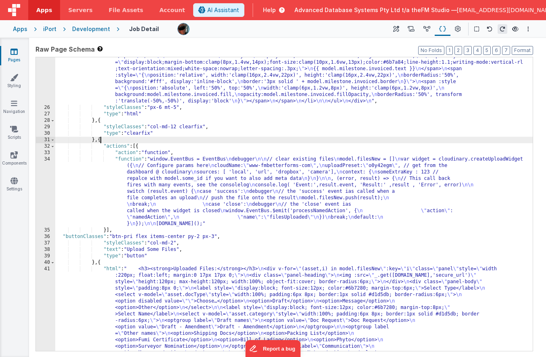
click at [158, 250] on div ""html" : "<!-- Milestone rail (Vue :style bindings, vertical labels, fixed 8 co…" at bounding box center [293, 106] width 477 height 829
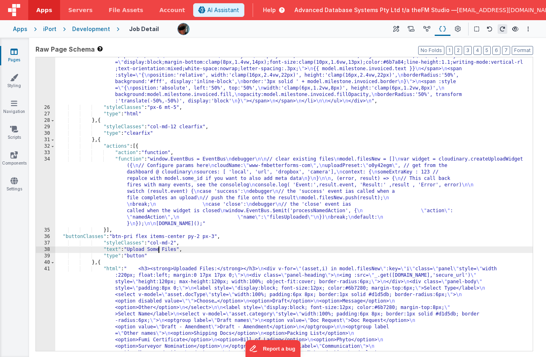
click at [158, 250] on div ""html" : "<!-- Milestone rail (Vue :style bindings, vertical labels, fixed 8 co…" at bounding box center [293, 106] width 477 height 829
click at [163, 249] on div ""html" : "<!-- Milestone rail (Vue :style bindings, vertical labels, fixed 8 co…" at bounding box center [293, 106] width 477 height 829
click at [169, 250] on div ""html" : "<!-- Milestone rail (Vue :style bindings, vertical labels, fixed 8 co…" at bounding box center [293, 106] width 477 height 829
drag, startPoint x: 168, startPoint y: 249, endPoint x: 250, endPoint y: 251, distance: 82.3
click at [250, 251] on div ""html" : "<!-- Milestone rail (Vue :style bindings, vertical labels, fixed 8 co…" at bounding box center [293, 106] width 477 height 829
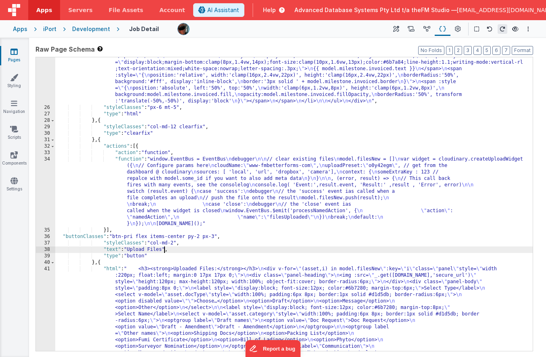
click at [165, 249] on div ""html" : "<!-- Milestone rail (Vue :style bindings, vertical labels, fixed 8 co…" at bounding box center [293, 106] width 477 height 829
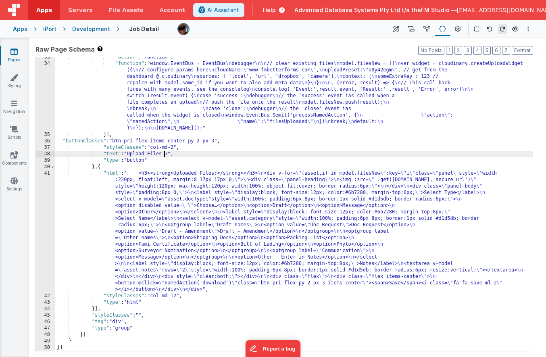
scroll to position [661, 0]
click at [165, 265] on div ""action" : "function" , "function" : "window.EventBus = EventBus \n debugger \n…" at bounding box center [293, 207] width 477 height 306
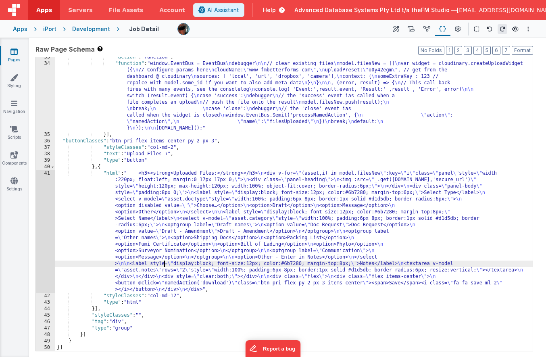
click at [156, 221] on div ""action" : "function" , "function" : "window.EventBus = EventBus \n debugger \n…" at bounding box center [293, 207] width 477 height 306
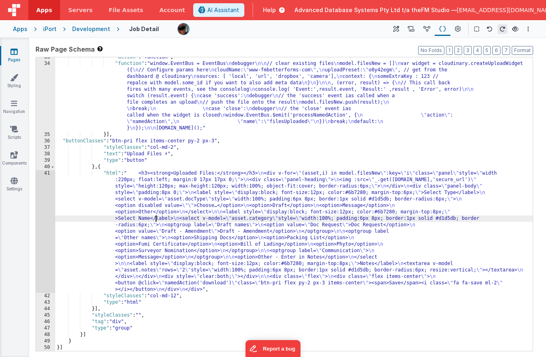
click at [150, 304] on div ""action" : "function" , "function" : "window.EventBus = EventBus \n debugger \n…" at bounding box center [293, 207] width 477 height 306
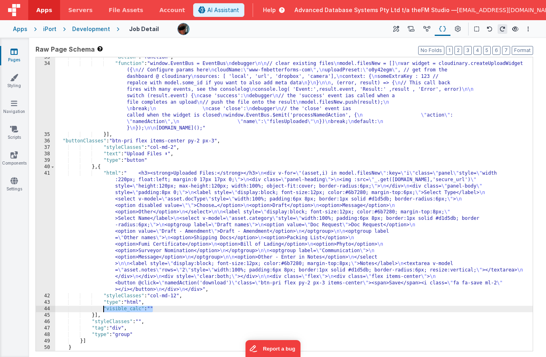
drag, startPoint x: 155, startPoint y: 309, endPoint x: 104, endPoint y: 311, distance: 51.2
click at [104, 311] on div ""action" : "function" , "function" : "window.EventBus = EventBus \n debugger \n…" at bounding box center [293, 207] width 477 height 306
click at [135, 155] on div ""action" : "function" , "function" : "window.EventBus = EventBus \n debugger \n…" at bounding box center [293, 207] width 477 height 306
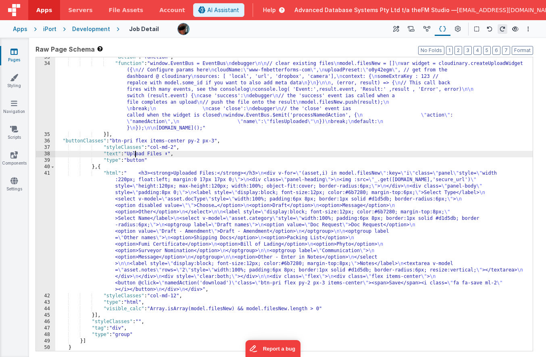
click at [135, 155] on div ""action" : "function" , "function" : "window.EventBus = EventBus \n debugger \n…" at bounding box center [293, 207] width 477 height 306
click at [47, 217] on div "41" at bounding box center [45, 231] width 19 height 123
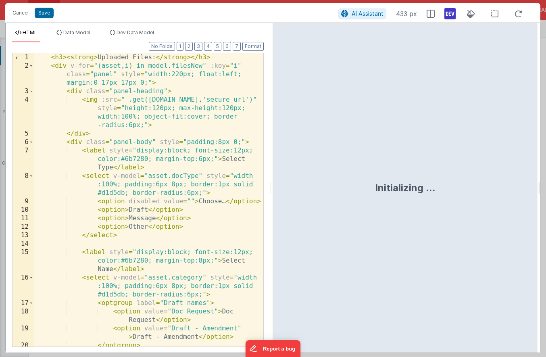
click at [85, 200] on div "< h3 > < strong > Uploaded Files: </ strong > </ h3 > < div v-for = "(asset,i) …" at bounding box center [148, 208] width 229 height 310
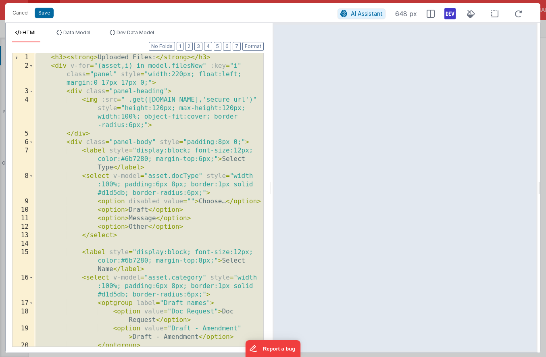
click at [131, 162] on div "< h3 > < strong > Uploaded Files: </ strong > </ h3 > < div v-for = "(asset,i) …" at bounding box center [148, 208] width 229 height 310
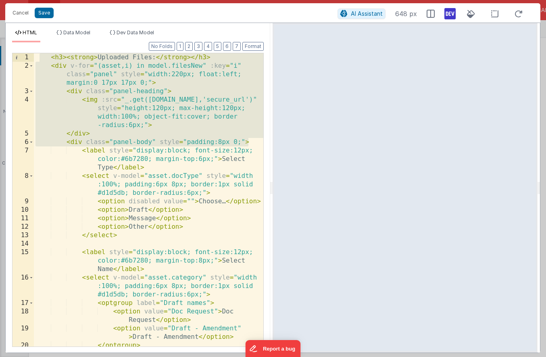
drag, startPoint x: 250, startPoint y: 142, endPoint x: 38, endPoint y: 56, distance: 229.0
click at [38, 56] on div "< h3 > < strong > Uploaded Files: </ strong > </ h3 > < div v-for = "(asset,i) …" at bounding box center [148, 208] width 229 height 310
click at [40, 59] on div "< h3 > < strong > Uploaded Files: </ strong > </ h3 > < div v-for = "(asset,i) …" at bounding box center [148, 208] width 229 height 310
drag, startPoint x: 35, startPoint y: 59, endPoint x: 250, endPoint y: 144, distance: 231.2
click at [250, 144] on div "< h3 > < strong > Uploaded Files: </ strong > </ h3 > < div v-for = "(asset,i) …" at bounding box center [148, 208] width 229 height 310
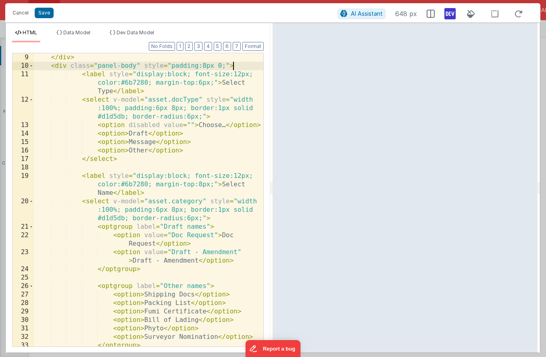
scroll to position [138, 0]
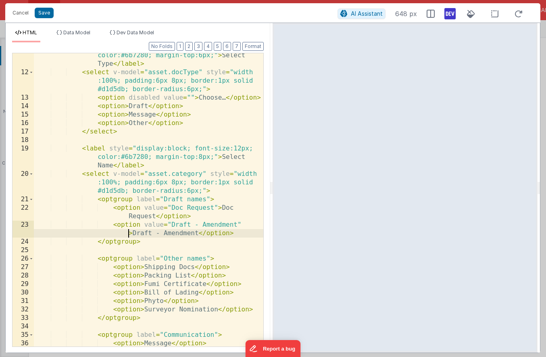
click at [106, 233] on div "< label style = "display:block; font-size:12px; color:#6b7280; margin-top:6px;"…" at bounding box center [148, 206] width 229 height 327
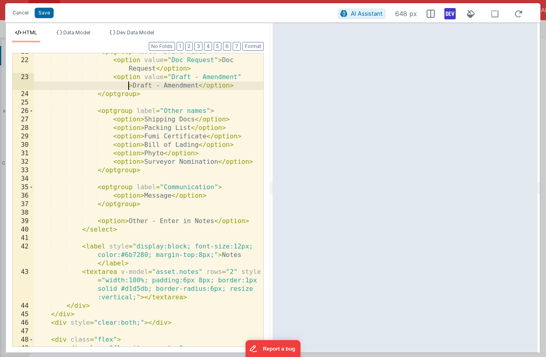
scroll to position [325, 0]
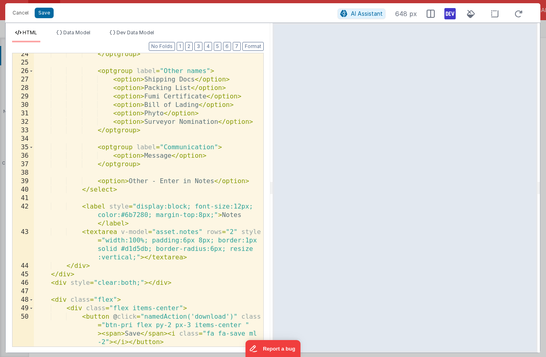
click at [106, 233] on div "</ optgroup > < optgroup label = "Other names" > < option > Shipping Docs </ op…" at bounding box center [148, 205] width 229 height 310
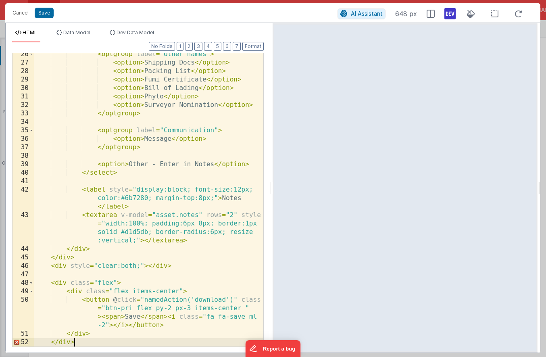
scroll to position [342, 0]
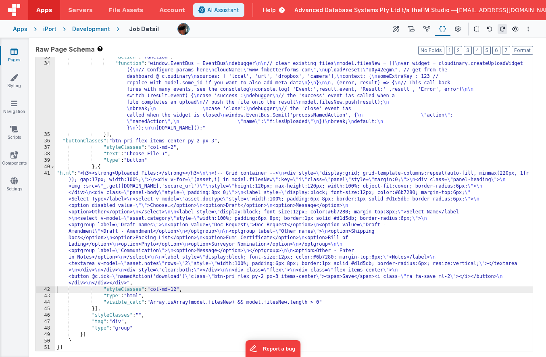
click at [169, 244] on div ""action" : "function" , "function" : "window.EventBus = EventBus \n debugger \n…" at bounding box center [293, 207] width 477 height 306
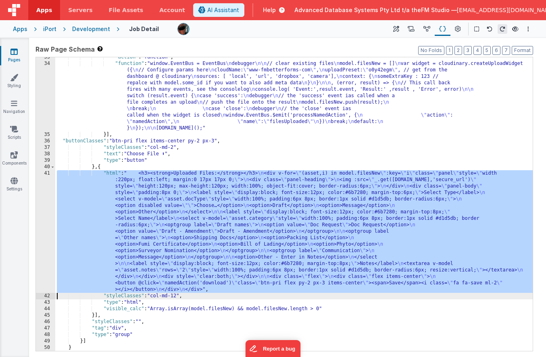
click at [158, 245] on div ""action" : "function" , "function" : "window.EventBus = EventBus \n debugger \n…" at bounding box center [293, 207] width 477 height 306
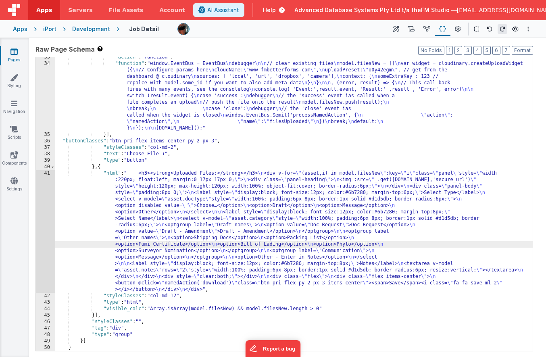
click at [43, 241] on div "41" at bounding box center [45, 231] width 19 height 123
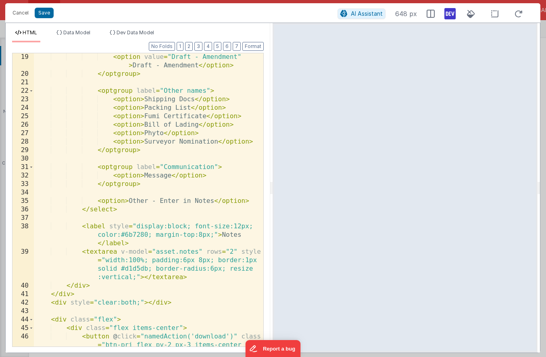
scroll to position [308, 0]
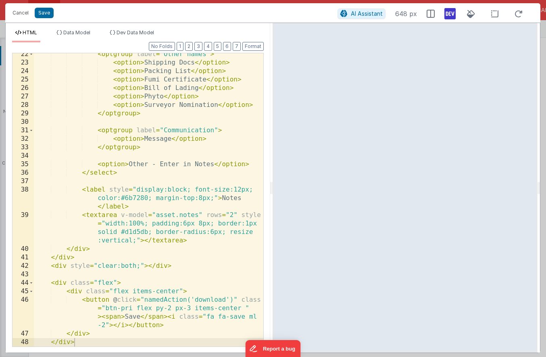
click at [73, 289] on div "< optgroup label = "Other names" > < option > Shipping Docs </ option > < optio…" at bounding box center [148, 205] width 229 height 310
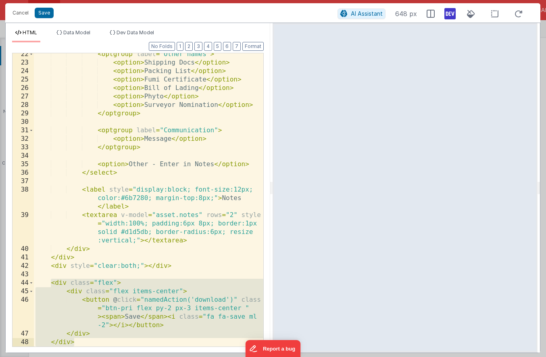
drag, startPoint x: 53, startPoint y: 283, endPoint x: 99, endPoint y: 342, distance: 74.7
click at [99, 342] on div "< optgroup label = "Other names" > < option > Shipping Docs </ option > < optio…" at bounding box center [148, 205] width 229 height 310
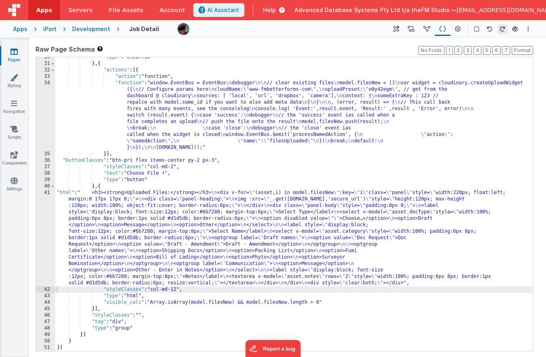
scroll to position [642, 0]
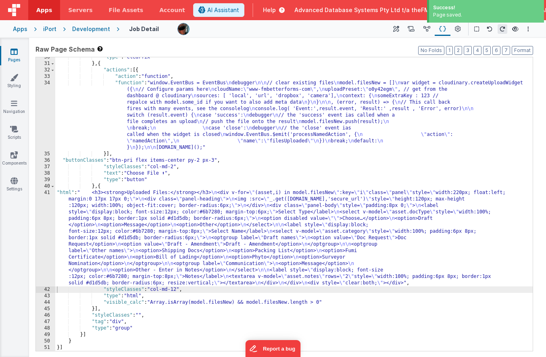
click at [96, 309] on div ""type" : "clearfix" } , { "actions" : [{ "action" : "function" , "function" : "…" at bounding box center [293, 207] width 477 height 306
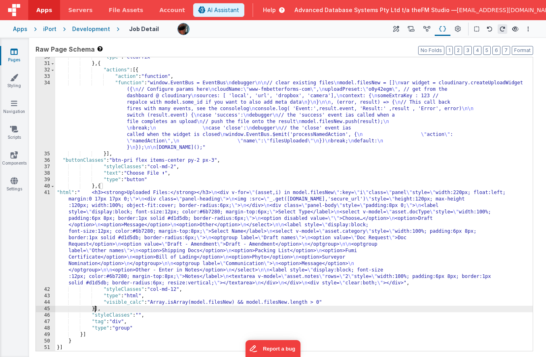
click at [95, 188] on div ""type" : "clearfix" } , { "actions" : [{ "action" : "function" , "function" : "…" at bounding box center [293, 207] width 477 height 306
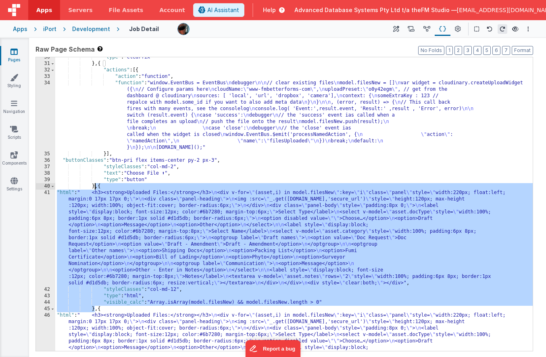
click at [132, 313] on div ""type" : "clearfix" } , { "actions" : [{ "action" : "function" , "function" : "…" at bounding box center [293, 252] width 477 height 397
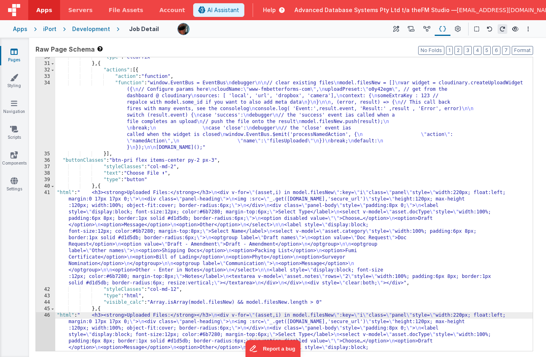
click at [41, 324] on div "30 31 32 33 34 35 36 37 38 39 40 41 42 43 44 45 46 47" at bounding box center [45, 252] width 19 height 397
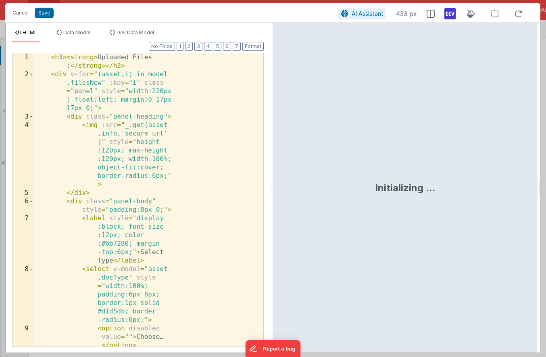
scroll to position [707, 0]
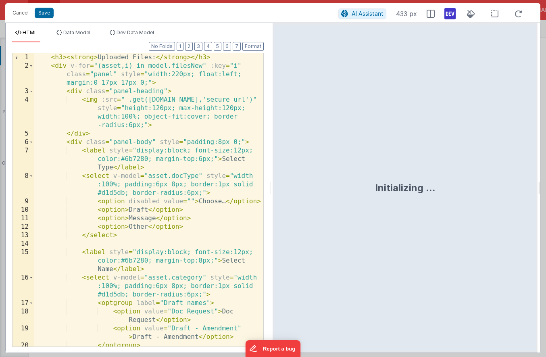
click at [132, 125] on div "< h3 > < strong > Uploaded Files: </ strong > </ h3 > < div v-for = "(asset,i) …" at bounding box center [148, 208] width 229 height 310
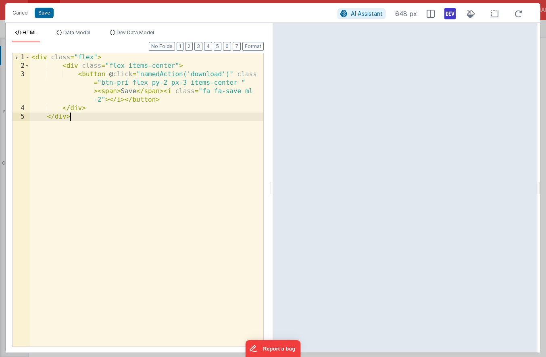
click at [124, 90] on div "< div class = "flex" > < div class = "flex items-center" > < button @ click = "…" at bounding box center [146, 208] width 233 height 310
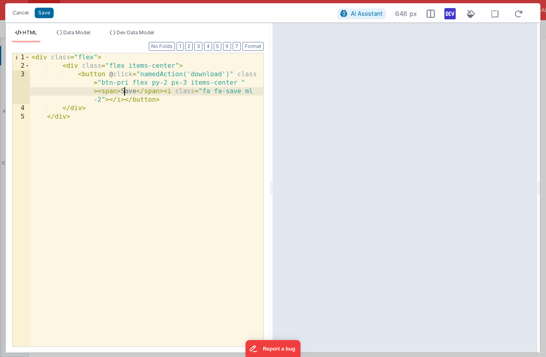
click at [124, 90] on div "< div class = "flex" > < div class = "flex items-center" > < button @ click = "…" at bounding box center [146, 208] width 233 height 310
click at [98, 99] on div "< div class = "flex" > < div class = "flex items-center" > < button @ click = "…" at bounding box center [146, 208] width 233 height 310
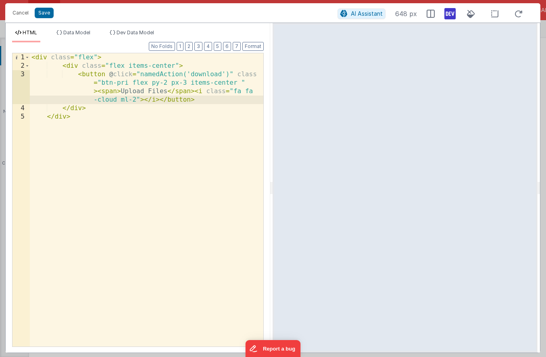
scroll to position [681, 0]
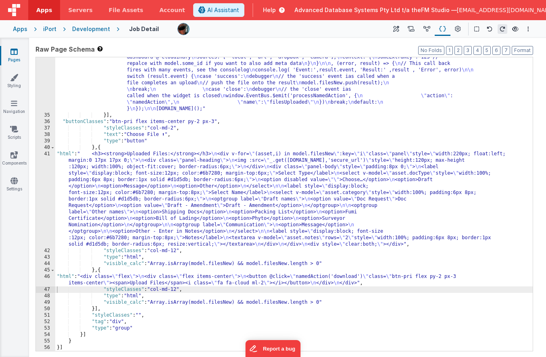
click at [171, 282] on div ""function" : "window.EventBus = EventBus \n debugger \n\n // clear existing fil…" at bounding box center [293, 226] width 477 height 371
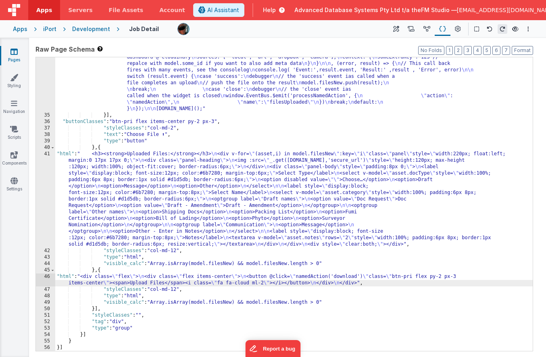
click at [43, 280] on div "46" at bounding box center [45, 279] width 19 height 13
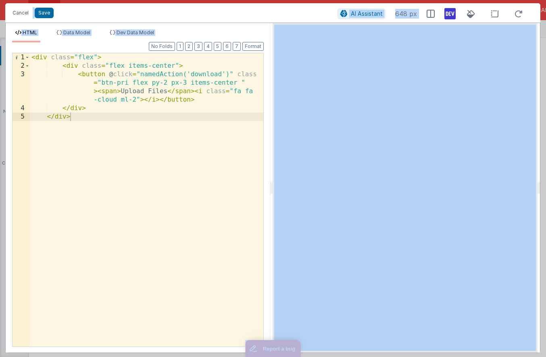
click at [83, 136] on div "< div class = "flex" > < div class = "flex items-center" > < button @ click = "…" at bounding box center [146, 208] width 233 height 310
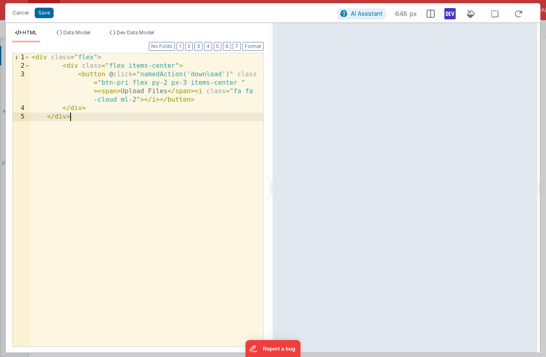
click at [80, 119] on div "< div class = "flex" > < div class = "flex items-center" > < button @ click = "…" at bounding box center [146, 208] width 233 height 310
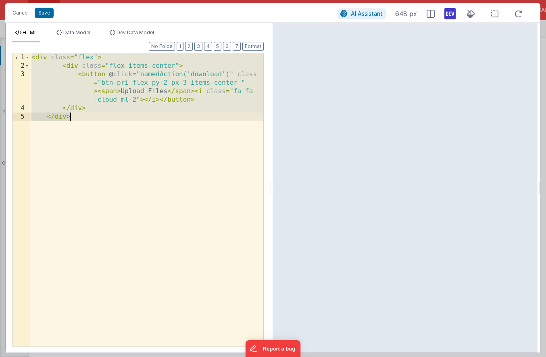
click at [147, 134] on div "< div class = "flex" > < div class = "flex items-center" > < button @ click = "…" at bounding box center [146, 208] width 233 height 310
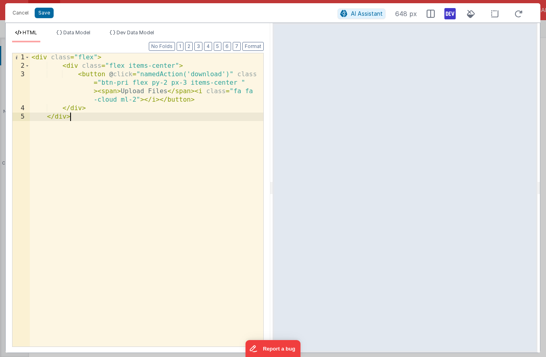
click at [107, 116] on div "< div class = "flex" > < div class = "flex items-center" > < button @ click = "…" at bounding box center [146, 208] width 233 height 310
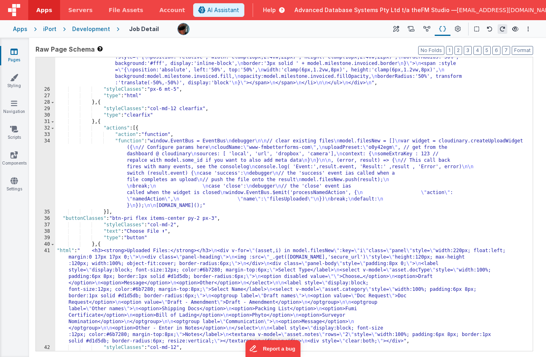
scroll to position [584, 0]
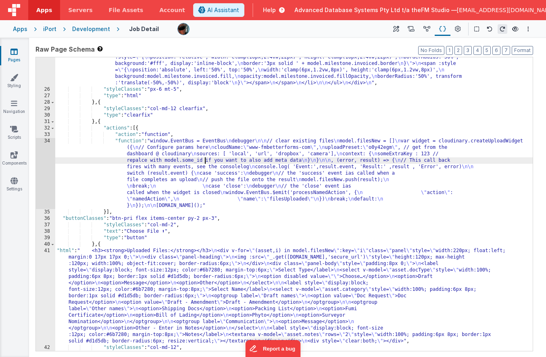
click at [204, 161] on div ""html" : "<!-- Milestone rail (Vue :style bindings, vertical labels, fixed 8 co…" at bounding box center [293, 29] width 477 height 713
click at [44, 169] on div "34" at bounding box center [45, 173] width 19 height 71
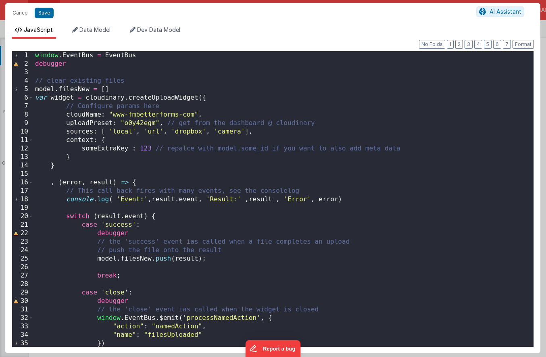
click at [37, 90] on div "window . EventBus = EventBus debugger // clear existing files model . filesNew …" at bounding box center [283, 207] width 500 height 313
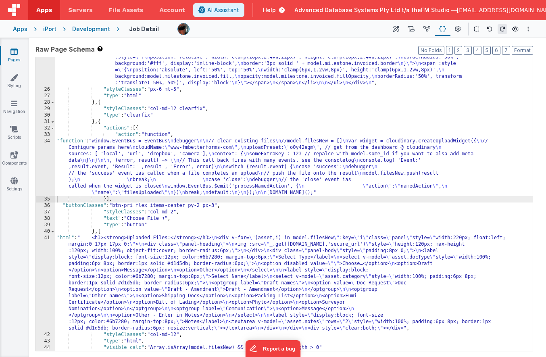
click at [215, 168] on div ""html" : "<!-- Milestone rail (Vue :style bindings, vertical labels, fixed 8 co…" at bounding box center [293, 29] width 477 height 713
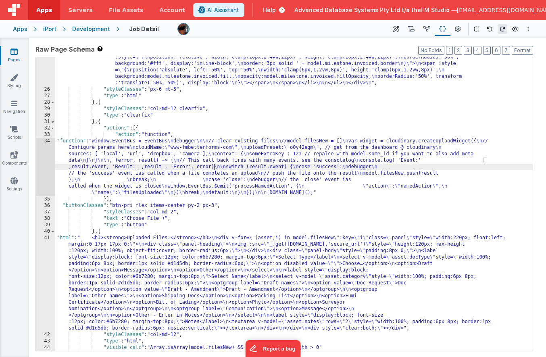
click at [43, 173] on div "34" at bounding box center [45, 167] width 19 height 58
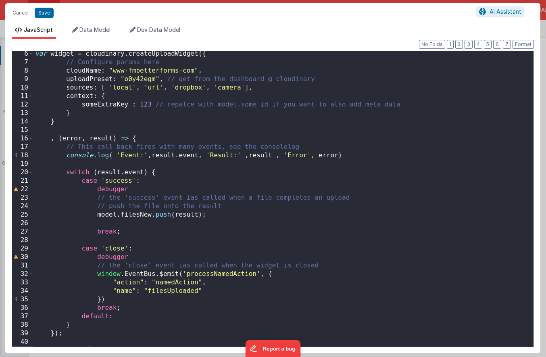
scroll to position [52, 0]
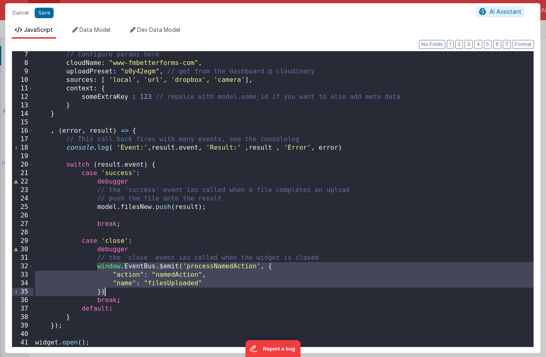
drag, startPoint x: 95, startPoint y: 267, endPoint x: 106, endPoint y: 290, distance: 25.6
click at [106, 290] on div "// Configure params here cloudName : "www-fmbetterforms-com" , uploadPreset : "…" at bounding box center [283, 206] width 500 height 313
click at [184, 258] on div "// Configure params here cloudName : "www-fmbetterforms-com" , uploadPreset : "…" at bounding box center [283, 206] width 500 height 313
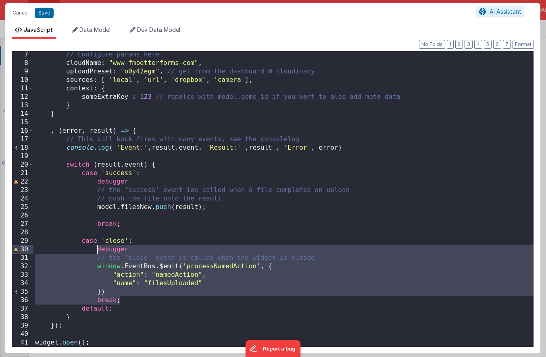
click at [196, 260] on div "// Configure params here cloudName : "www-fmbetterforms-com" , uploadPreset : "…" at bounding box center [283, 206] width 500 height 313
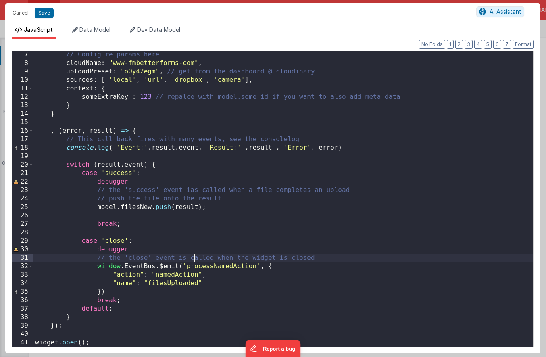
click at [96, 251] on div "// Configure params here cloudName : "www-fmbetterforms-com" , uploadPreset : "…" at bounding box center [283, 206] width 500 height 313
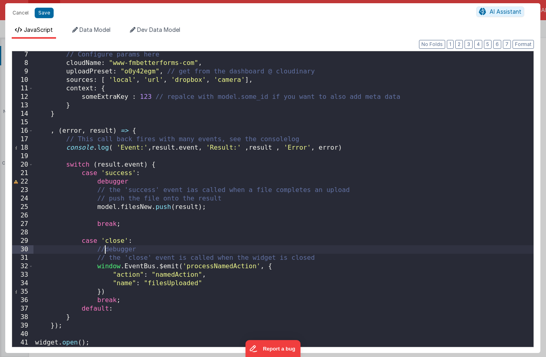
click at [95, 266] on div "// Configure params here cloudName : "www-fmbetterforms-com" , uploadPreset : "…" at bounding box center [283, 206] width 500 height 313
click at [97, 273] on div "// Configure params here cloudName : "www-fmbetterforms-com" , uploadPreset : "…" at bounding box center [283, 206] width 500 height 313
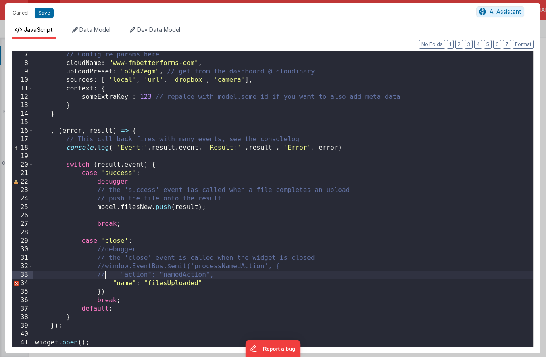
click at [97, 282] on div "// Configure params here cloudName : "www-fmbetterforms-com" , uploadPreset : "…" at bounding box center [283, 206] width 500 height 313
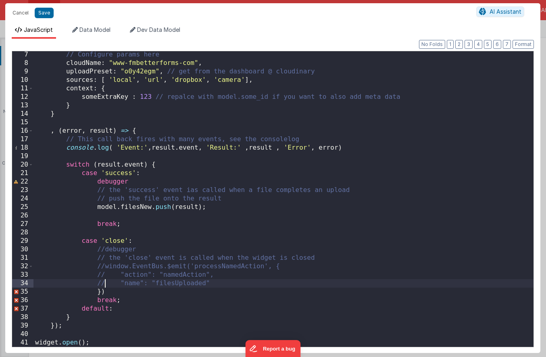
click at [93, 293] on div "// Configure params here cloudName : "www-fmbetterforms-com" , uploadPreset : "…" at bounding box center [283, 206] width 500 height 313
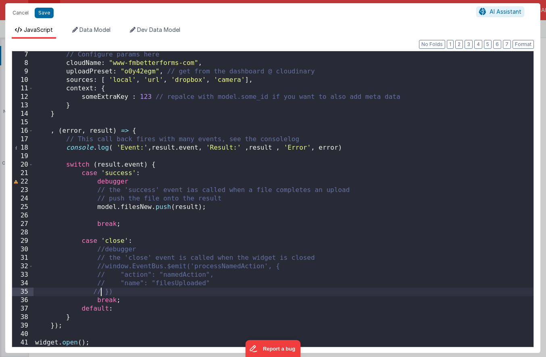
click at [94, 302] on div "// Configure params here cloudName : "www-fmbetterforms-com" , uploadPreset : "…" at bounding box center [283, 206] width 500 height 313
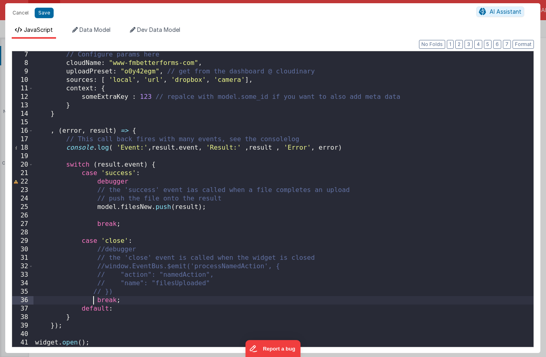
click at [190, 191] on div "// Configure params here cloudName : "www-fmbetterforms-com" , uploadPreset : "…" at bounding box center [283, 206] width 500 height 313
click at [133, 80] on div "// Configure params here cloudName : "www-fmbetterforms-com" , uploadPreset : "…" at bounding box center [283, 206] width 500 height 313
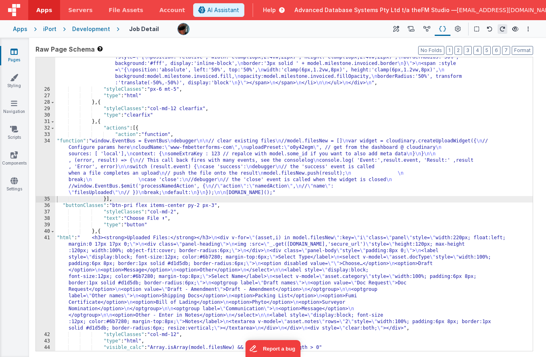
click at [148, 174] on div ""html" : "<!-- Milestone rail (Vue :style bindings, vertical labels, fixed 8 co…" at bounding box center [293, 29] width 477 height 713
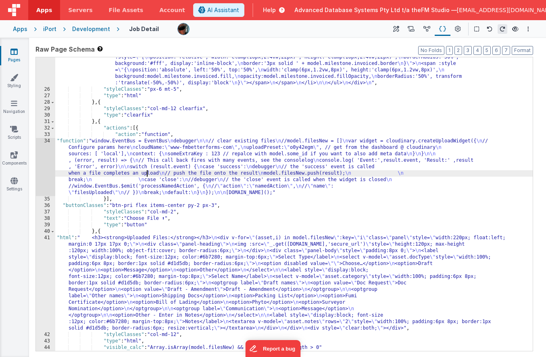
click at [42, 172] on div "34" at bounding box center [45, 167] width 19 height 58
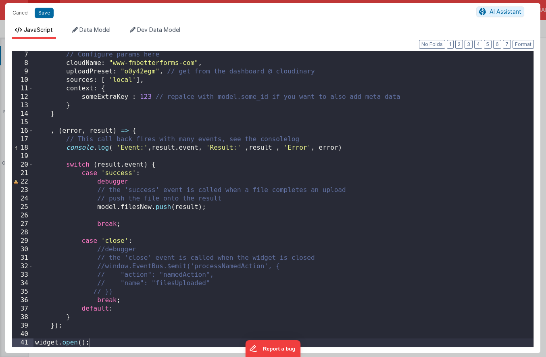
click at [93, 250] on div "// Configure params here cloudName : "www-fmbetterforms-com" , uploadPreset : "…" at bounding box center [283, 206] width 500 height 313
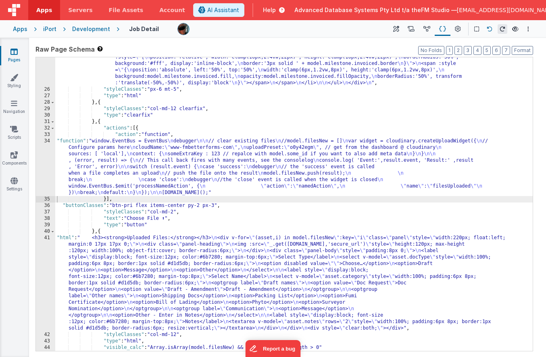
click at [490, 29] on icon at bounding box center [490, 29] width 6 height 6
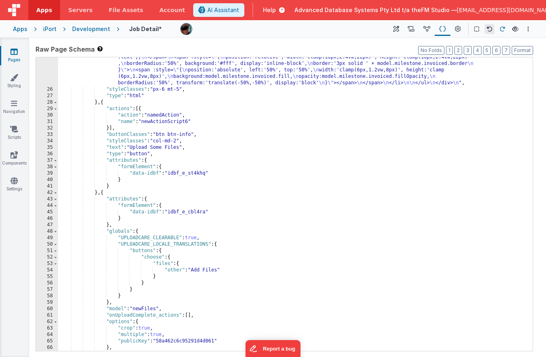
click at [502, 27] on icon at bounding box center [503, 29] width 6 height 6
click at [225, 208] on div ""html" : "<!-- Milestone rail (Vue :style bindings, vertical labels, fixed 8 co…" at bounding box center [295, 29] width 475 height 713
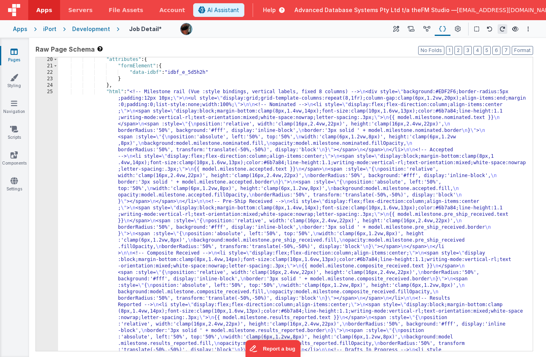
scroll to position [0, 0]
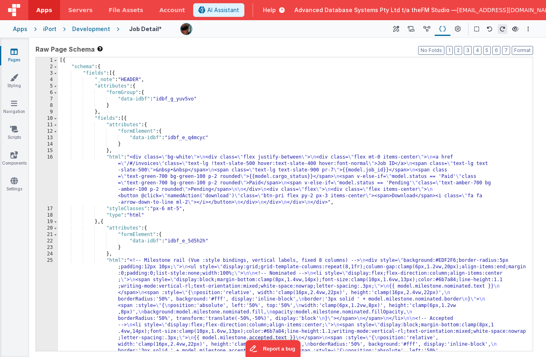
click at [85, 27] on div "Development" at bounding box center [91, 29] width 38 height 8
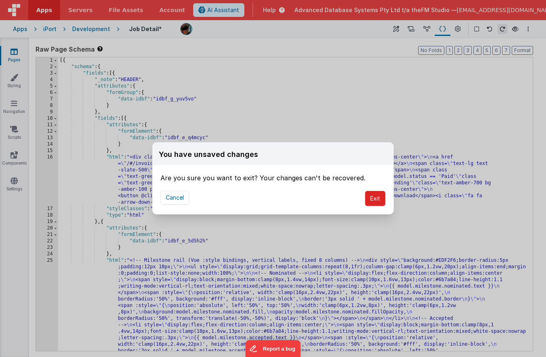
click at [379, 198] on button "Exit" at bounding box center [375, 198] width 21 height 15
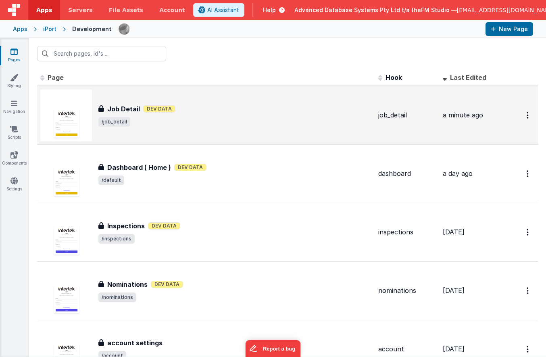
click at [120, 106] on h3 "Job Detail" at bounding box center [123, 109] width 33 height 10
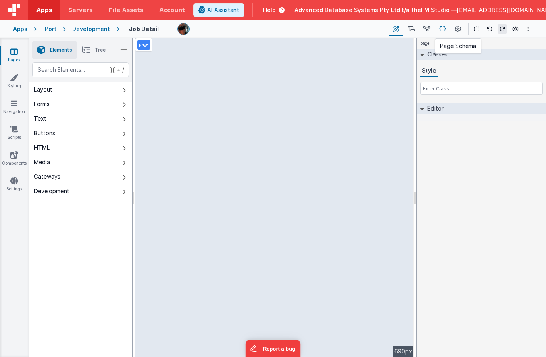
click at [442, 29] on icon at bounding box center [442, 29] width 7 height 8
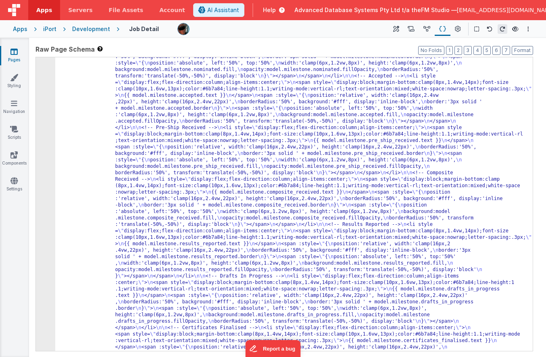
scroll to position [165, 0]
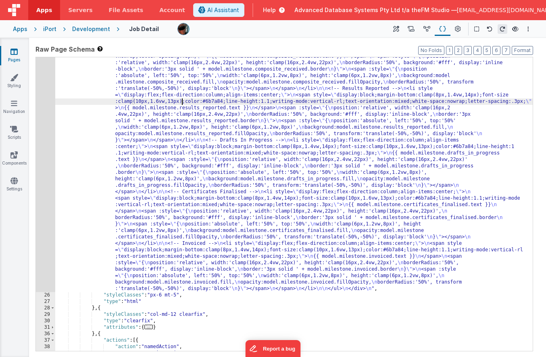
scroll to position [379, 0]
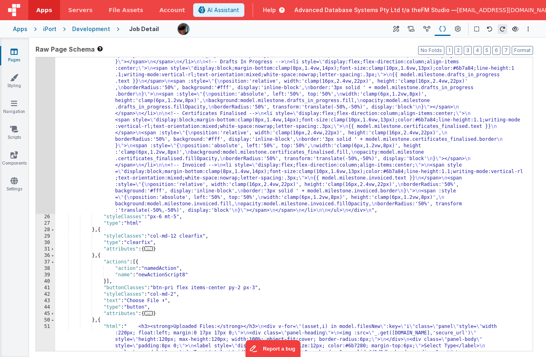
click at [178, 246] on div ""html" : "<!-- Milestone rail (Vue :style bindings, vertical labels, fixed 8 co…" at bounding box center [293, 209] width 477 height 816
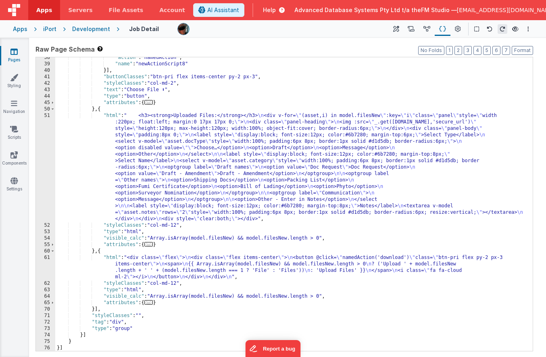
scroll to position [590, 0]
click at [177, 230] on div ""action" : "namedAction" , "name" : "newActionScript8" }] , "buttonClasses" : "…" at bounding box center [293, 207] width 477 height 306
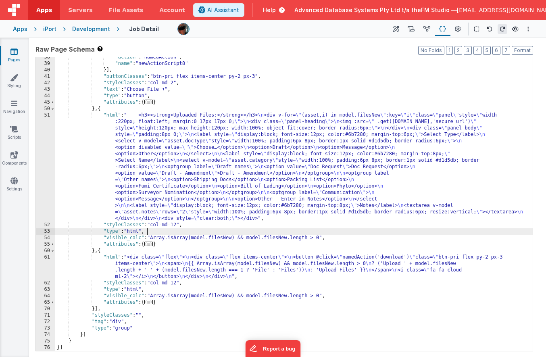
click at [183, 229] on div ""action" : "namedAction" , "name" : "newActionScript8" }] , "buttonClasses" : "…" at bounding box center [293, 207] width 477 height 306
click at [140, 295] on div ""action" : "namedAction" , "name" : "newActionScript8" }] , "buttonClasses" : "…" at bounding box center [293, 207] width 477 height 306
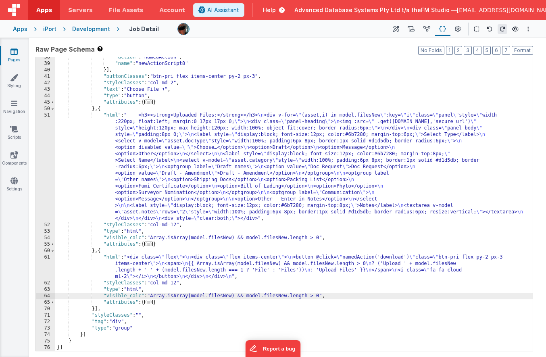
click at [106, 296] on div ""action" : "namedAction" , "name" : "newActionScript8" }] , "buttonClasses" : "…" at bounding box center [293, 207] width 477 height 306
click at [106, 238] on div ""action" : "namedAction" , "name" : "newActionScript8" }] , "buttonClasses" : "…" at bounding box center [293, 207] width 477 height 306
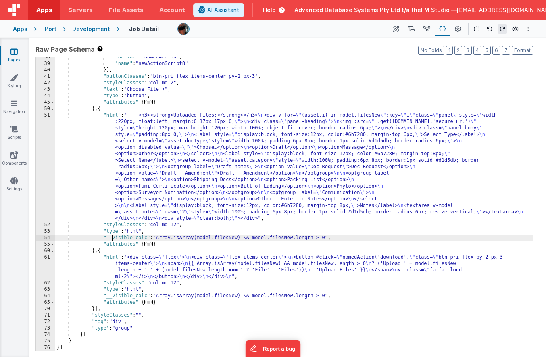
click at [176, 115] on div ""action" : "namedAction" , "name" : "newActionScript8" }] , "buttonClasses" : "…" at bounding box center [293, 207] width 477 height 306
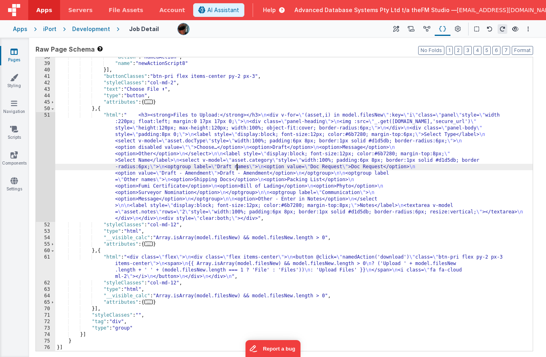
click at [238, 166] on div ""action" : "namedAction" , "name" : "newActionScript8" }] , "buttonClasses" : "…" at bounding box center [293, 207] width 477 height 306
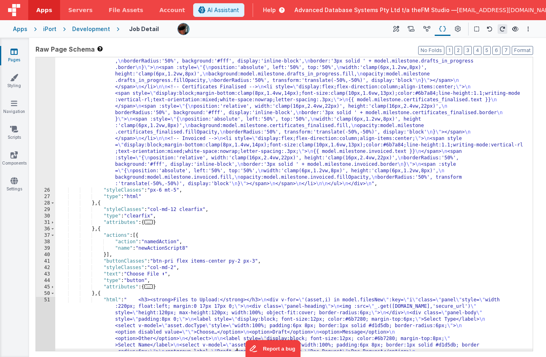
scroll to position [406, 0]
click at [527, 27] on icon "Options" at bounding box center [528, 29] width 2 height 6
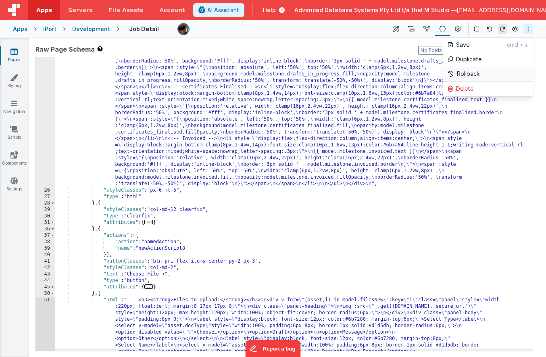
click at [462, 73] on p "Rollback" at bounding box center [468, 74] width 23 height 8
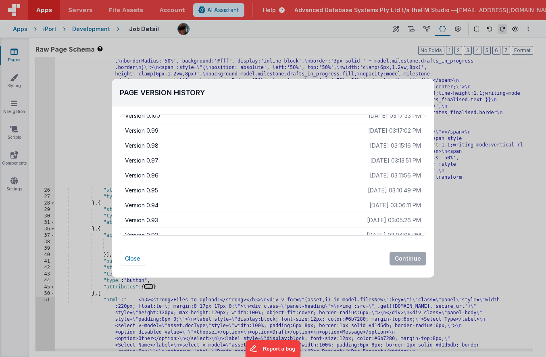
scroll to position [38, 0]
click at [161, 188] on p "Version 0.95" at bounding box center [246, 189] width 243 height 8
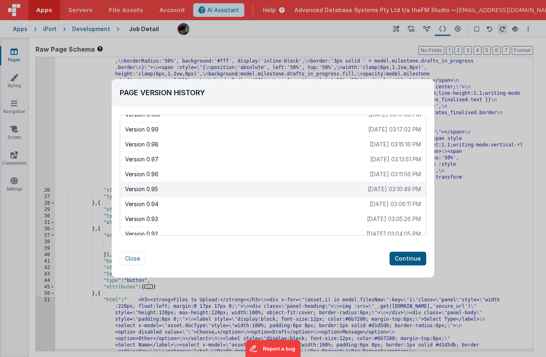
click at [415, 257] on button "Continue" at bounding box center [408, 259] width 37 height 14
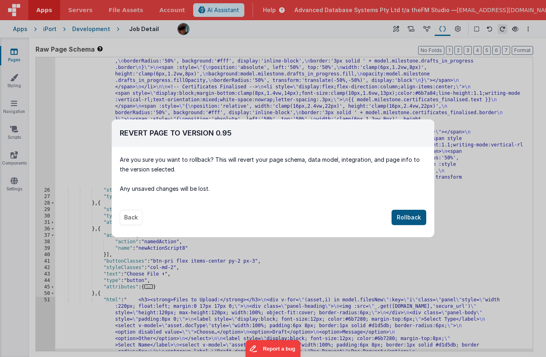
click at [409, 217] on button "Rollback" at bounding box center [409, 217] width 35 height 15
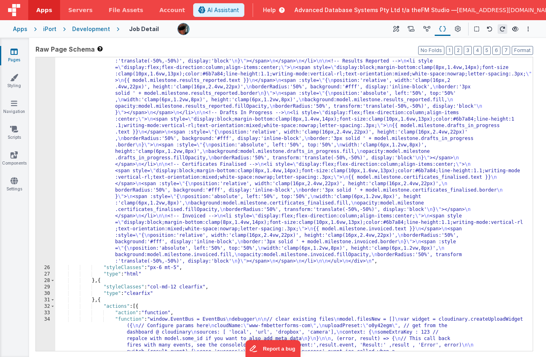
click at [190, 93] on div ""html" : "<!-- Milestone rail (Vue :style bindings, vertical labels, fixed 8 co…" at bounding box center [293, 240] width 477 height 777
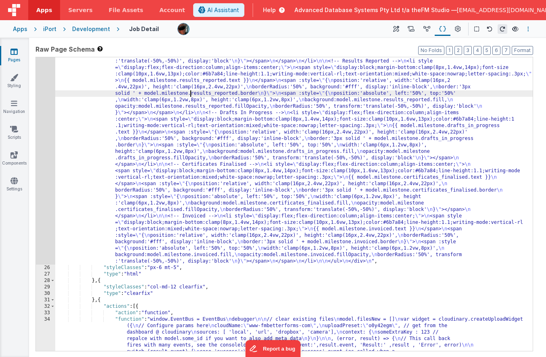
click at [528, 29] on icon "Options" at bounding box center [528, 29] width 2 height 6
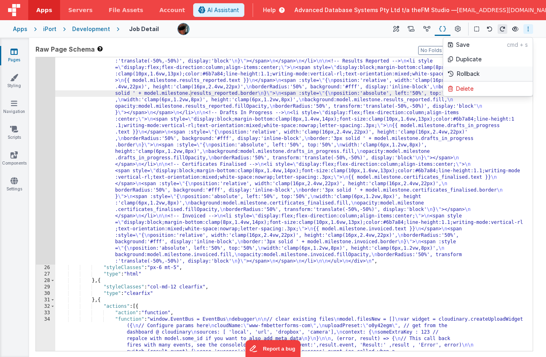
click at [471, 73] on p "Rollback" at bounding box center [468, 74] width 23 height 8
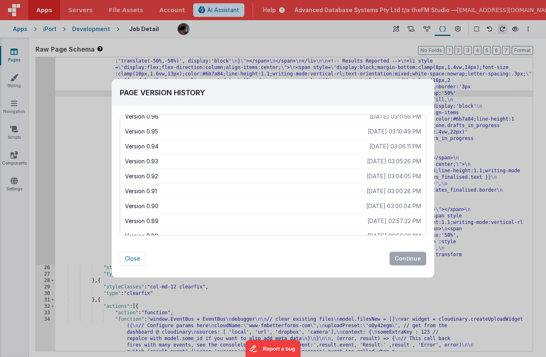
scroll to position [111, 0]
click at [138, 206] on p "Version 0.90" at bounding box center [245, 205] width 241 height 8
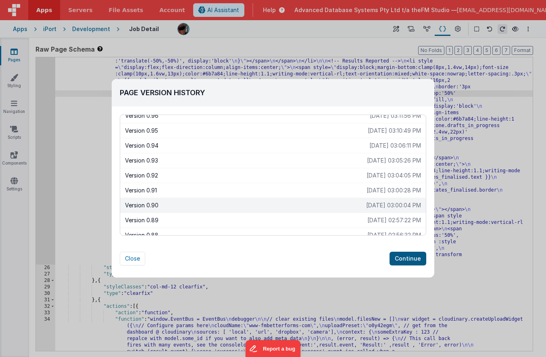
click at [408, 259] on button "Continue" at bounding box center [408, 259] width 37 height 14
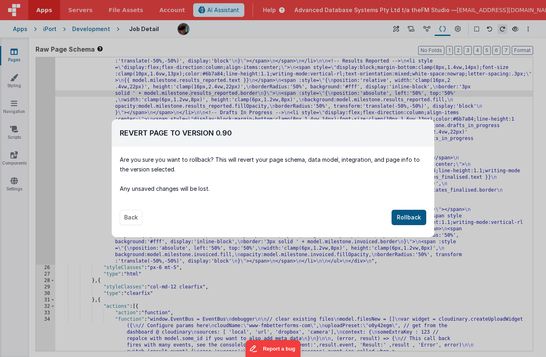
click at [410, 217] on button "Rollback" at bounding box center [409, 217] width 35 height 15
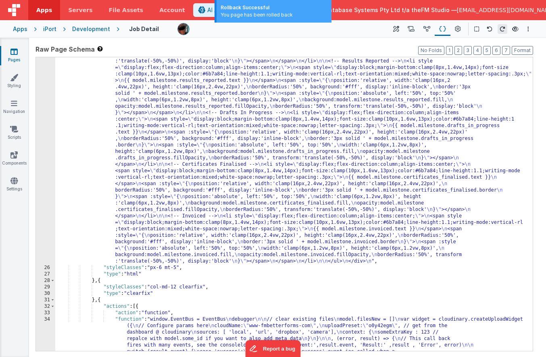
click at [321, 140] on div ""html" : "<!-- Milestone rail (Vue :style bindings, vertical labels, fixed 8 co…" at bounding box center [293, 240] width 477 height 777
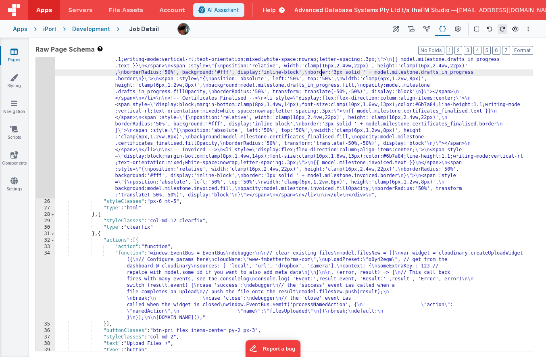
scroll to position [668, 0]
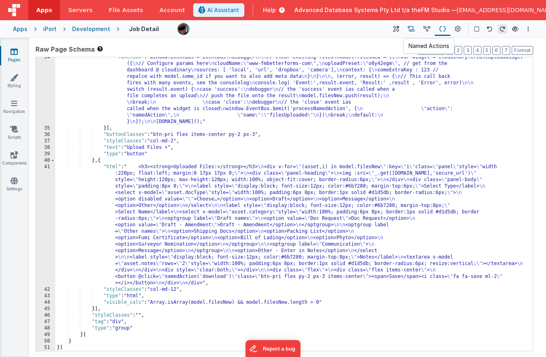
click at [409, 25] on icon at bounding box center [411, 29] width 7 height 8
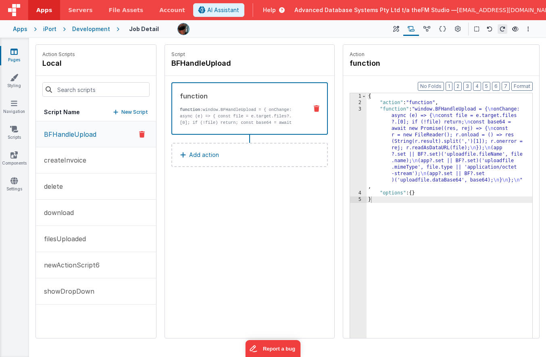
click at [406, 135] on div "{ "action" : "function" , "function" : "window.BFHandleUpload = { \n onChange: …" at bounding box center [450, 234] width 166 height 283
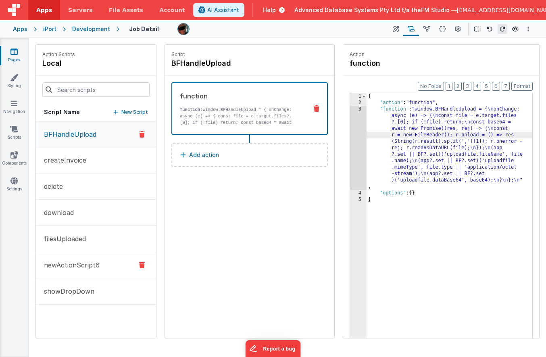
click at [61, 264] on p "newActionScript6" at bounding box center [69, 265] width 60 height 10
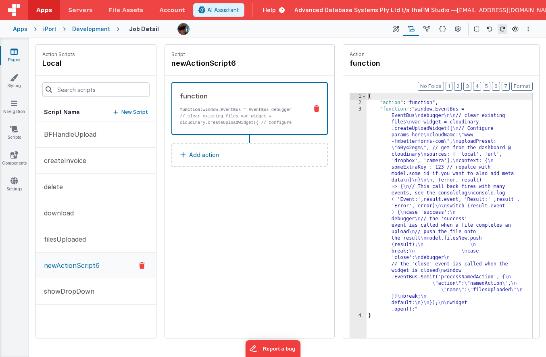
click at [451, 139] on div "{ "action" : "function" , "function" : "window.EventBus = EventBus \n debugger …" at bounding box center [450, 234] width 166 height 283
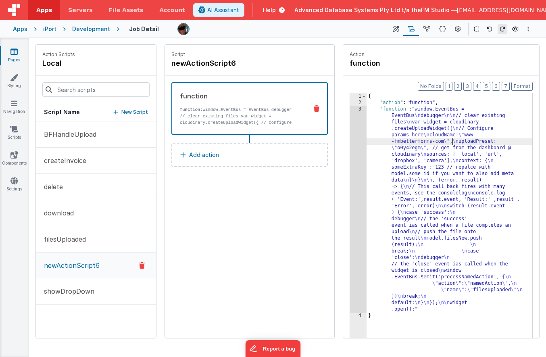
click at [355, 153] on div "3" at bounding box center [358, 209] width 17 height 206
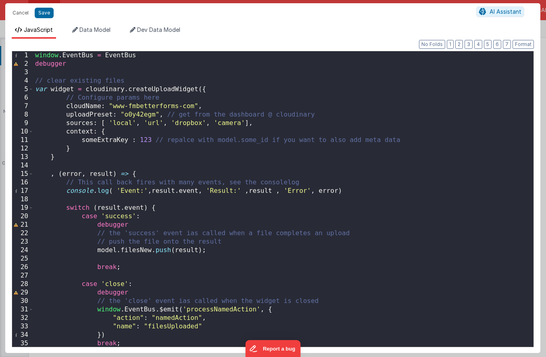
click at [285, 36] on ul "JavaScript Data Model Dev Data Model" at bounding box center [272, 32] width 535 height 13
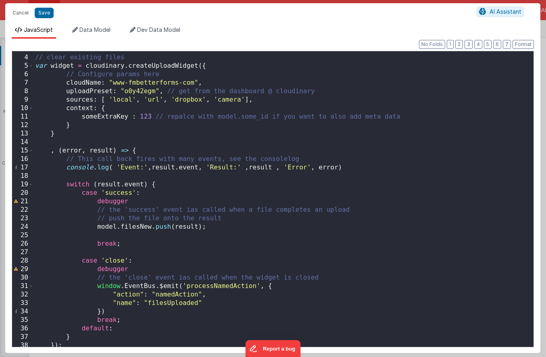
scroll to position [43, 0]
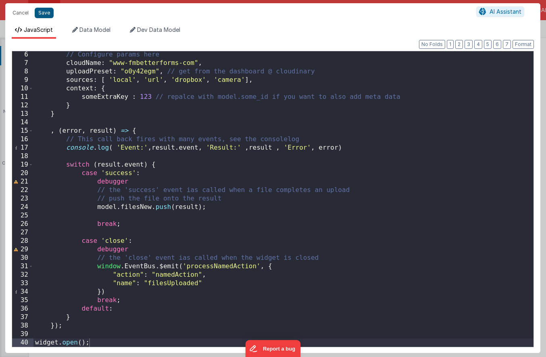
click at [47, 17] on button "Save" at bounding box center [44, 13] width 19 height 10
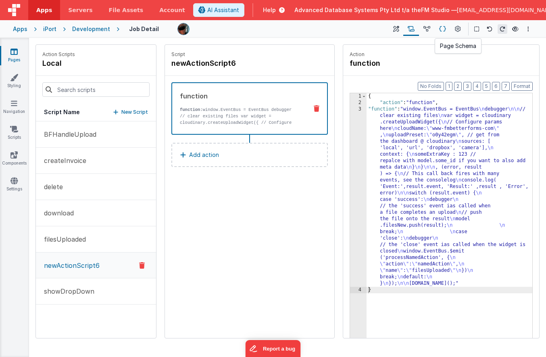
click at [444, 30] on icon at bounding box center [442, 29] width 7 height 8
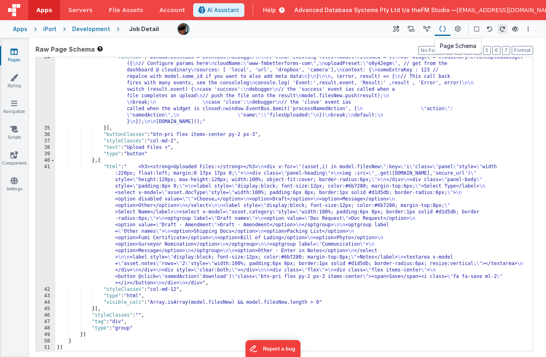
scroll to position [590, 0]
click at [275, 197] on div ""function" : "window.EventBus = EventBus \n debugger \n\n // clear existing fil…" at bounding box center [293, 239] width 477 height 371
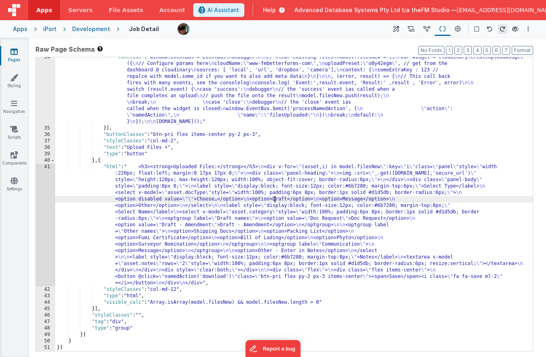
click at [186, 166] on div ""function" : "window.EventBus = EventBus \n debugger \n\n // clear existing fil…" at bounding box center [293, 239] width 477 height 371
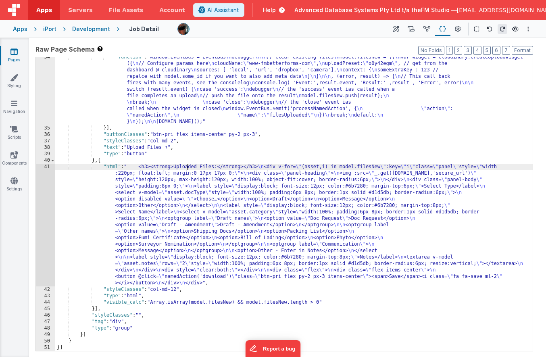
click at [186, 166] on div ""function" : "window.EventBus = EventBus \n debugger \n\n // clear existing fil…" at bounding box center [293, 239] width 477 height 371
click at [138, 148] on div ""function" : "window.EventBus = EventBus \n debugger \n\n // clear existing fil…" at bounding box center [293, 239] width 477 height 371
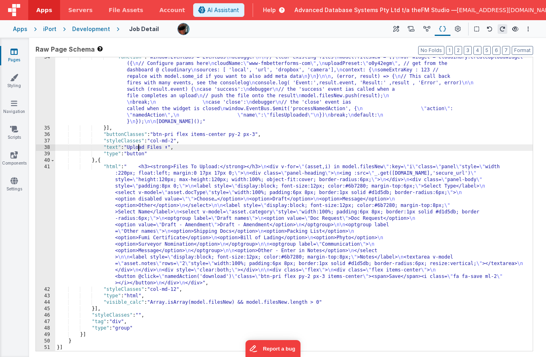
click at [138, 148] on div ""function" : "window.EventBus = EventBus \n debugger \n\n // clear existing fil…" at bounding box center [293, 239] width 477 height 371
click at [198, 263] on div ""function" : "window.EventBus = EventBus \n debugger \n\n // clear existing fil…" at bounding box center [293, 239] width 477 height 371
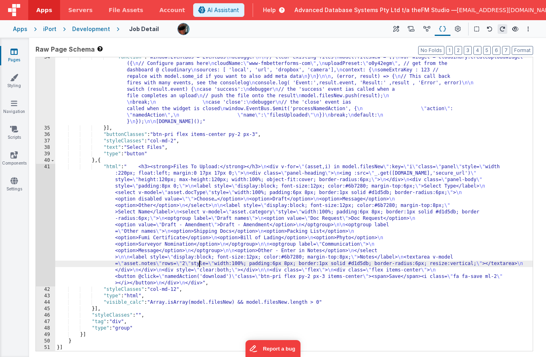
click at [46, 240] on div "41" at bounding box center [45, 225] width 19 height 123
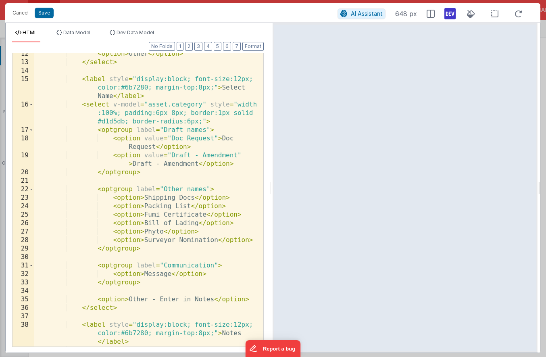
scroll to position [308, 0]
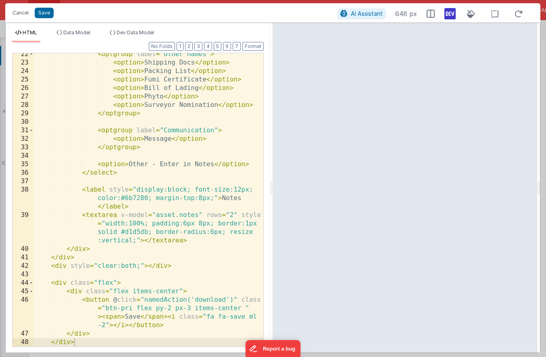
click at [131, 317] on div "< optgroup label = "Other names" > < option > Shipping Docs </ option > < optio…" at bounding box center [148, 205] width 229 height 310
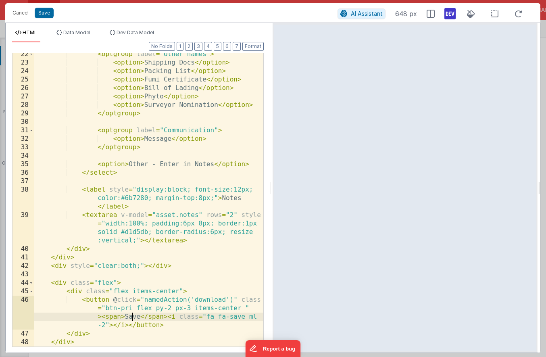
click at [131, 317] on div "< optgroup label = "Other names" > < option > Shipping Docs </ option > < optio…" at bounding box center [148, 205] width 229 height 310
click at [201, 297] on div "< optgroup label = "Other names" > < option > Shipping Docs </ option > < optio…" at bounding box center [148, 205] width 229 height 310
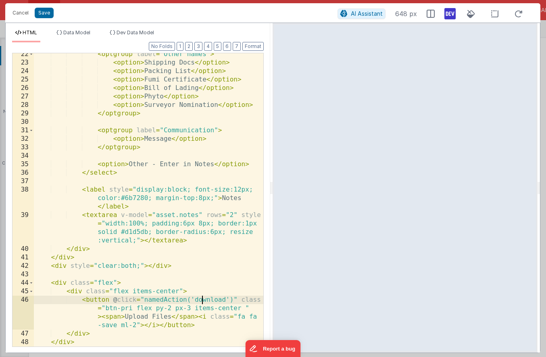
click at [201, 297] on div "< optgroup label = "Other names" > < option > Shipping Docs </ option > < optio…" at bounding box center [148, 205] width 229 height 310
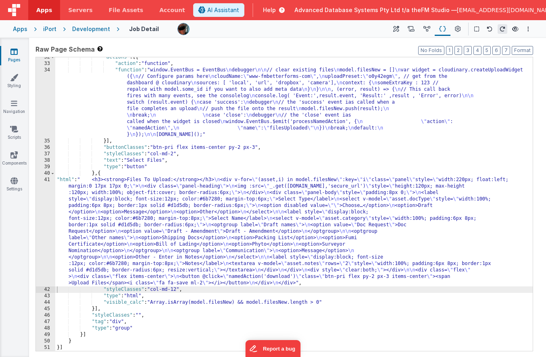
scroll to position [577, 0]
click at [413, 27] on icon at bounding box center [411, 29] width 7 height 8
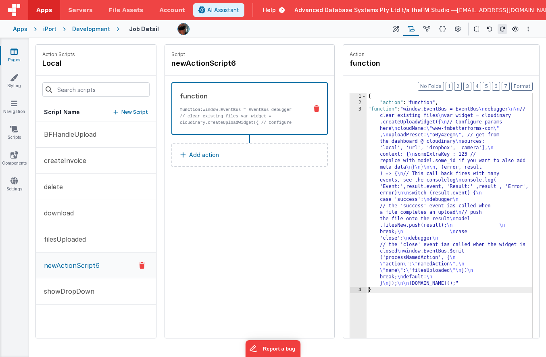
click at [127, 110] on p "New Script" at bounding box center [134, 112] width 27 height 8
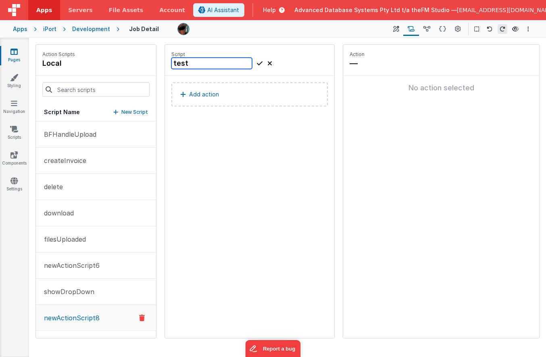
type input "test"
click at [206, 95] on p "Add action" at bounding box center [204, 95] width 30 height 10
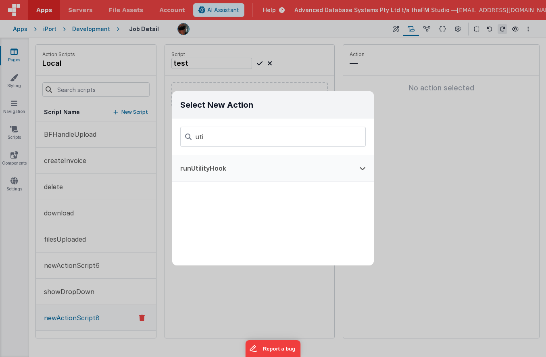
type input "uti"
click at [213, 167] on button "runUtilityHook" at bounding box center [261, 168] width 179 height 26
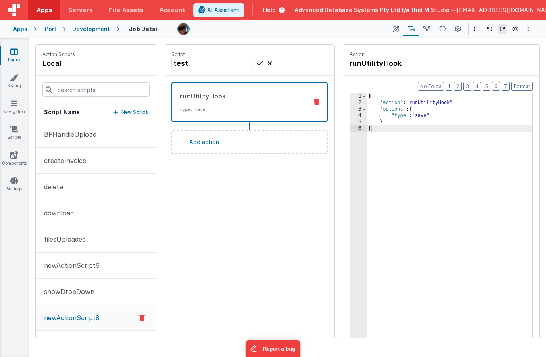
click at [419, 116] on div "{ "action" : "runUtilityHook" , "options" : { "type" : "save" } }" at bounding box center [450, 234] width 166 height 283
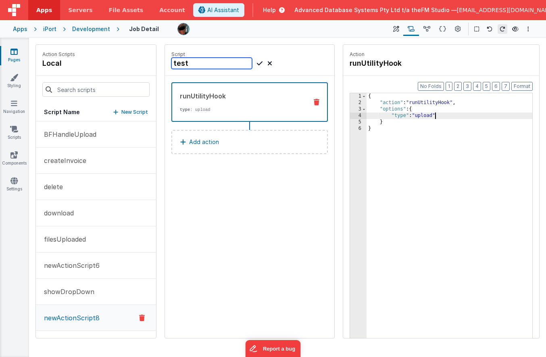
click at [192, 62] on input "test" at bounding box center [211, 63] width 81 height 11
type input "uploadNow"
click at [257, 64] on icon at bounding box center [260, 63] width 6 height 10
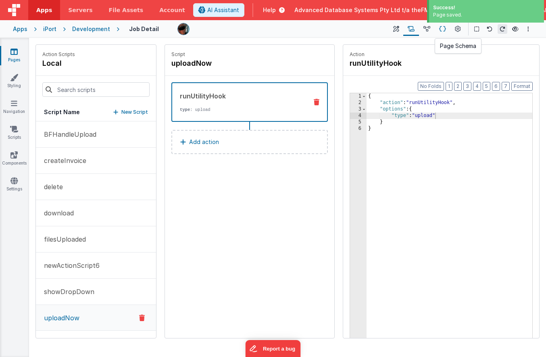
click at [440, 27] on icon at bounding box center [442, 29] width 7 height 8
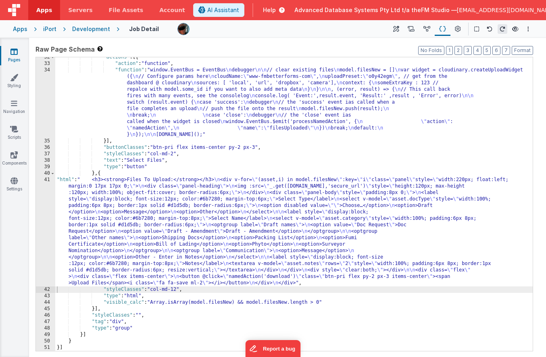
click at [264, 254] on div ""actions" : [{ "action" : "function" , "function" : "window.EventBus = EventBus…" at bounding box center [293, 207] width 477 height 306
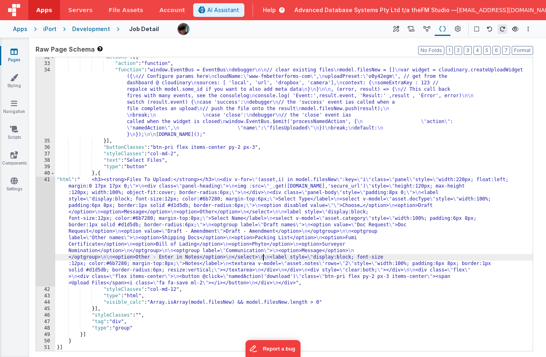
click at [42, 246] on div "41" at bounding box center [45, 232] width 19 height 110
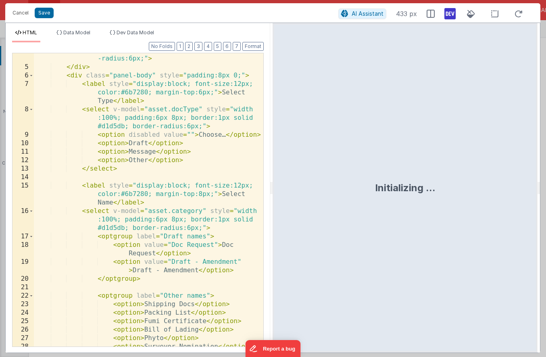
scroll to position [308, 0]
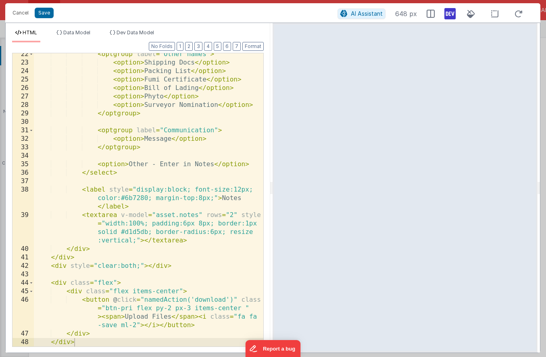
click at [203, 300] on div "< optgroup label = "Other names" > < option > Shipping Docs </ option > < optio…" at bounding box center [148, 205] width 229 height 310
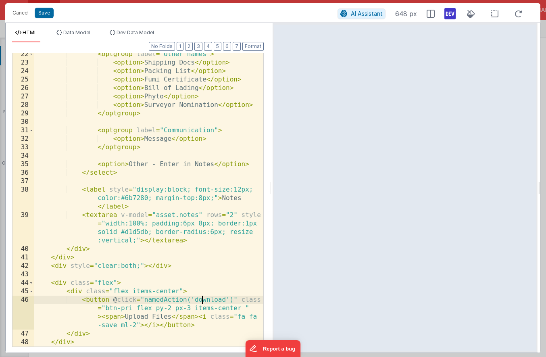
click at [203, 300] on div "< optgroup label = "Other names" > < option > Shipping Docs </ option > < optio…" at bounding box center [148, 205] width 229 height 310
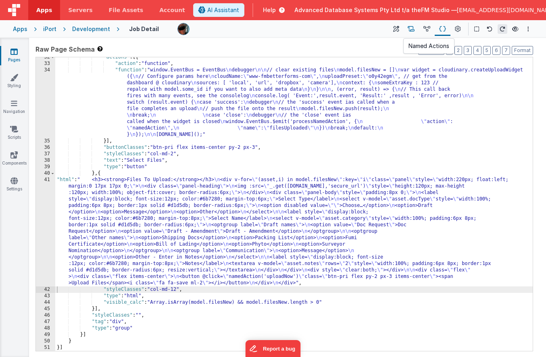
click at [414, 28] on icon at bounding box center [411, 29] width 7 height 8
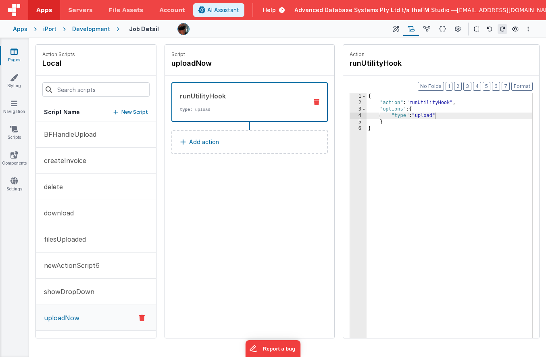
click at [206, 142] on p "Add action" at bounding box center [204, 142] width 30 height 10
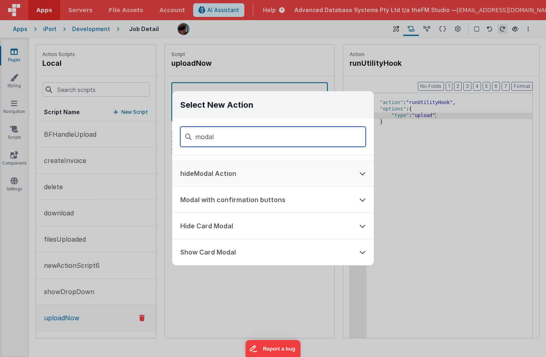
scroll to position [21, 0]
type input "modal"
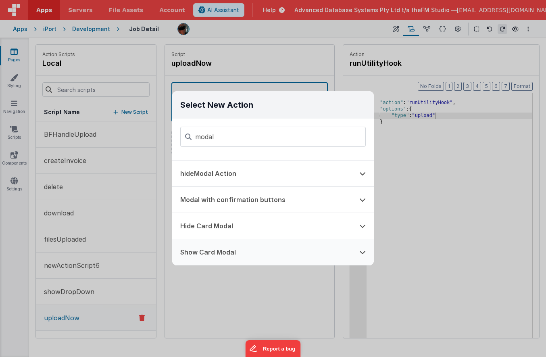
click at [241, 252] on button "Show Card Modal" at bounding box center [261, 252] width 179 height 26
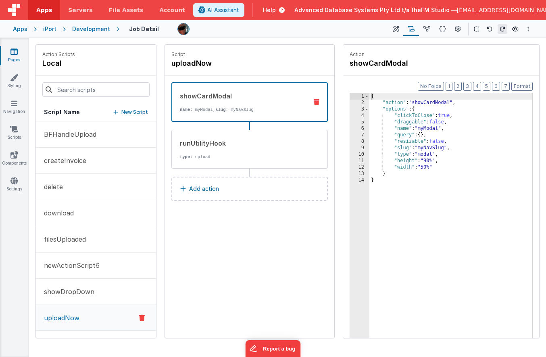
click at [225, 192] on button "Add action" at bounding box center [249, 189] width 156 height 24
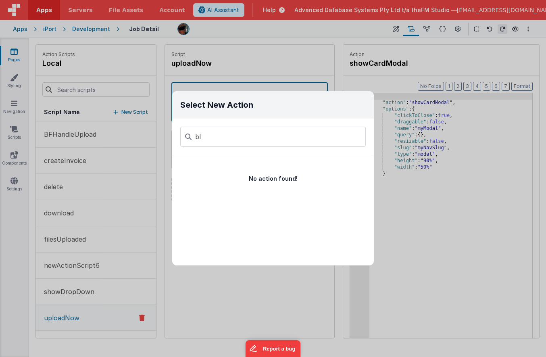
type input "b"
type input "s"
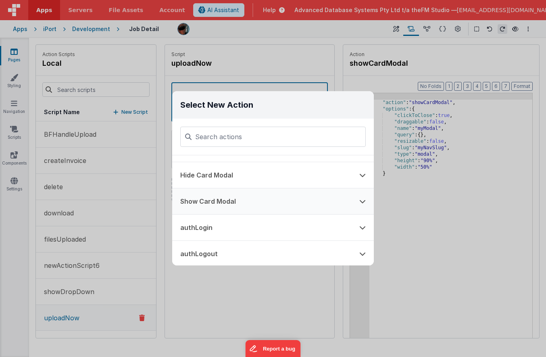
click at [362, 199] on icon at bounding box center [362, 201] width 6 height 6
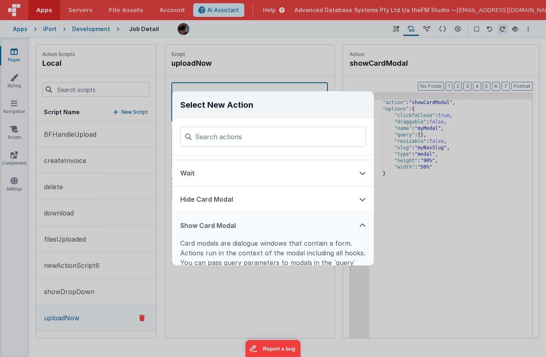
scroll to position [308, 0]
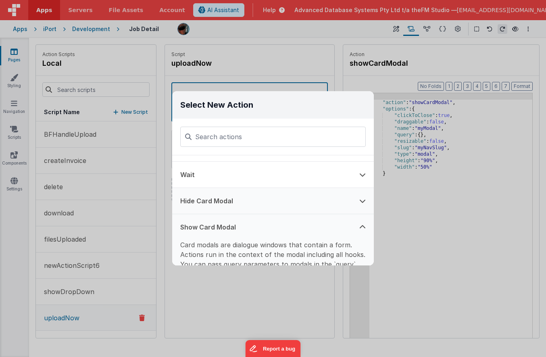
click at [361, 200] on icon at bounding box center [362, 201] width 6 height 6
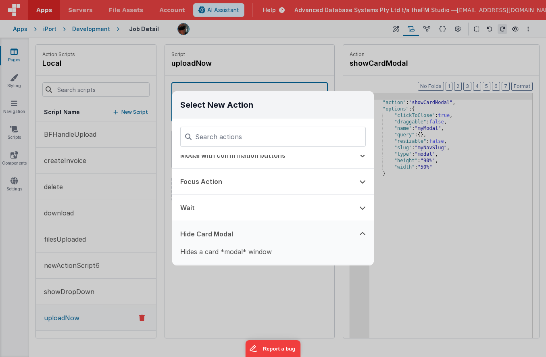
scroll to position [274, 0]
click at [295, 184] on button "Focus Action" at bounding box center [261, 182] width 179 height 26
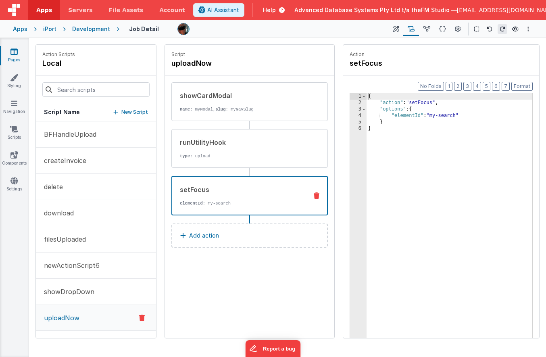
click at [317, 195] on icon at bounding box center [317, 195] width 6 height 6
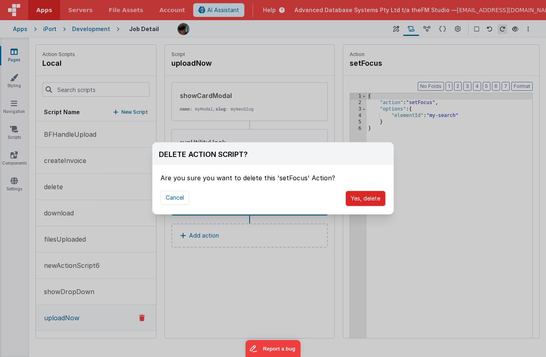
click at [364, 195] on button "Yes, delete" at bounding box center [366, 198] width 40 height 15
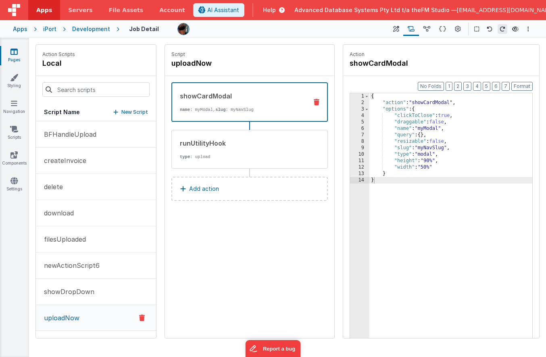
click at [445, 117] on div "{ "action" : "showCardModal" , "options" : { "clickToClose" : true , "draggable…" at bounding box center [450, 234] width 163 height 283
click at [430, 129] on div "{ "action" : "showCardModal" , "options" : { "clickToClose" : false , "draggabl…" at bounding box center [450, 234] width 163 height 283
click at [236, 188] on button "Add action" at bounding box center [249, 189] width 156 height 24
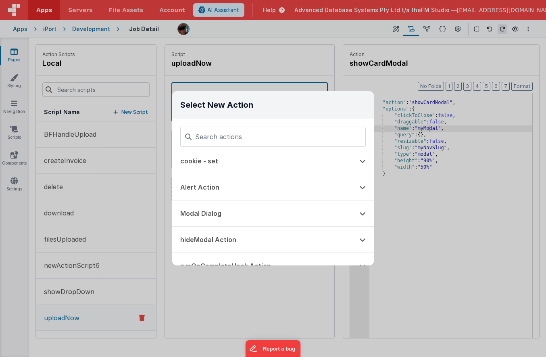
scroll to position [113, 0]
click at [363, 186] on icon at bounding box center [362, 186] width 6 height 6
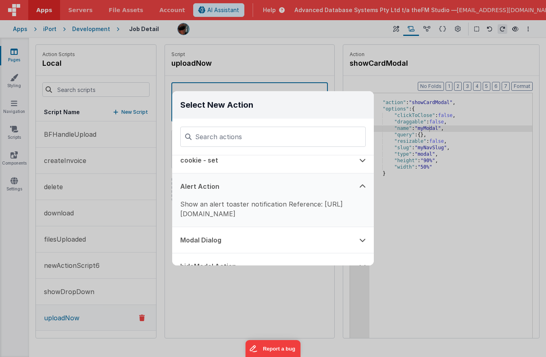
click at [362, 186] on icon at bounding box center [362, 186] width 6 height 6
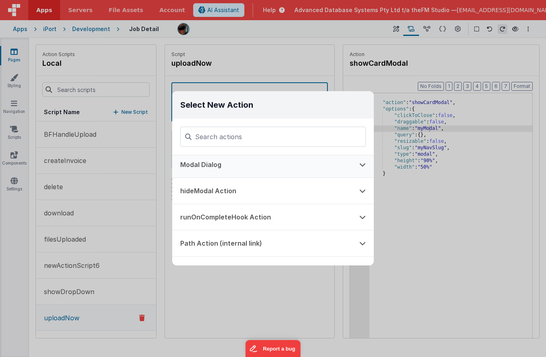
scroll to position [165, 0]
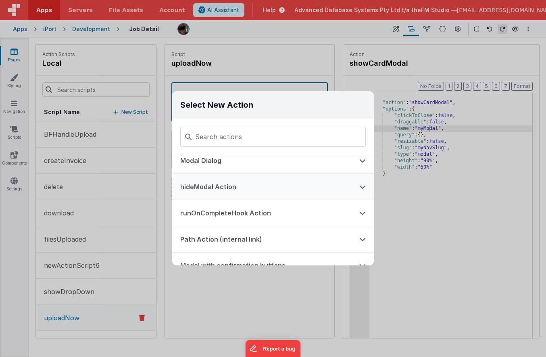
click at [361, 187] on icon at bounding box center [362, 186] width 6 height 6
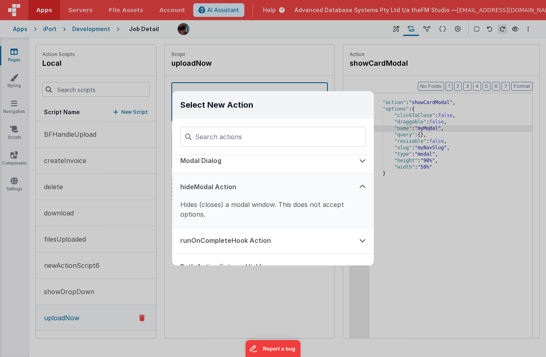
click at [361, 187] on icon at bounding box center [362, 186] width 6 height 6
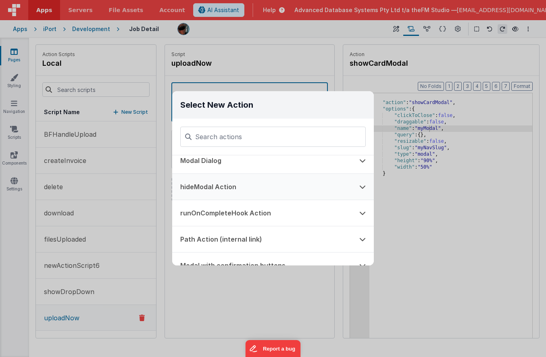
click at [256, 185] on button "hideModal Action" at bounding box center [261, 187] width 179 height 26
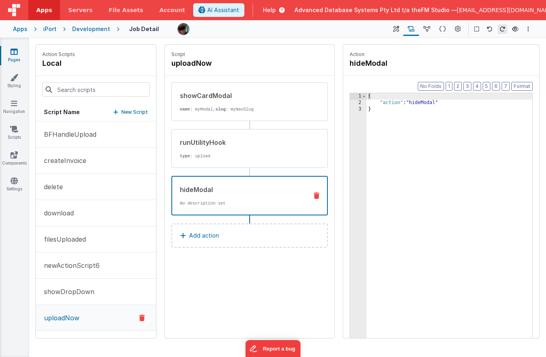
click at [276, 12] on span "Help" at bounding box center [269, 10] width 13 height 8
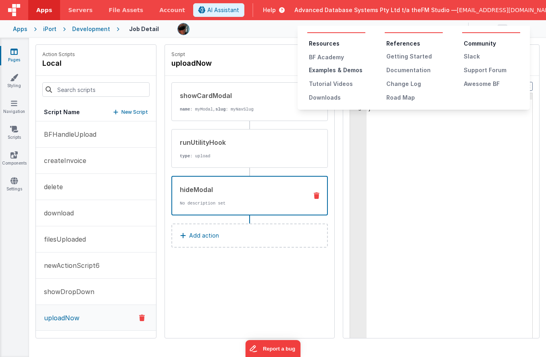
click at [345, 70] on div "Examples & Demos" at bounding box center [337, 70] width 56 height 8
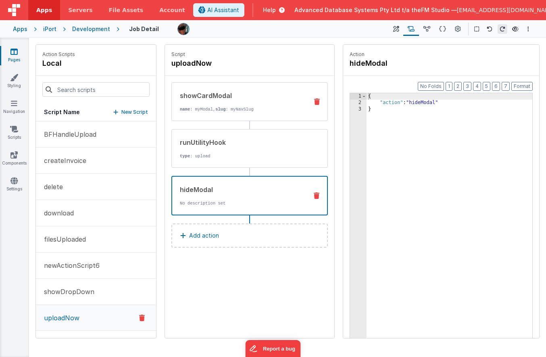
click at [317, 101] on icon at bounding box center [317, 101] width 6 height 6
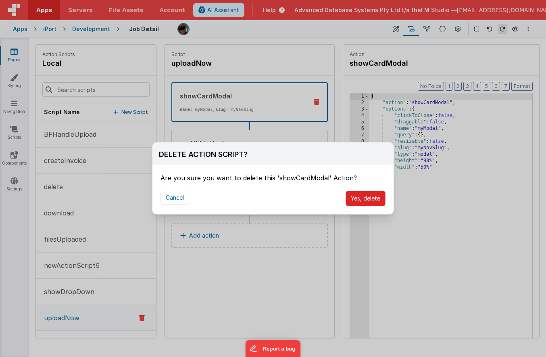
click at [371, 202] on button "Yes, delete" at bounding box center [366, 198] width 40 height 15
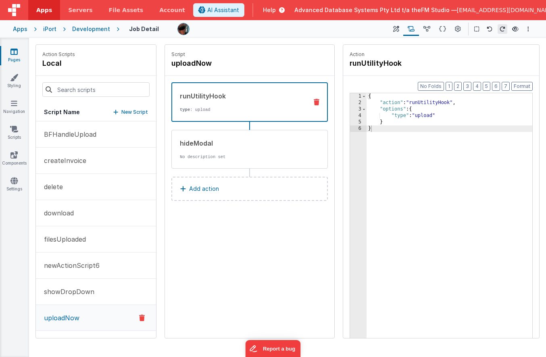
click at [197, 194] on button "Add action" at bounding box center [249, 189] width 156 height 24
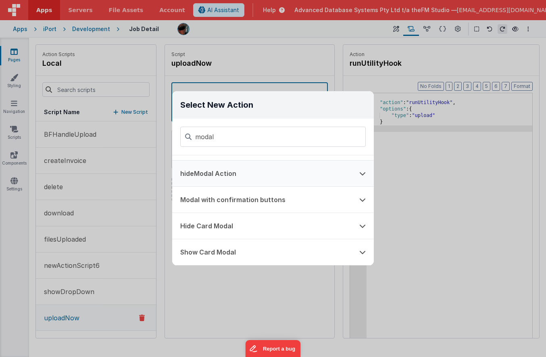
scroll to position [21, 0]
type input "modal"
click at [220, 252] on button "Show Card Modal" at bounding box center [261, 252] width 179 height 26
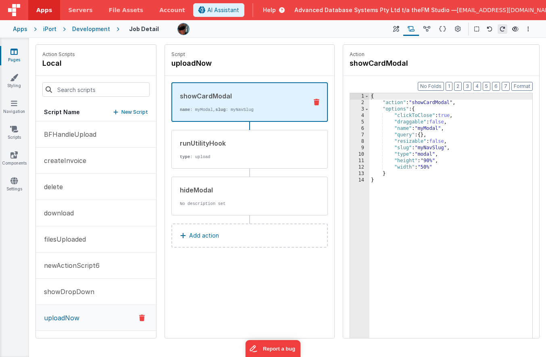
drag, startPoint x: 223, startPoint y: 188, endPoint x: 223, endPoint y: 182, distance: 5.2
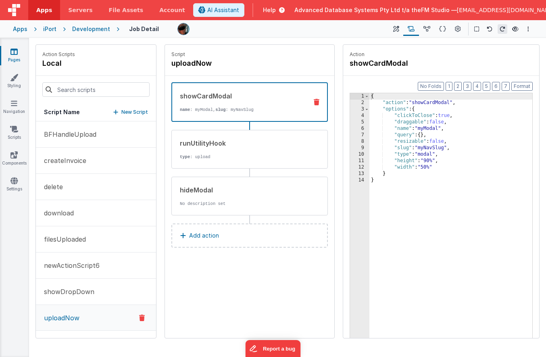
click at [462, 119] on div "{ "action" : "showCardModal" , "options" : { "clickToClose" : true , "draggable…" at bounding box center [450, 234] width 163 height 283
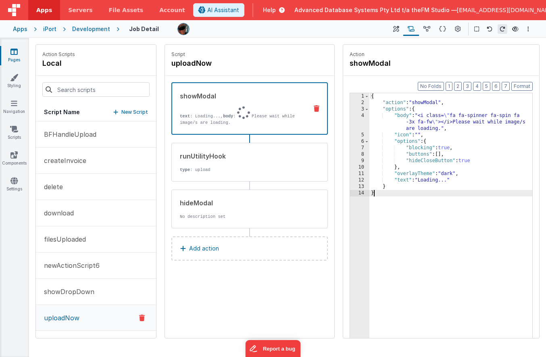
click at [507, 122] on div "{ "action" : "showModal" , "options" : { "body" : "<i class= \" fa fa-spinner f…" at bounding box center [450, 234] width 163 height 283
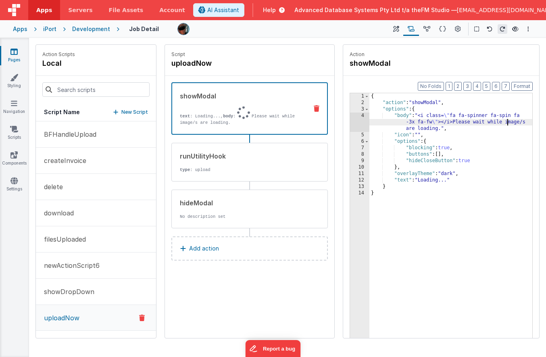
click at [507, 122] on div "{ "action" : "showModal" , "options" : { "body" : "<i class= \" fa fa-spinner f…" at bounding box center [450, 234] width 163 height 283
click at [456, 28] on icon at bounding box center [458, 29] width 6 height 8
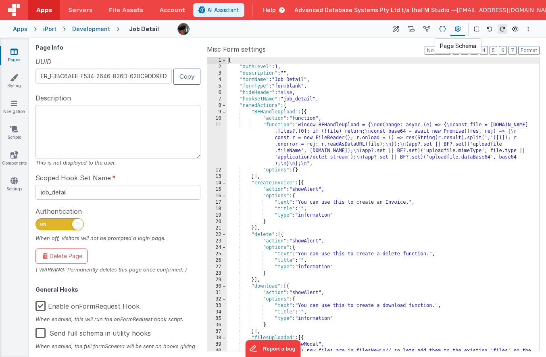
click at [443, 28] on icon at bounding box center [442, 29] width 7 height 8
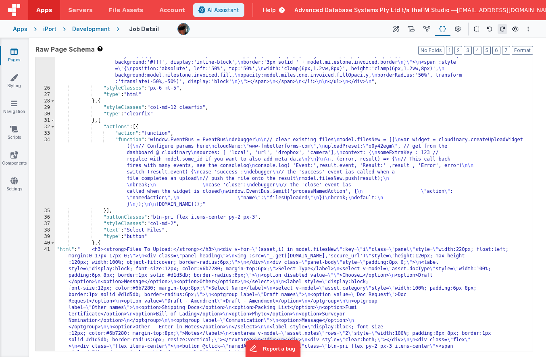
scroll to position [427, 0]
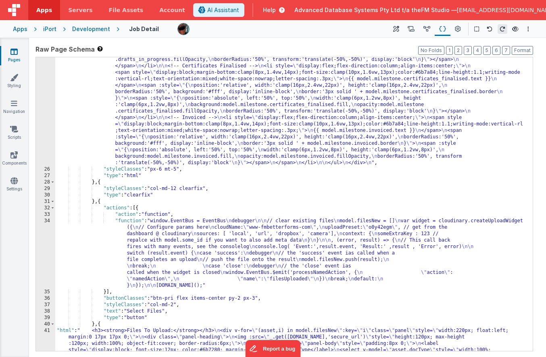
click at [223, 113] on div ""html" : "<!-- Milestone rail (Vue :style bindings, vertical labels, fixed 8 co…" at bounding box center [293, 161] width 477 height 816
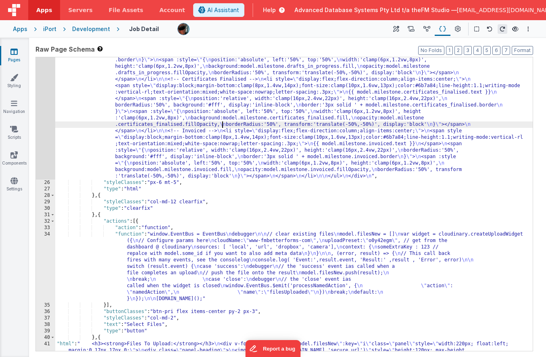
scroll to position [227, 0]
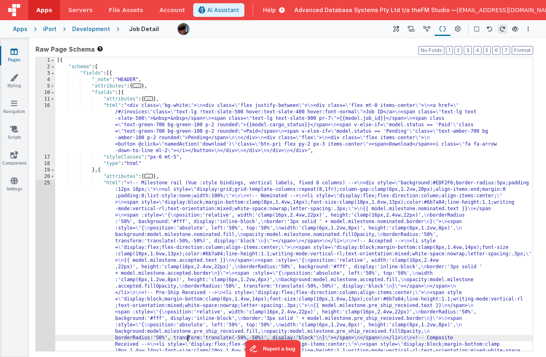
scroll to position [0, 0]
click at [53, 177] on span at bounding box center [52, 176] width 4 height 6
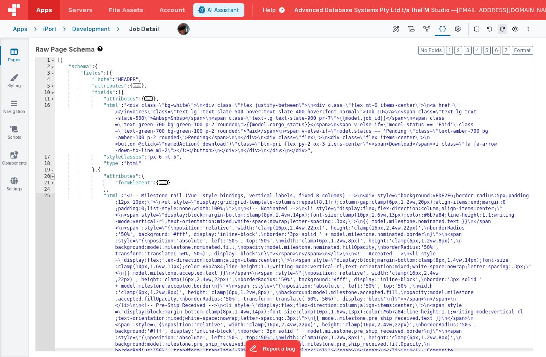
click at [53, 177] on span at bounding box center [52, 176] width 4 height 6
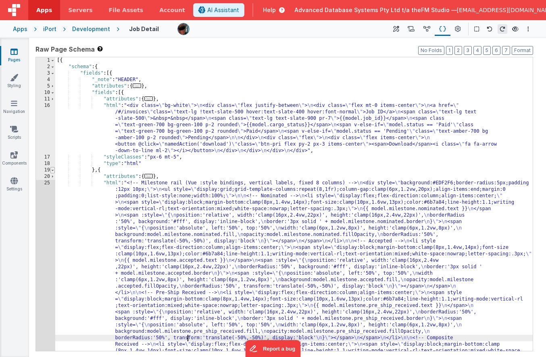
click at [52, 170] on span at bounding box center [52, 170] width 4 height 6
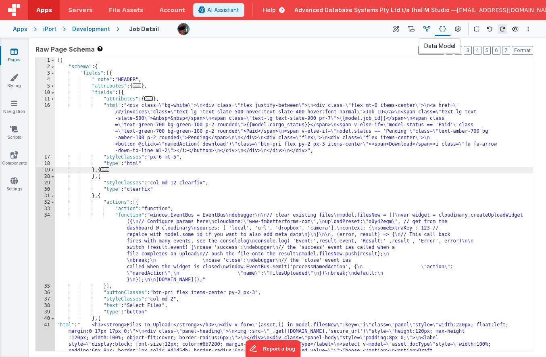
click at [425, 27] on icon at bounding box center [426, 29] width 7 height 8
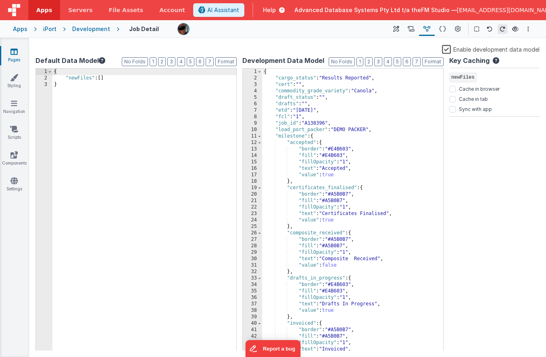
click at [110, 81] on div "{ "newFiles" : [ ] }" at bounding box center [144, 216] width 184 height 295
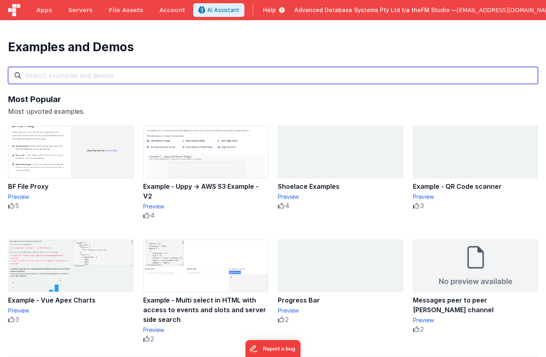
click at [157, 79] on input "text" at bounding box center [273, 75] width 530 height 17
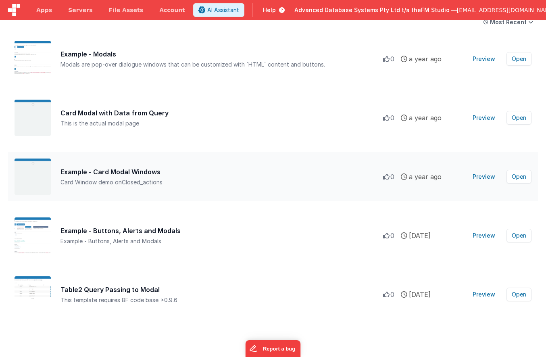
scroll to position [92, 0]
click at [114, 229] on div "Example - Buttons, Alerts and Modals" at bounding box center [221, 231] width 323 height 10
click at [484, 236] on button "Preview" at bounding box center [484, 235] width 32 height 13
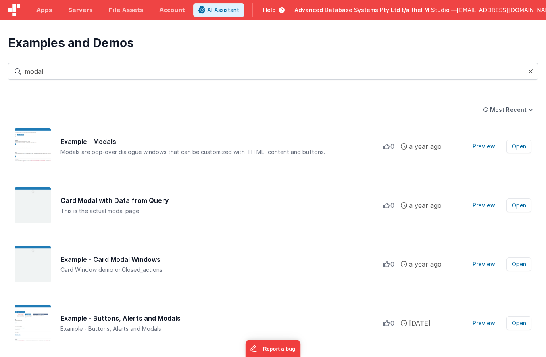
scroll to position [3, 0]
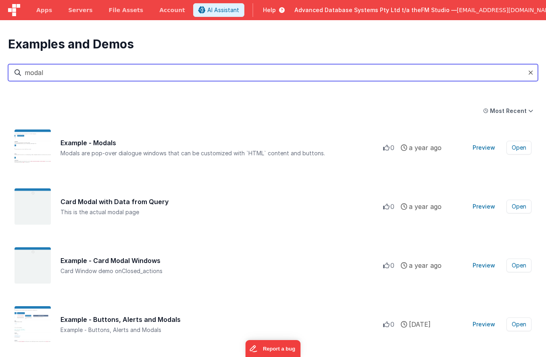
click at [65, 71] on input "modal" at bounding box center [273, 72] width 530 height 17
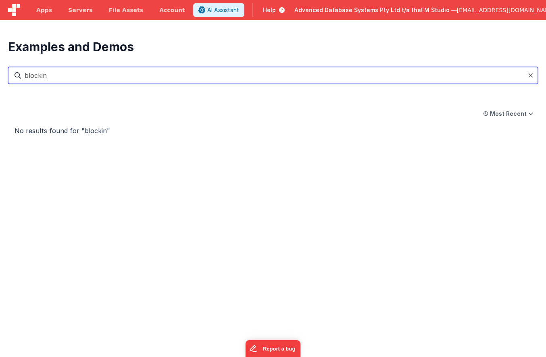
scroll to position [0, 0]
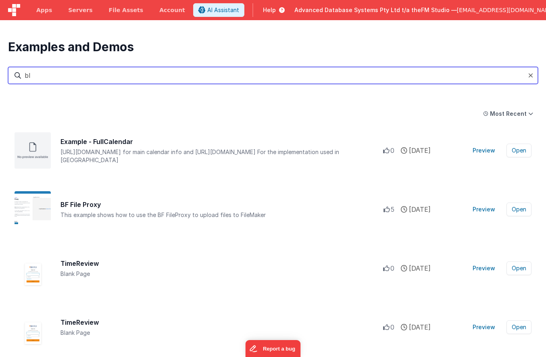
type input "b"
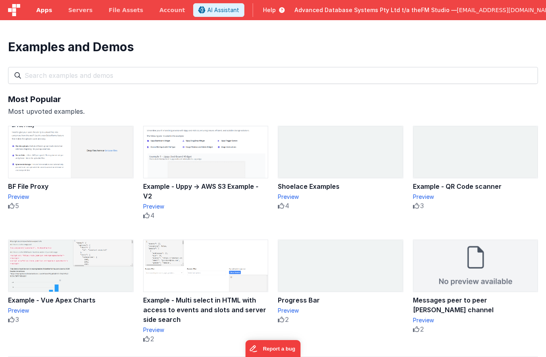
click at [41, 10] on span "Apps" at bounding box center [44, 10] width 16 height 8
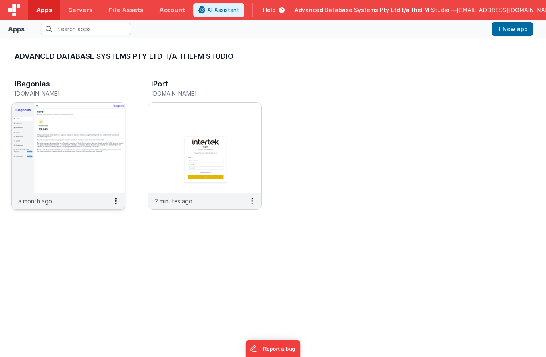
click at [90, 173] on img at bounding box center [68, 148] width 113 height 90
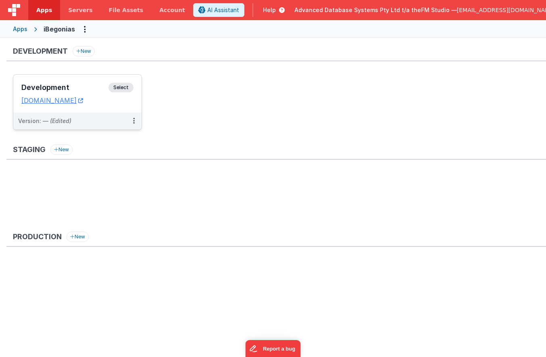
click at [48, 90] on h3 "Development" at bounding box center [64, 87] width 87 height 8
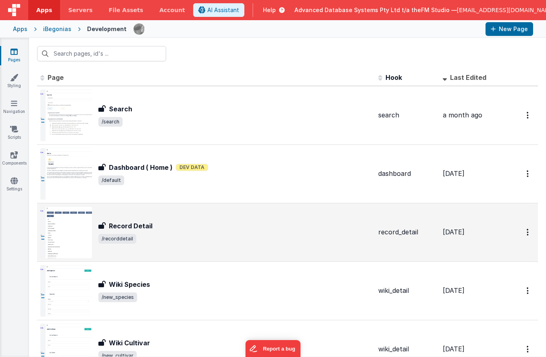
click at [168, 234] on span "/recorddetail" at bounding box center [234, 239] width 273 height 10
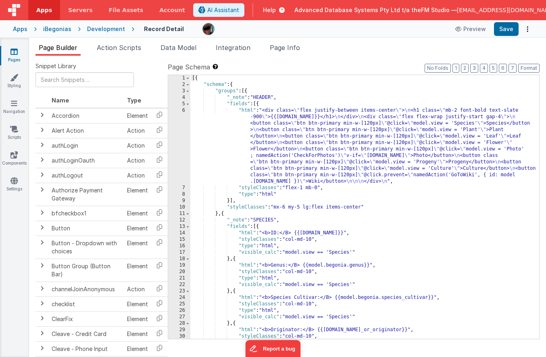
click at [318, 172] on div "[{ "schema" : { "groups" : [{ "_note" : "HEADER" , "fields" : [{ "html" : "<div…" at bounding box center [364, 213] width 349 height 277
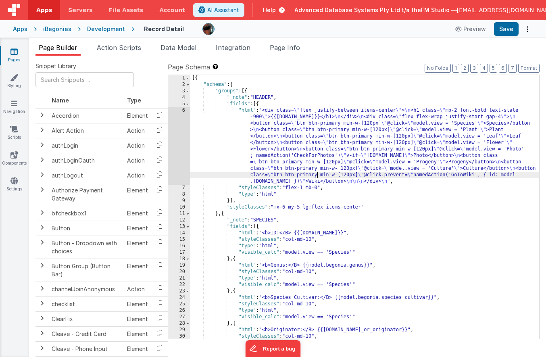
click at [177, 143] on div "6" at bounding box center [179, 145] width 22 height 77
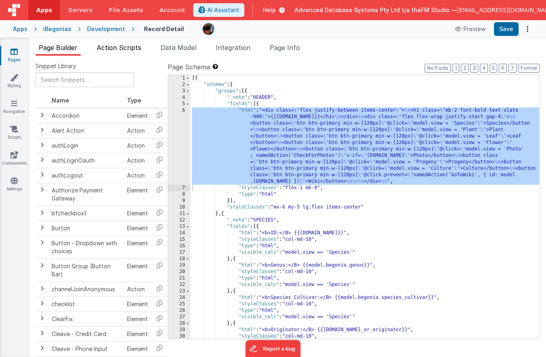
click at [128, 52] on li "Action Scripts" at bounding box center [119, 49] width 51 height 13
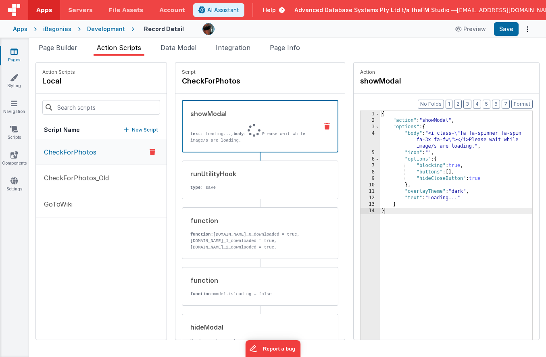
click at [403, 209] on div "{ "action" : "showModal" , "options" : { "body" : "<i class= \" fa fa-spinner f…" at bounding box center [456, 244] width 152 height 267
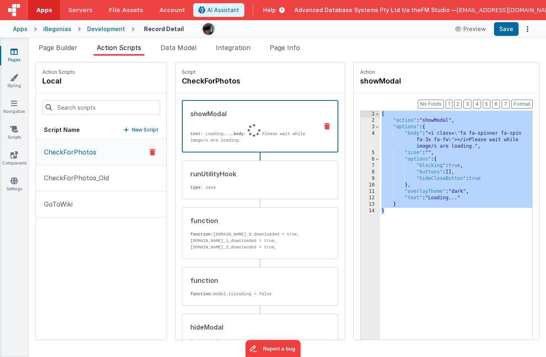
drag, startPoint x: 393, startPoint y: 213, endPoint x: 382, endPoint y: 115, distance: 97.8
click at [382, 115] on div "{ "action" : "showModal" , "options" : { "body" : "<i class= \" fa fa-spinner f…" at bounding box center [456, 244] width 152 height 267
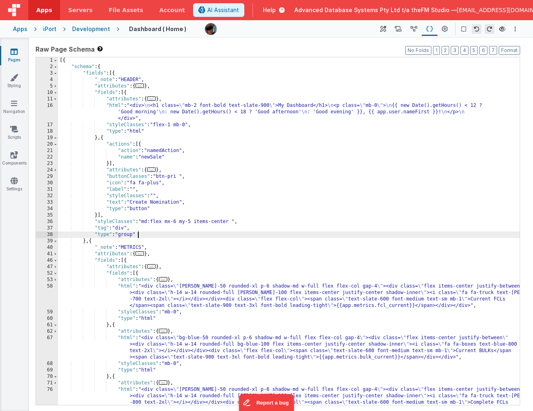
click at [256, 111] on div "[{ "schema" : { "fields" : [{ "_note" : "HEADER" , "attributes" : { ... } , "fi…" at bounding box center [289, 247] width 462 height 380
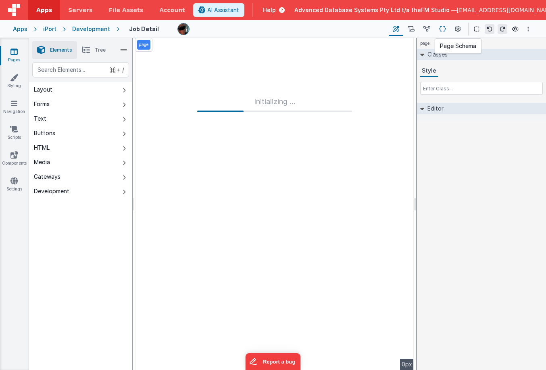
click at [440, 29] on icon at bounding box center [442, 29] width 7 height 8
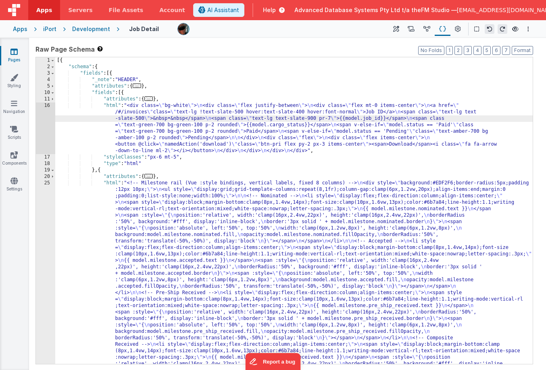
click at [41, 135] on div "16" at bounding box center [45, 128] width 19 height 52
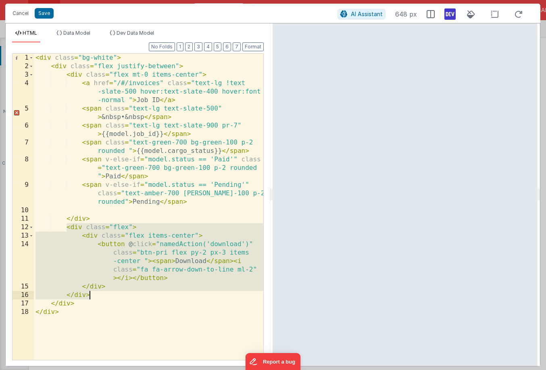
drag, startPoint x: 66, startPoint y: 228, endPoint x: 94, endPoint y: 293, distance: 71.3
click at [94, 293] on div "< div class = "bg-white" > < div class = "flex justify-between" > < div class =…" at bounding box center [148, 215] width 229 height 323
click at [92, 230] on div "< div class = "bg-white" > < div class = "flex justify-between" > < div class =…" at bounding box center [148, 215] width 229 height 323
drag, startPoint x: 67, startPoint y: 228, endPoint x: 104, endPoint y: 296, distance: 77.2
click at [104, 296] on div "< div class = "bg-white" > < div class = "flex justify-between" > < div class =…" at bounding box center [148, 215] width 229 height 323
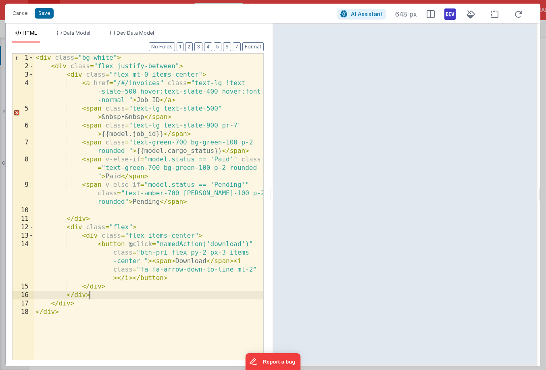
click at [94, 300] on div "< div class = "bg-white" > < div class = "flex justify-between" > < div class =…" at bounding box center [148, 215] width 229 height 323
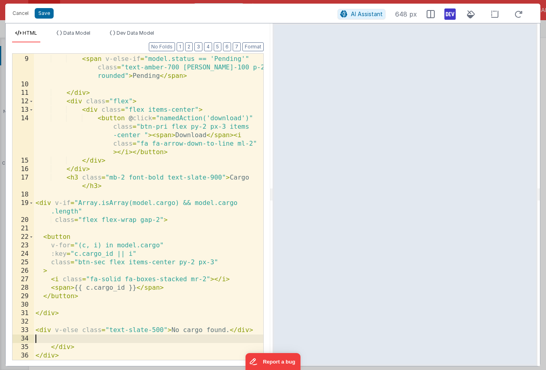
scroll to position [126, 0]
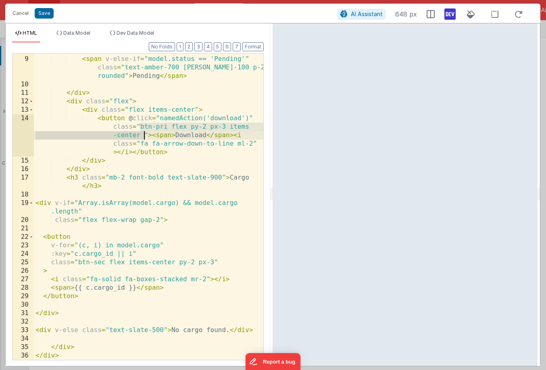
drag, startPoint x: 140, startPoint y: 126, endPoint x: 144, endPoint y: 135, distance: 9.7
click at [144, 135] on div "< span v-else-if = "model.status == 'Paid'" class = "text-green-700 bg-green-10…" at bounding box center [148, 199] width 229 height 340
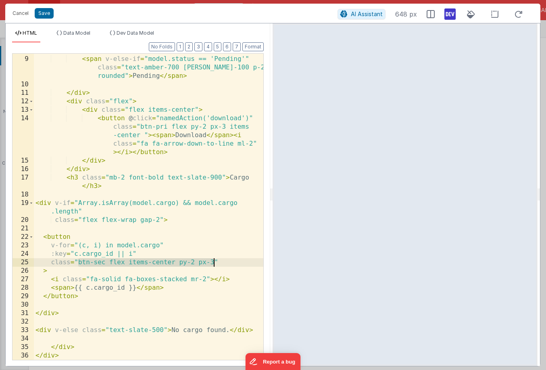
drag, startPoint x: 78, startPoint y: 262, endPoint x: 213, endPoint y: 261, distance: 134.7
click at [213, 261] on div "< span v-else-if = "model.status == 'Paid'" class = "text-green-700 bg-green-10…" at bounding box center [148, 199] width 229 height 340
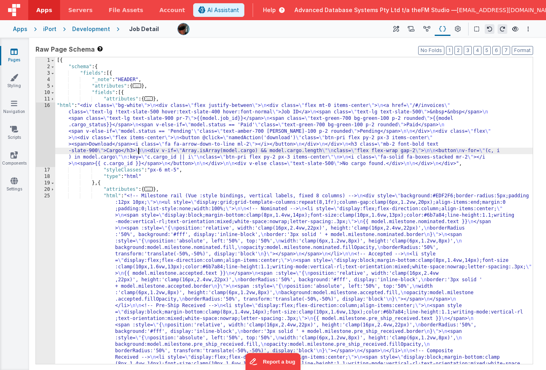
click at [47, 133] on div "16" at bounding box center [45, 134] width 19 height 65
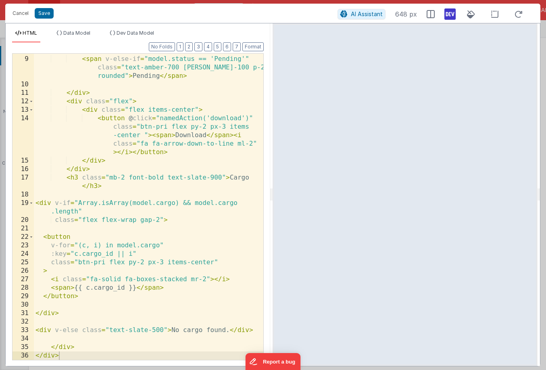
click at [237, 178] on div "< span v-else-if = "model.status == 'Paid'" class = "text-green-700 bg-green-10…" at bounding box center [148, 199] width 229 height 340
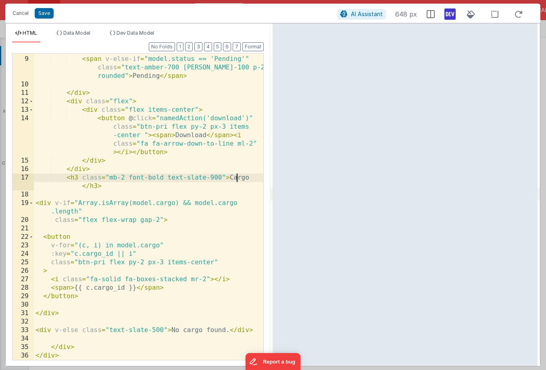
click at [237, 178] on div "< span v-else-if = "model.status == 'Paid'" class = "text-green-700 bg-green-10…" at bounding box center [148, 199] width 229 height 340
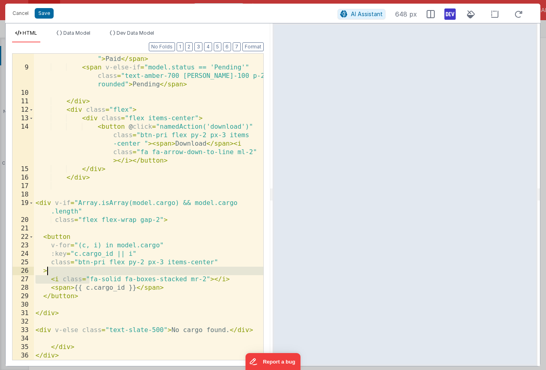
drag, startPoint x: 90, startPoint y: 279, endPoint x: 133, endPoint y: 275, distance: 42.6
click at [133, 275] on div "< span v-else-if = "model.status == 'Paid'" class = "text-green-700 bg-green-10…" at bounding box center [148, 208] width 229 height 340
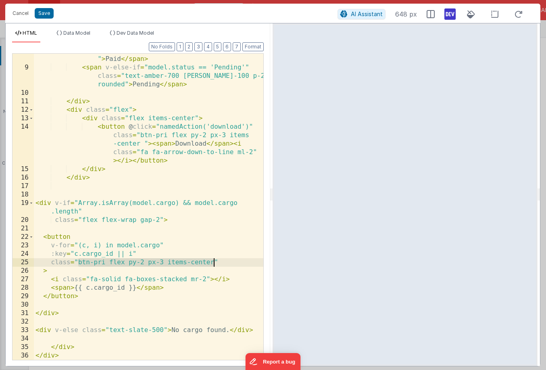
drag, startPoint x: 78, startPoint y: 261, endPoint x: 212, endPoint y: 261, distance: 133.5
click at [212, 261] on div "< span v-else-if = "model.status == 'Paid'" class = "text-green-700 bg-green-10…" at bounding box center [148, 208] width 229 height 340
click at [229, 330] on div "< span v-else-if = "model.status == 'Paid'" class = "text-green-700 bg-green-10…" at bounding box center [148, 208] width 229 height 340
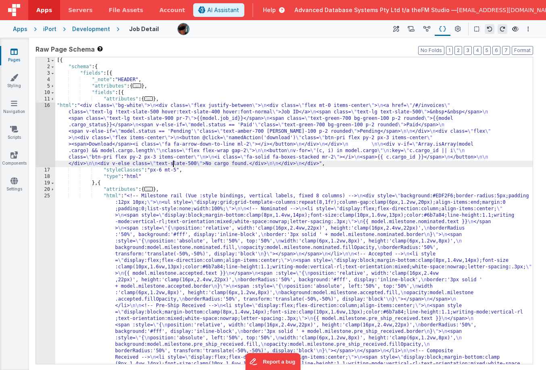
click at [51, 129] on div "16" at bounding box center [45, 134] width 19 height 65
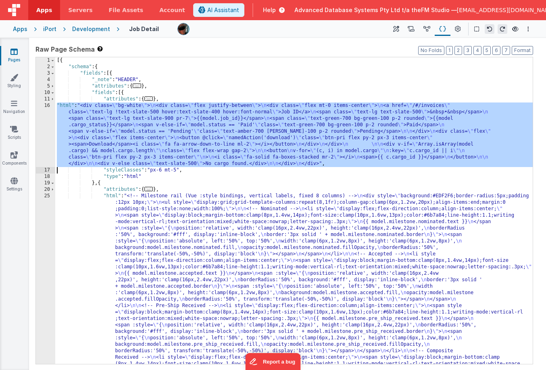
click at [38, 124] on div "16" at bounding box center [45, 134] width 19 height 65
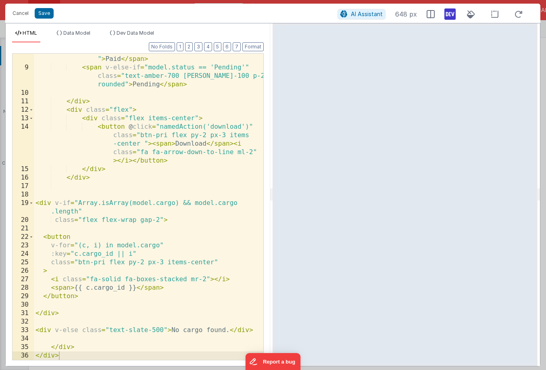
click at [64, 228] on div "< span v-else-if = "model.status == 'Paid'" class = "text-green-700 bg-green-10…" at bounding box center [148, 208] width 229 height 340
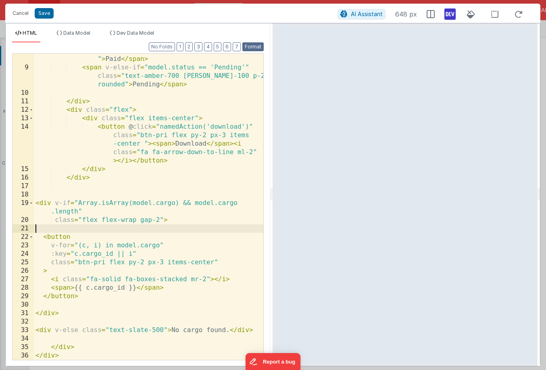
click at [246, 49] on button "Format" at bounding box center [252, 46] width 21 height 9
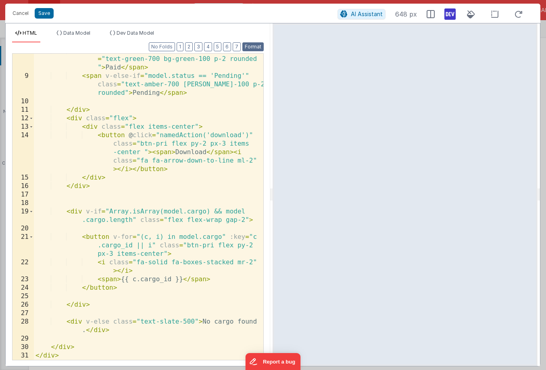
scroll to position [109, 0]
click at [141, 228] on div "< span v-else-if = "model.status == 'Paid'" class = "text-green-700 bg-green-10…" at bounding box center [148, 216] width 229 height 340
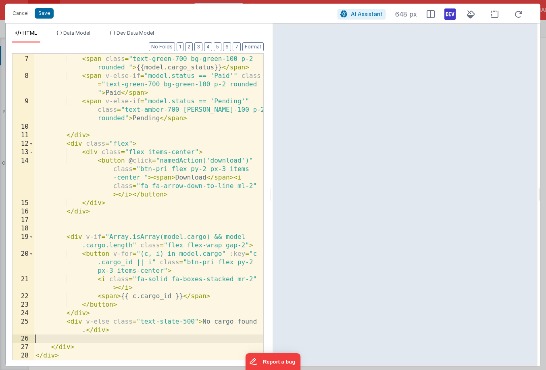
scroll to position [75, 0]
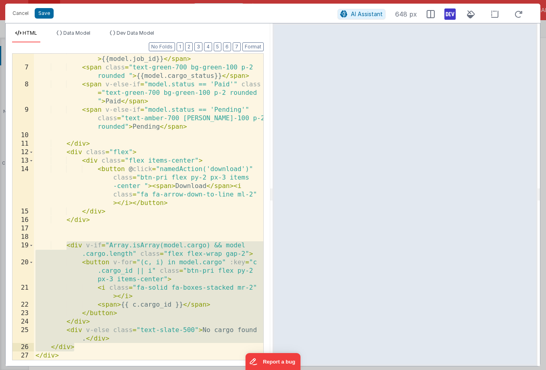
drag, startPoint x: 67, startPoint y: 245, endPoint x: 76, endPoint y: 346, distance: 100.8
click at [76, 346] on div "< span class = "text-lg text-slate-900 pr-7" > {{model.job_id}} </ span > < spa…" at bounding box center [148, 211] width 229 height 331
click at [82, 262] on div "< span class = "text-lg text-slate-900 pr-7" > {{model.job_id}} </ span > < spa…" at bounding box center [148, 211] width 229 height 331
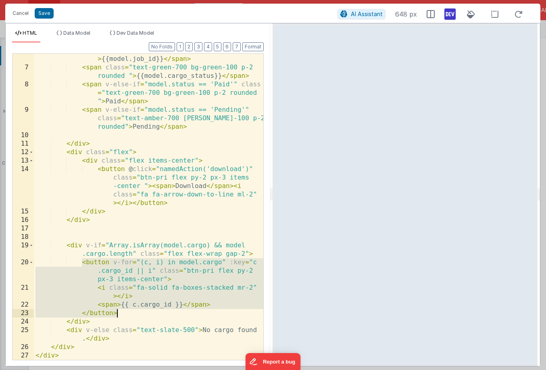
drag, startPoint x: 82, startPoint y: 262, endPoint x: 119, endPoint y: 315, distance: 64.0
click at [119, 315] on div "< span class = "text-lg text-slate-900 pr-7" > {{model.job_id}} </ span > < spa…" at bounding box center [148, 211] width 229 height 331
click at [84, 264] on div "< span class = "text-lg text-slate-900 pr-7" > {{model.job_id}} </ span > < spa…" at bounding box center [148, 211] width 229 height 331
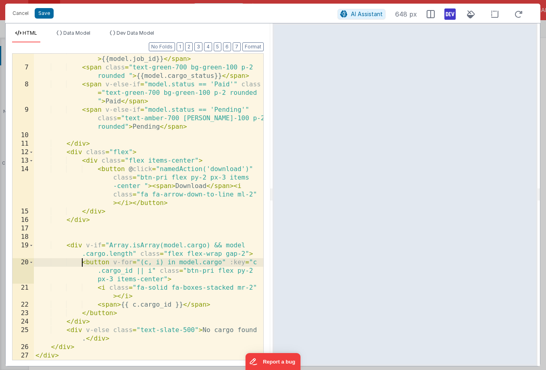
click at [119, 313] on div "< span class = "text-lg text-slate-900 pr-7" > {{model.job_id}} </ span > < spa…" at bounding box center [148, 211] width 229 height 331
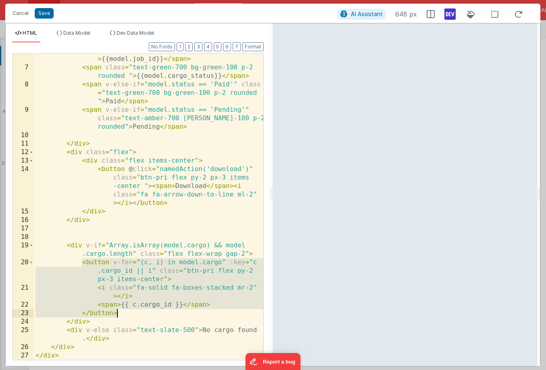
scroll to position [117, 0]
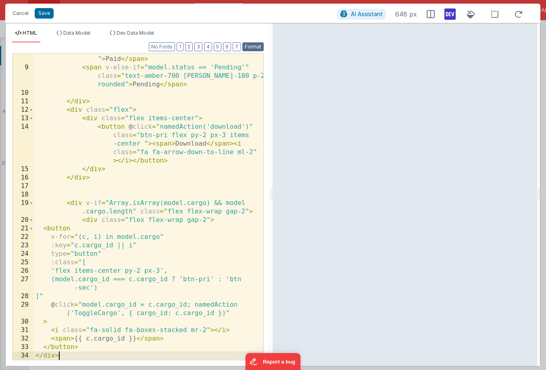
click at [251, 47] on button "Format" at bounding box center [252, 46] width 21 height 9
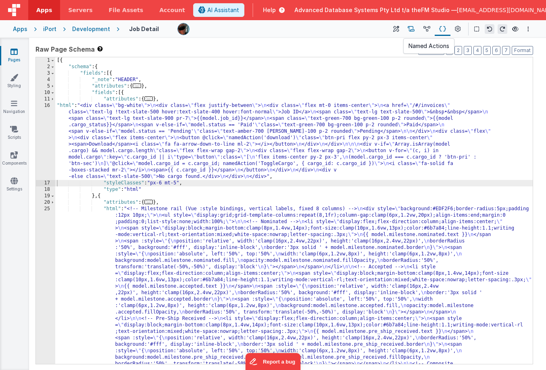
click at [411, 28] on icon at bounding box center [411, 29] width 7 height 8
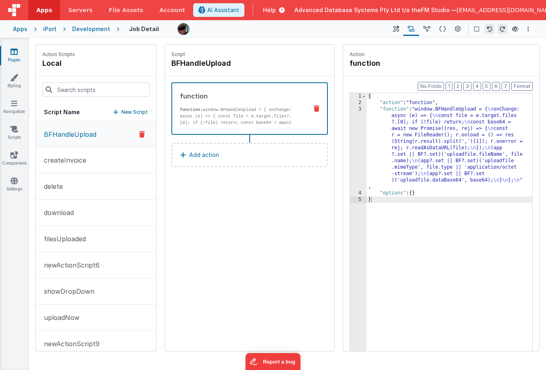
click at [123, 113] on p "New Script" at bounding box center [134, 112] width 27 height 8
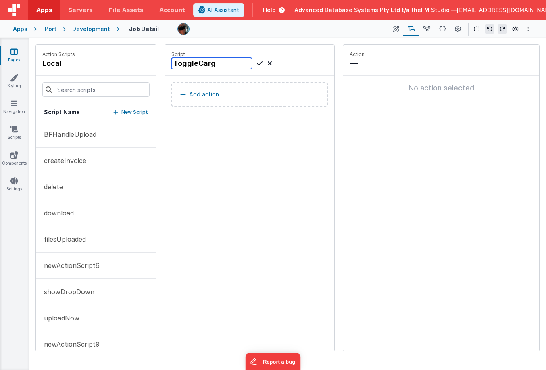
type input "ToggleCargo"
click at [258, 63] on icon at bounding box center [260, 63] width 6 height 10
click at [216, 94] on p "Add action" at bounding box center [204, 95] width 30 height 10
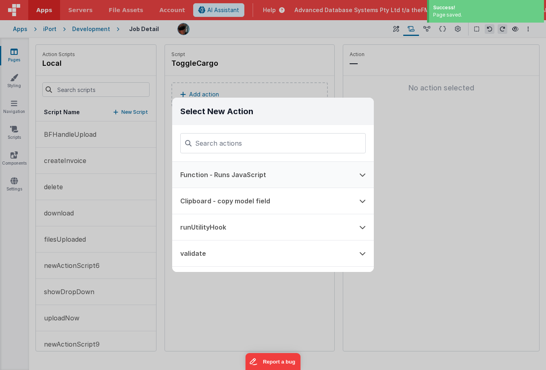
click at [223, 174] on button "Function - Runs JavaScript" at bounding box center [261, 175] width 179 height 26
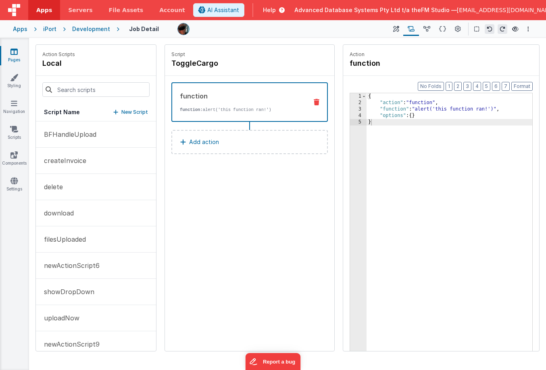
click at [402, 107] on div "{ "action" : "function" , "function" : "alert('this function ran!')" , "options…" at bounding box center [450, 241] width 166 height 296
click at [354, 108] on div "3" at bounding box center [358, 109] width 17 height 6
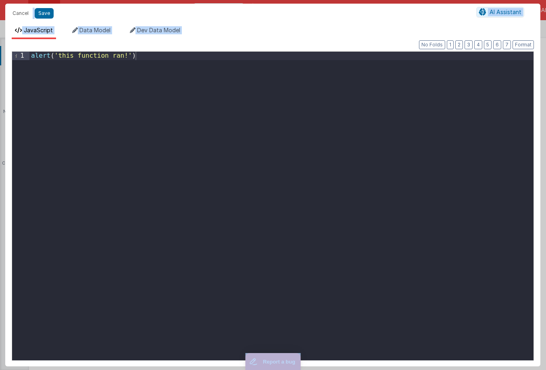
click at [217, 99] on div "alert ( 'this function ran!' )" at bounding box center [281, 214] width 504 height 325
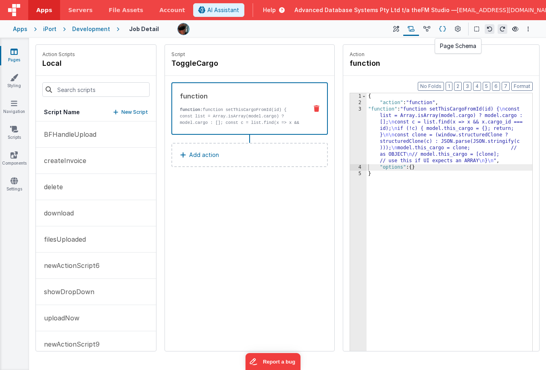
click at [441, 31] on icon at bounding box center [442, 29] width 7 height 8
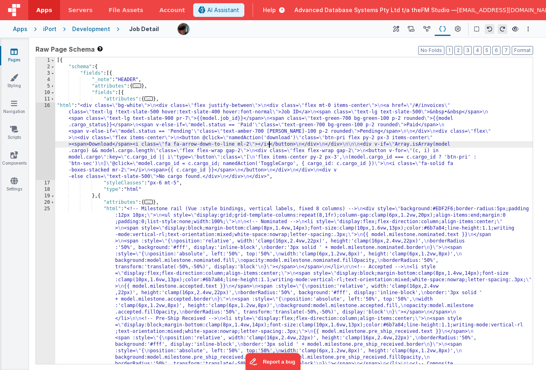
click at [46, 138] on div "16" at bounding box center [45, 140] width 19 height 77
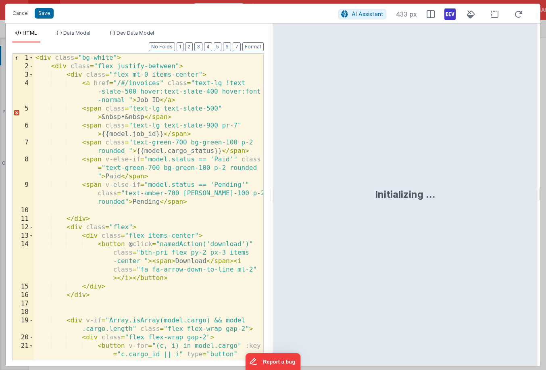
click at [185, 222] on div "< div class = "bg-white" > < div class = "flex justify-between" > < div class =…" at bounding box center [148, 215] width 229 height 323
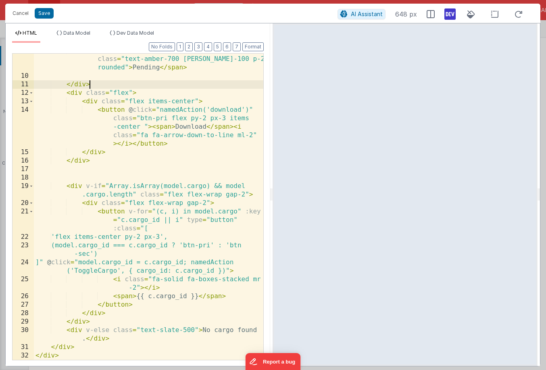
scroll to position [134, 0]
click at [255, 46] on button "Format" at bounding box center [252, 46] width 21 height 9
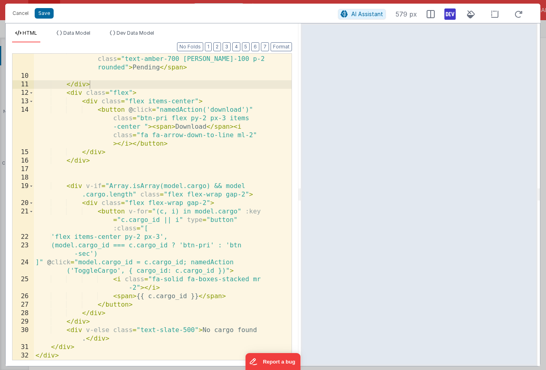
drag, startPoint x: 271, startPoint y: 196, endPoint x: 301, endPoint y: 198, distance: 29.9
click at [301, 198] on html "Cancel Save AI Assistant 579 px HTML Data Model Dev Data Model Format 7 6 5 4 3…" at bounding box center [273, 185] width 546 height 370
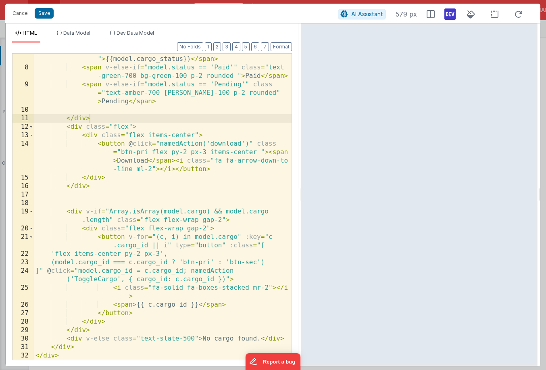
scroll to position [92, 0]
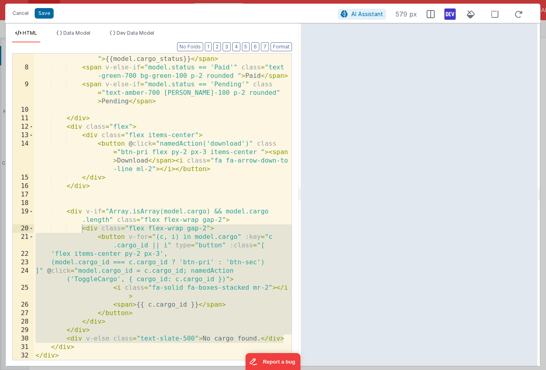
drag, startPoint x: 283, startPoint y: 340, endPoint x: 81, endPoint y: 229, distance: 230.8
click at [81, 229] on div "7 8 9 10 11 12 13 14 15 16 17 18 19 20 21 22 23 24 25 26 27 28 29 30 31 32 < sp…" at bounding box center [152, 206] width 280 height 307
click at [183, 279] on div "< span class = "text-green-700 bg-green-100 p-2 rounded " > {{model.cargo_statu…" at bounding box center [163, 211] width 258 height 331
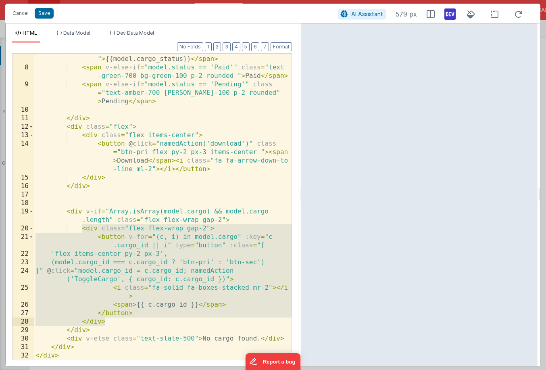
drag, startPoint x: 83, startPoint y: 229, endPoint x: 136, endPoint y: 319, distance: 103.6
click at [136, 319] on div "< span class = "text-green-700 bg-green-100 p-2 rounded " > {{model.cargo_statu…" at bounding box center [163, 211] width 258 height 331
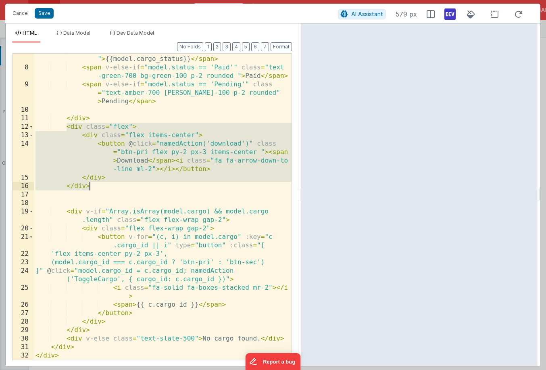
drag, startPoint x: 68, startPoint y: 127, endPoint x: 113, endPoint y: 183, distance: 71.7
click at [113, 183] on div "< span class = "text-green-700 bg-green-100 p-2 rounded " > {{model.cargo_statu…" at bounding box center [163, 211] width 258 height 331
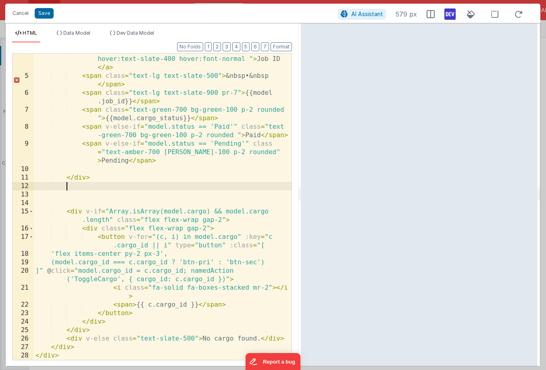
click at [74, 340] on div "< a href = "/#/invoices" class = "text-lg !text-slate-500 hover:text-slate-400 …" at bounding box center [163, 216] width 258 height 340
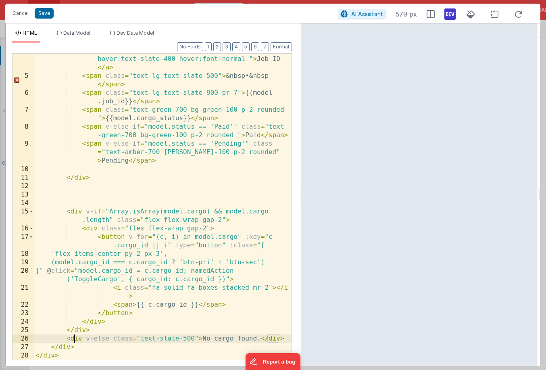
click at [74, 340] on div "< a href = "/#/invoices" class = "text-lg !text-slate-500 hover:text-slate-400 …" at bounding box center [163, 216] width 258 height 340
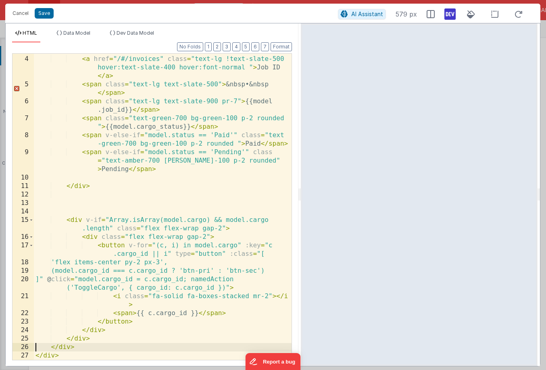
scroll to position [24, 0]
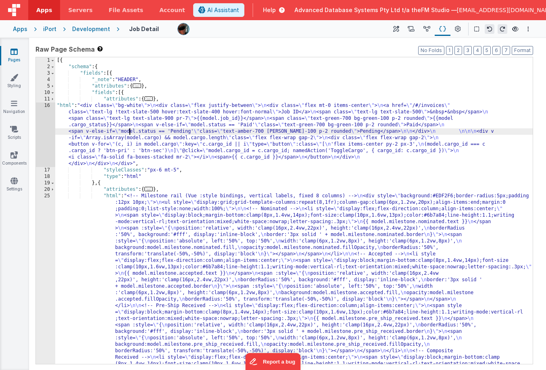
click at [45, 137] on div "16" at bounding box center [45, 134] width 19 height 65
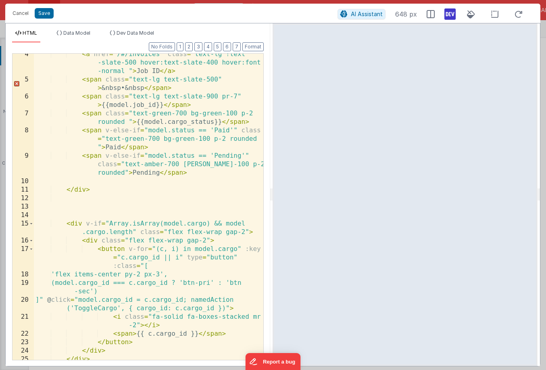
scroll to position [50, 0]
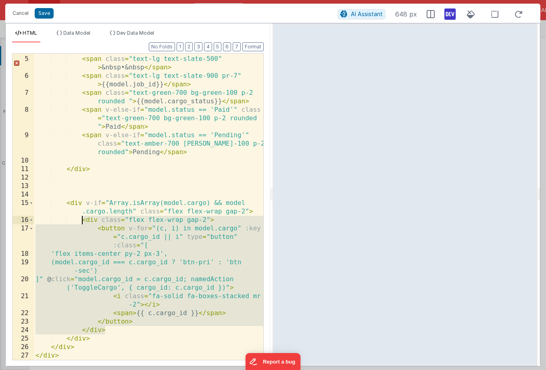
drag, startPoint x: 108, startPoint y: 330, endPoint x: 83, endPoint y: 222, distance: 111.2
click at [83, 222] on div "< a href = "/#/invoices" class = "text-lg !text -slate-500 hover:text-slate-400…" at bounding box center [148, 199] width 229 height 340
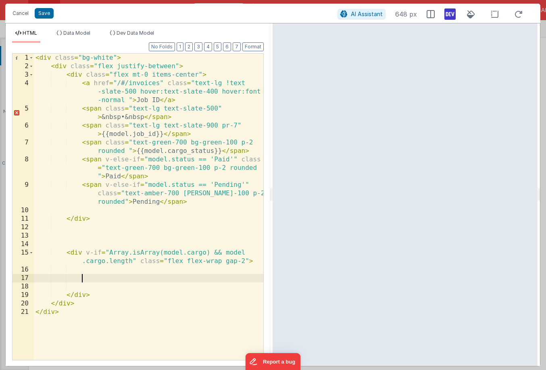
scroll to position [58, 0]
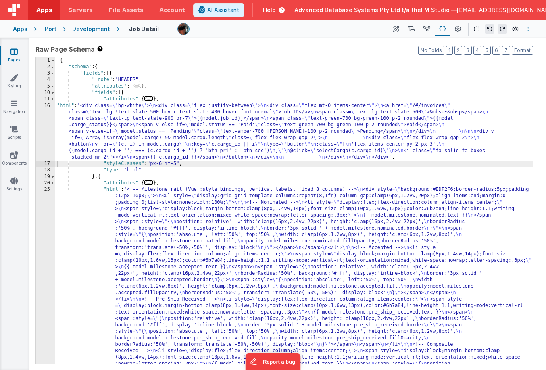
click at [527, 26] on button "Options" at bounding box center [528, 29] width 10 height 10
click at [481, 72] on link "Rollback" at bounding box center [488, 74] width 90 height 15
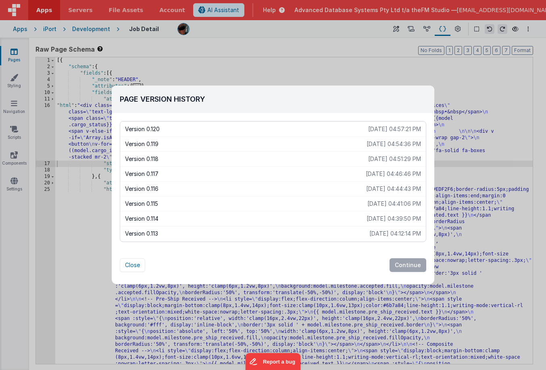
click at [367, 142] on p "[DATE] 04:54:36 PM" at bounding box center [394, 144] width 54 height 8
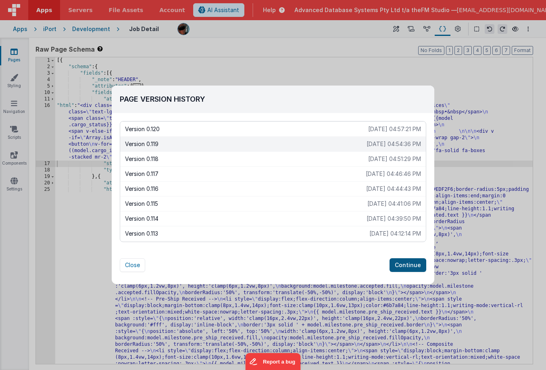
click at [409, 264] on button "Continue" at bounding box center [408, 265] width 37 height 14
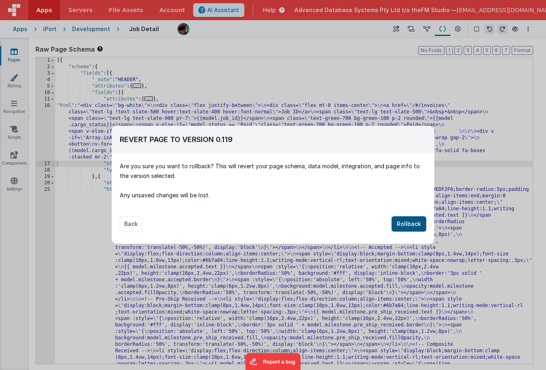
click at [401, 225] on button "Rollback" at bounding box center [409, 223] width 35 height 15
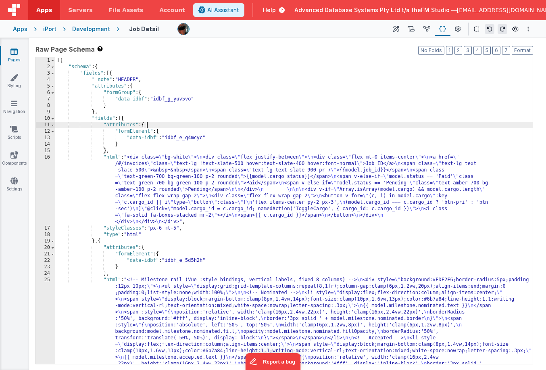
click at [45, 188] on div "16" at bounding box center [45, 189] width 19 height 71
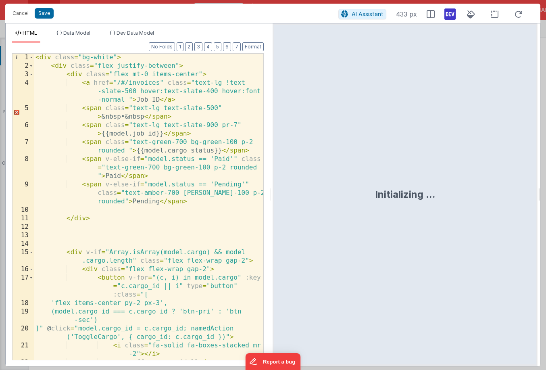
scroll to position [50, 0]
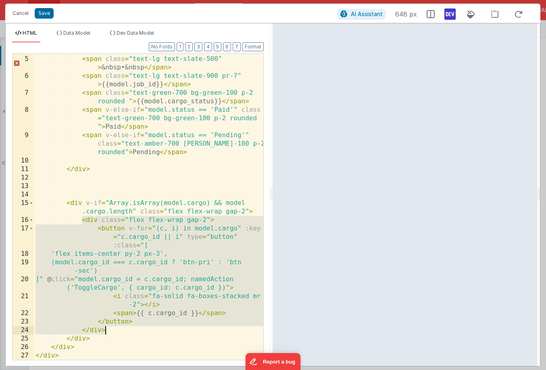
drag, startPoint x: 83, startPoint y: 220, endPoint x: 135, endPoint y: 330, distance: 121.8
click at [135, 330] on div "< a href = "/#/invoices" class = "text-lg !text -slate-500 hover:text-slate-400…" at bounding box center [148, 199] width 229 height 340
click at [130, 239] on div "< a href = "/#/invoices" class = "text-lg !text -slate-500 hover:text-slate-400…" at bounding box center [148, 199] width 229 height 340
drag, startPoint x: 80, startPoint y: 219, endPoint x: 129, endPoint y: 330, distance: 121.5
click at [129, 330] on div "< a href = "/#/invoices" class = "text-lg !text -slate-500 hover:text-slate-400…" at bounding box center [148, 199] width 229 height 340
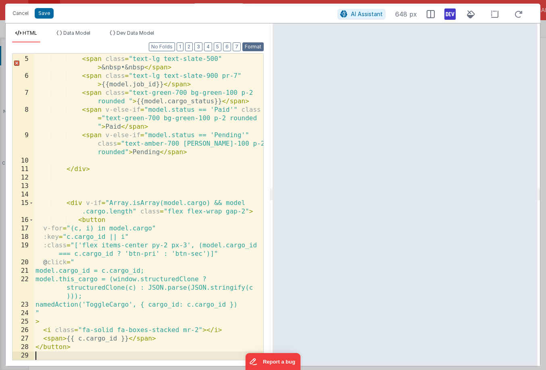
click at [255, 49] on button "Format" at bounding box center [252, 46] width 21 height 9
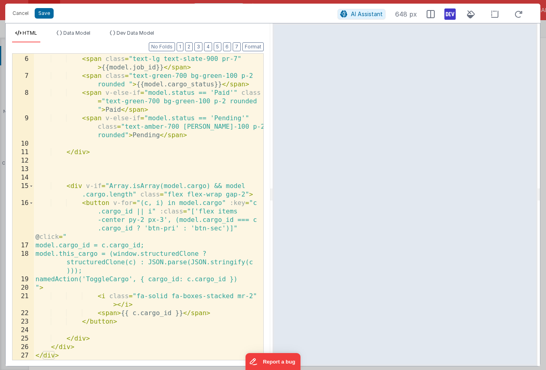
scroll to position [67, 0]
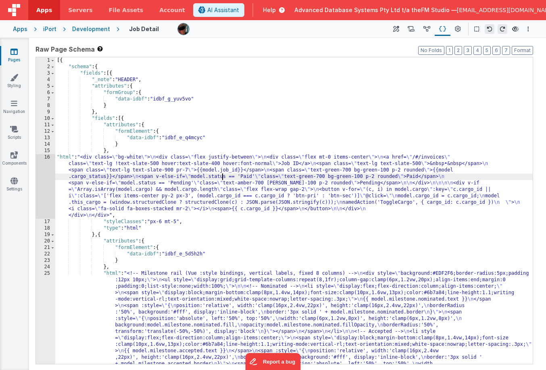
click at [45, 176] on div "16" at bounding box center [45, 186] width 19 height 65
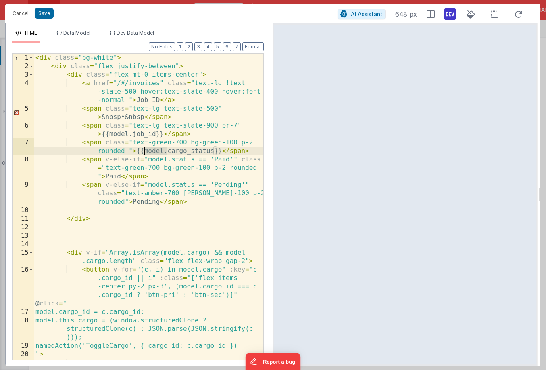
drag, startPoint x: 167, startPoint y: 151, endPoint x: 145, endPoint y: 150, distance: 22.6
click at [145, 150] on div "< div class = "bg-white" > < div class = "flex justify-between" > < div class =…" at bounding box center [148, 219] width 229 height 331
click at [22, 15] on button "Cancel" at bounding box center [20, 13] width 24 height 11
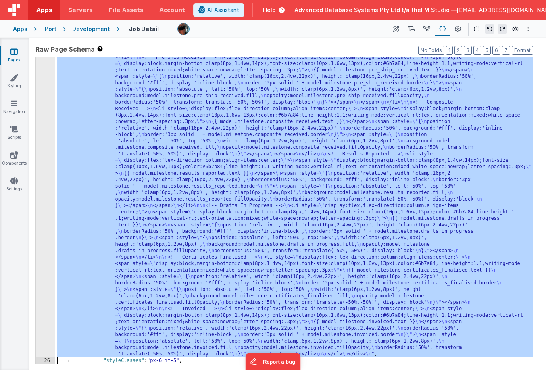
scroll to position [326, 0]
click at [342, 110] on div ""html" : "<!-- Milestone rail (Vue :style bindings, vertical labels, fixed 8 co…" at bounding box center [293, 307] width 477 height 726
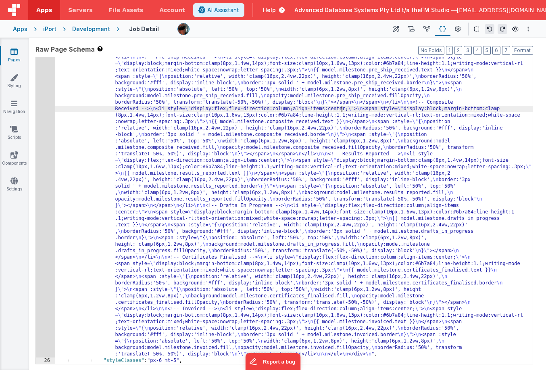
click at [48, 125] on div "25" at bounding box center [45, 150] width 19 height 413
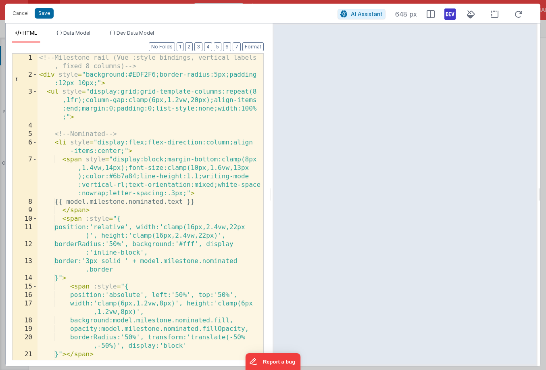
click at [206, 114] on div "<!-- Milestone rail (Vue :style bindings, vertical labels , fixed 8 columns) --…" at bounding box center [151, 219] width 226 height 331
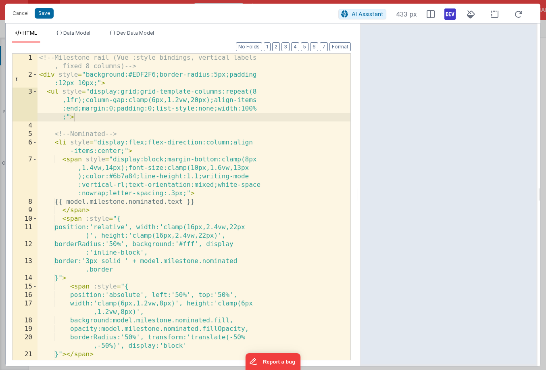
drag, startPoint x: 271, startPoint y: 191, endPoint x: 360, endPoint y: 188, distance: 88.8
click at [360, 188] on html "Cancel Save AI Assistant 433 px HTML Data Model Dev Data Model Format 7 6 5 4 3…" at bounding box center [273, 185] width 546 height 370
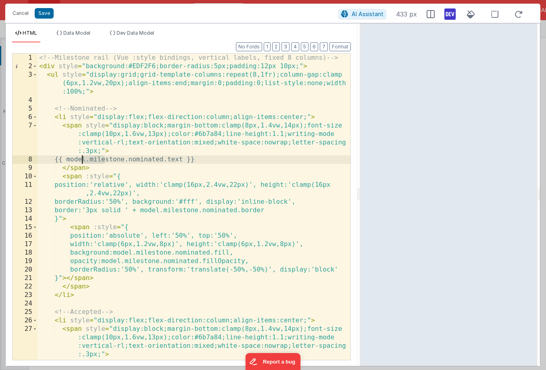
drag, startPoint x: 104, startPoint y: 159, endPoint x: 81, endPoint y: 158, distance: 23.4
click at [81, 158] on div "<!-- Milestone rail (Vue :style bindings, vertical labels, fixed 8 columns) -->…" at bounding box center [194, 215] width 313 height 323
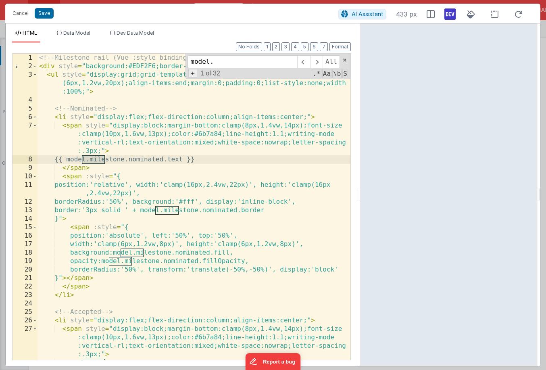
click at [194, 75] on span "+" at bounding box center [192, 73] width 9 height 8
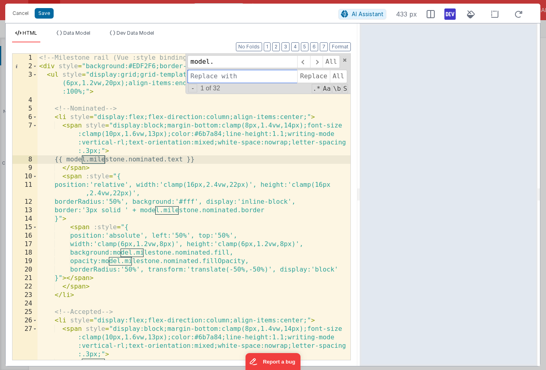
click at [206, 76] on input at bounding box center [243, 76] width 110 height 13
paste input "model."
type input "model.this_cargo."
click at [335, 77] on span "All" at bounding box center [338, 76] width 17 height 13
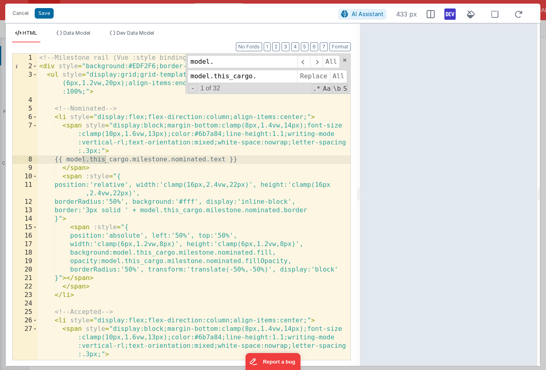
click at [270, 144] on div "<!-- Milestone rail (Vue :style bindings, vertical labels, fixed 8 columns) -->…" at bounding box center [194, 215] width 313 height 323
